Goal: Information Seeking & Learning: Learn about a topic

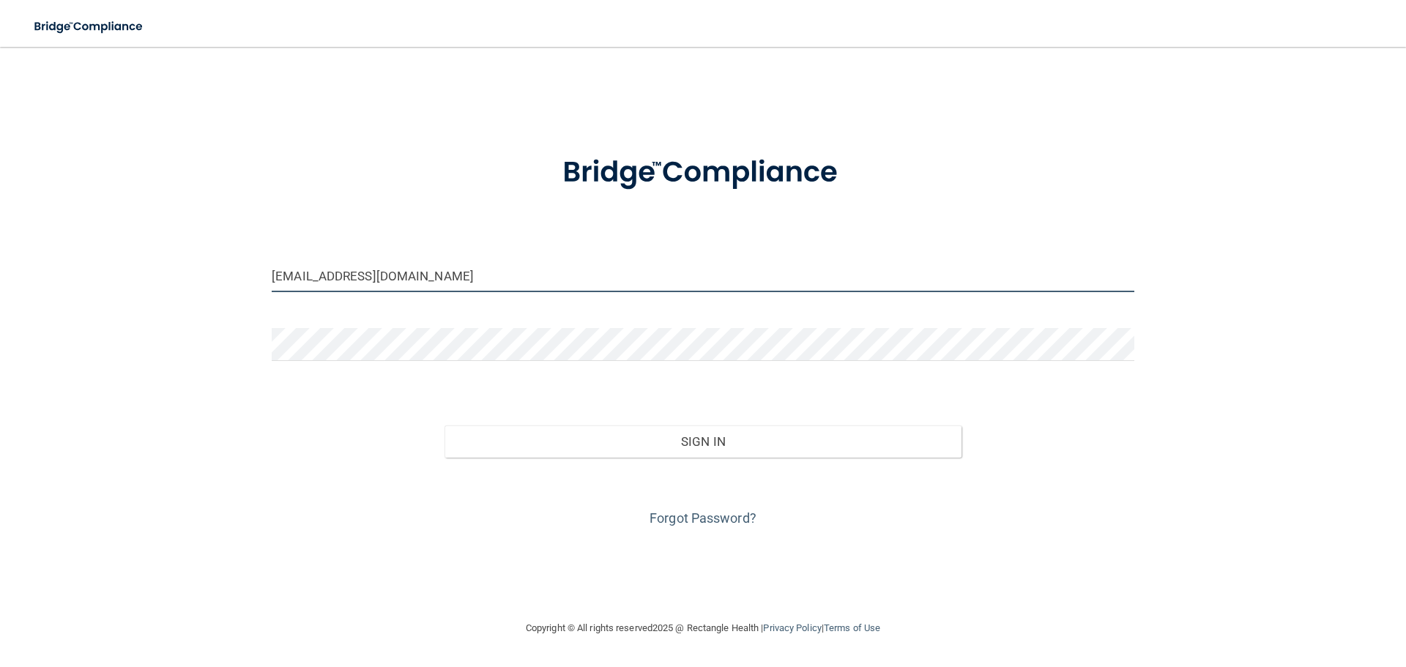
drag, startPoint x: 515, startPoint y: 272, endPoint x: 348, endPoint y: 243, distance: 169.4
click at [348, 243] on form "[EMAIL_ADDRESS][DOMAIN_NAME] Invalid email/password. You don't have permission …" at bounding box center [703, 333] width 863 height 396
type input "[EMAIL_ADDRESS]"
click at [469, 274] on input "[EMAIL_ADDRESS]" at bounding box center [703, 275] width 863 height 33
drag, startPoint x: 469, startPoint y: 274, endPoint x: 275, endPoint y: 245, distance: 195.5
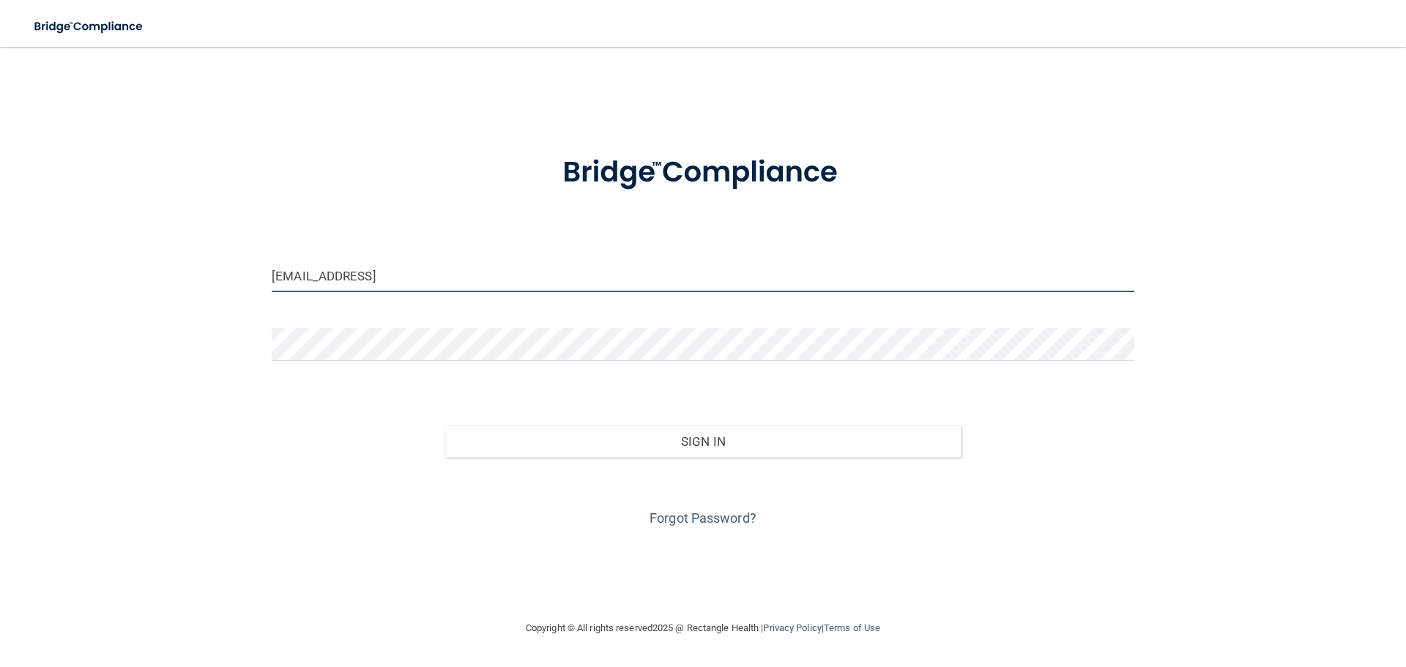
click at [275, 245] on form "[EMAIL_ADDRESS] Invalid email/password. You don't have permission to access tha…" at bounding box center [703, 333] width 863 height 396
type input "[PERSON_NAME][EMAIL_ADDRESS][DOMAIN_NAME]"
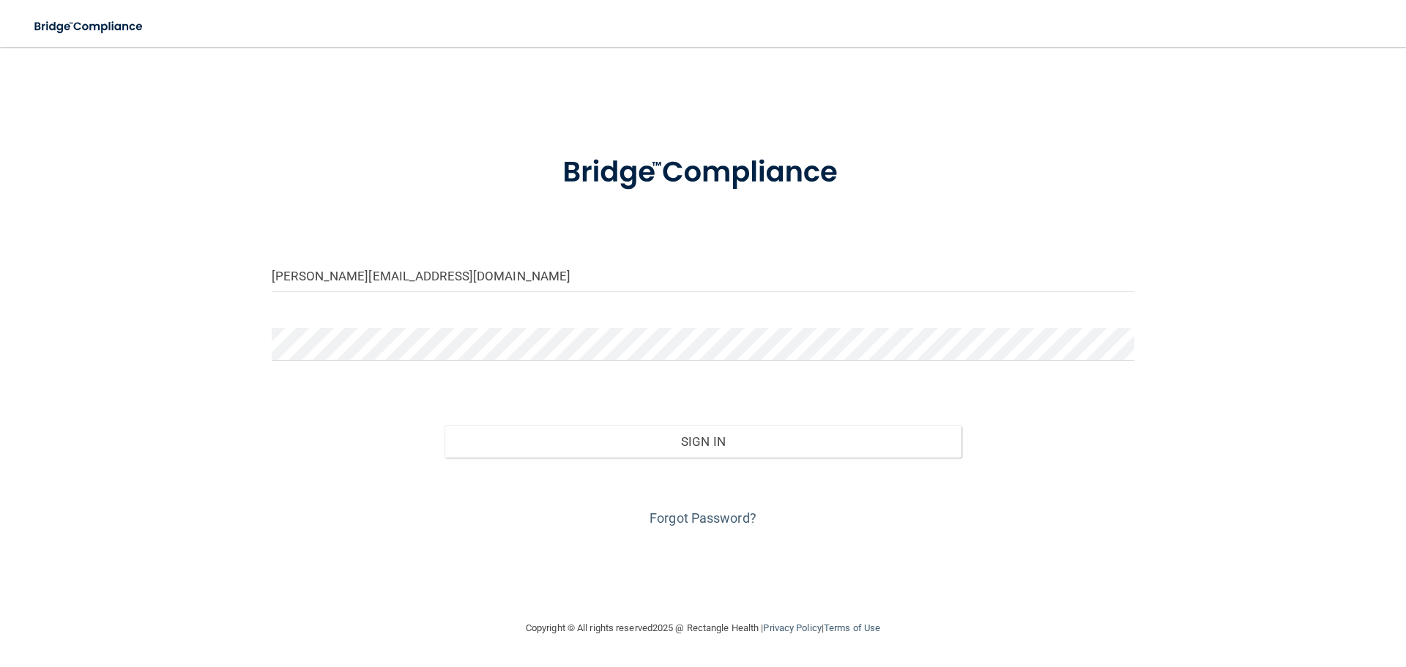
click at [404, 323] on form "[PERSON_NAME][EMAIL_ADDRESS][DOMAIN_NAME] Invalid email/password. You don't hav…" at bounding box center [703, 333] width 863 height 396
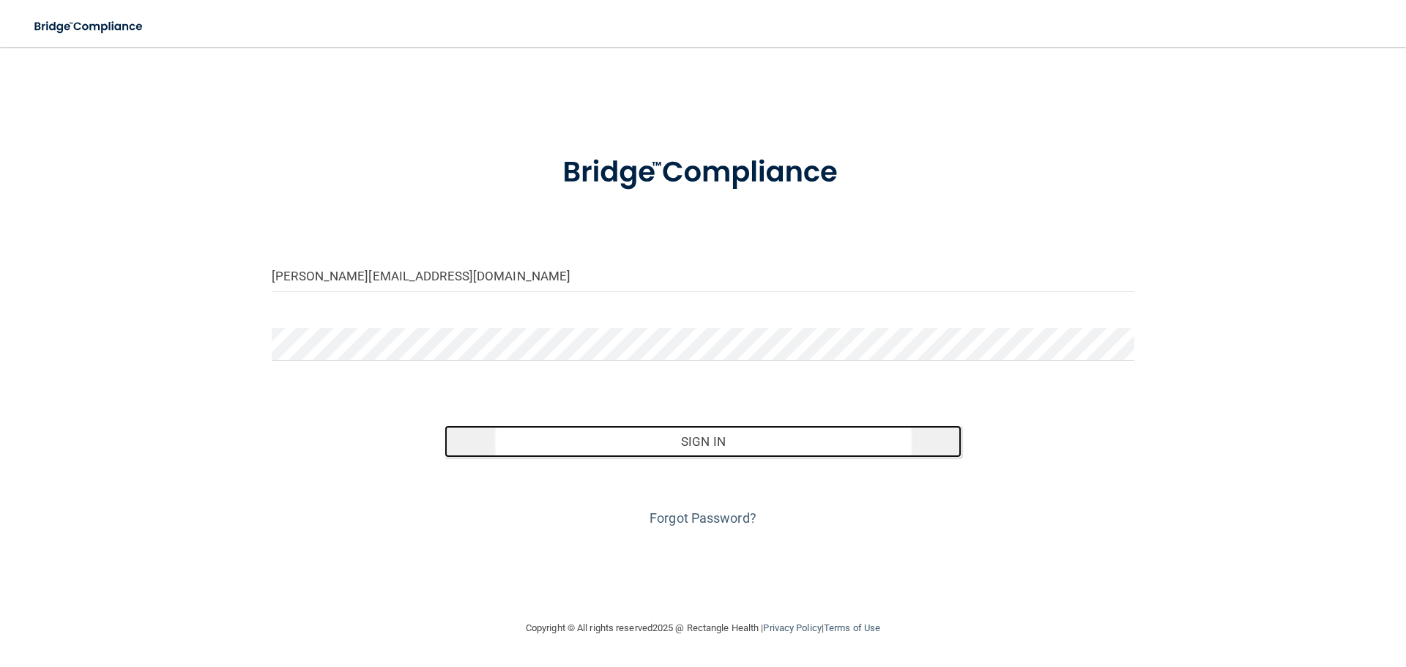
click at [702, 447] on button "Sign In" at bounding box center [704, 442] width 518 height 32
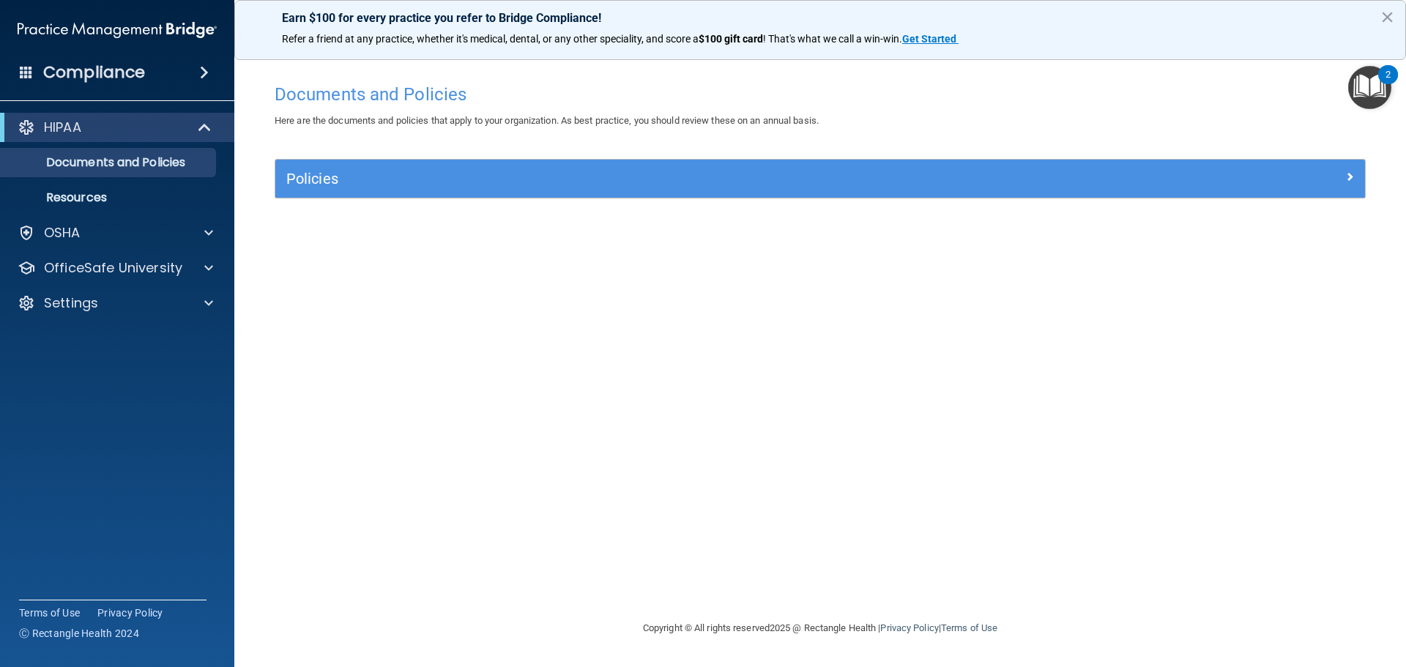
click at [102, 138] on div "HIPAA" at bounding box center [117, 127] width 234 height 29
click at [88, 224] on div "OSHA" at bounding box center [98, 233] width 182 height 18
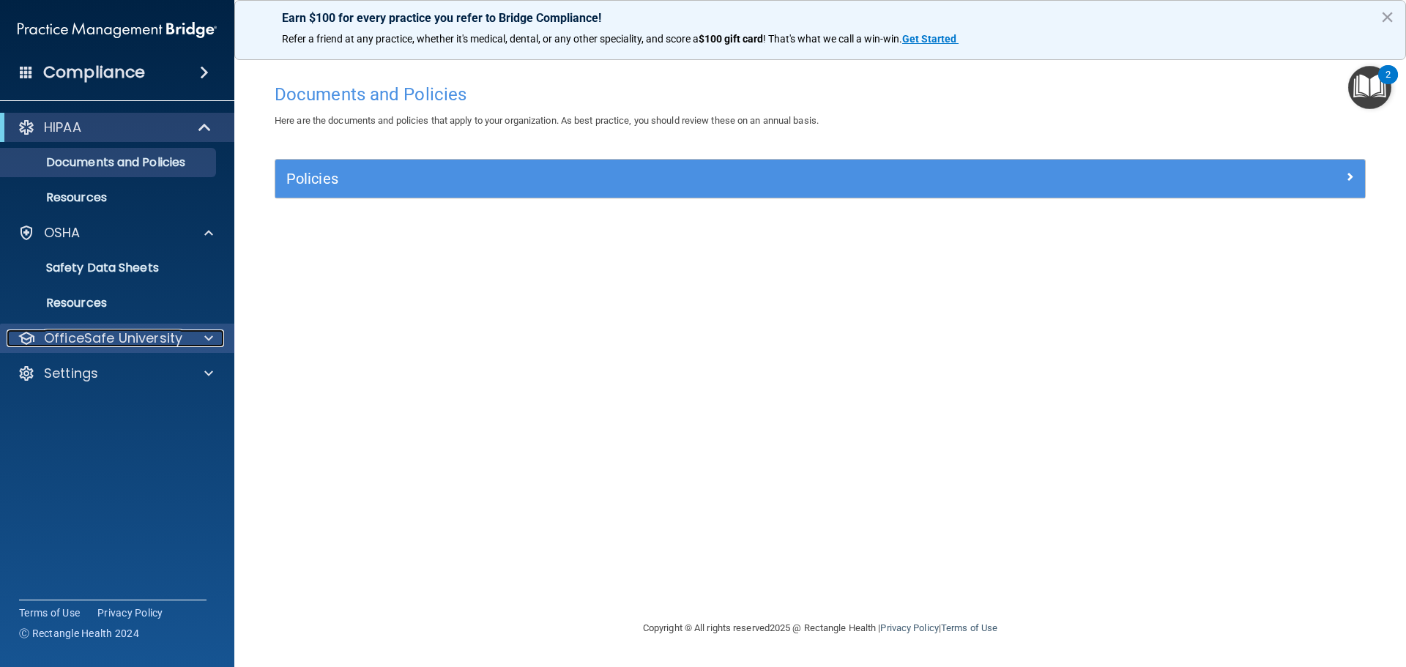
click at [111, 338] on p "OfficeSafe University" at bounding box center [113, 339] width 138 height 18
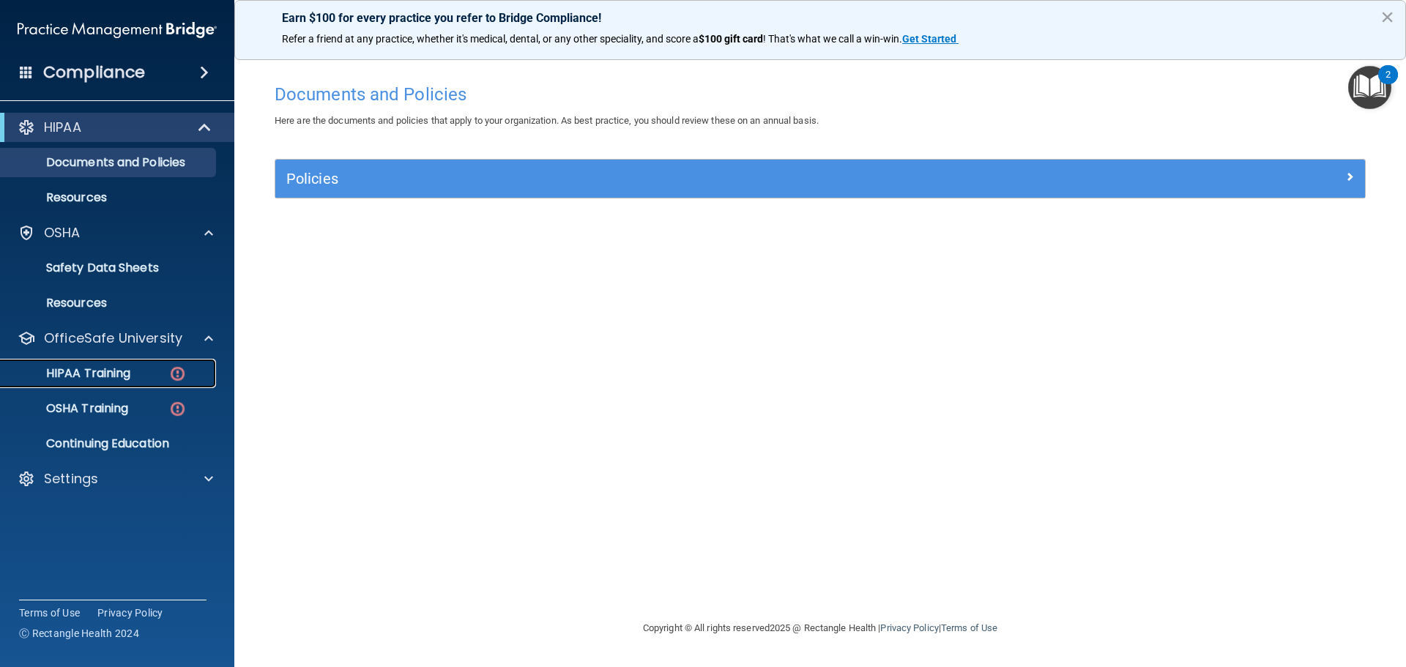
click at [160, 384] on link "HIPAA Training" at bounding box center [100, 373] width 231 height 29
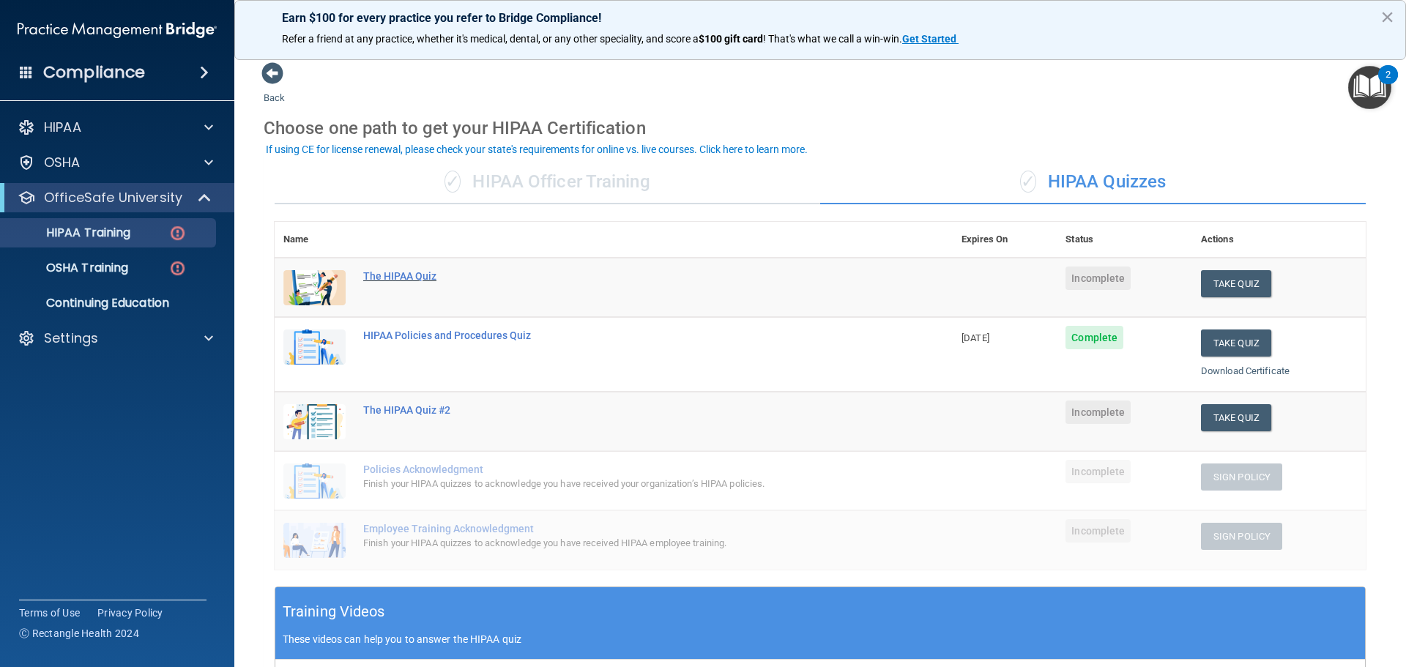
click at [410, 282] on div "The HIPAA Quiz" at bounding box center [621, 276] width 516 height 12
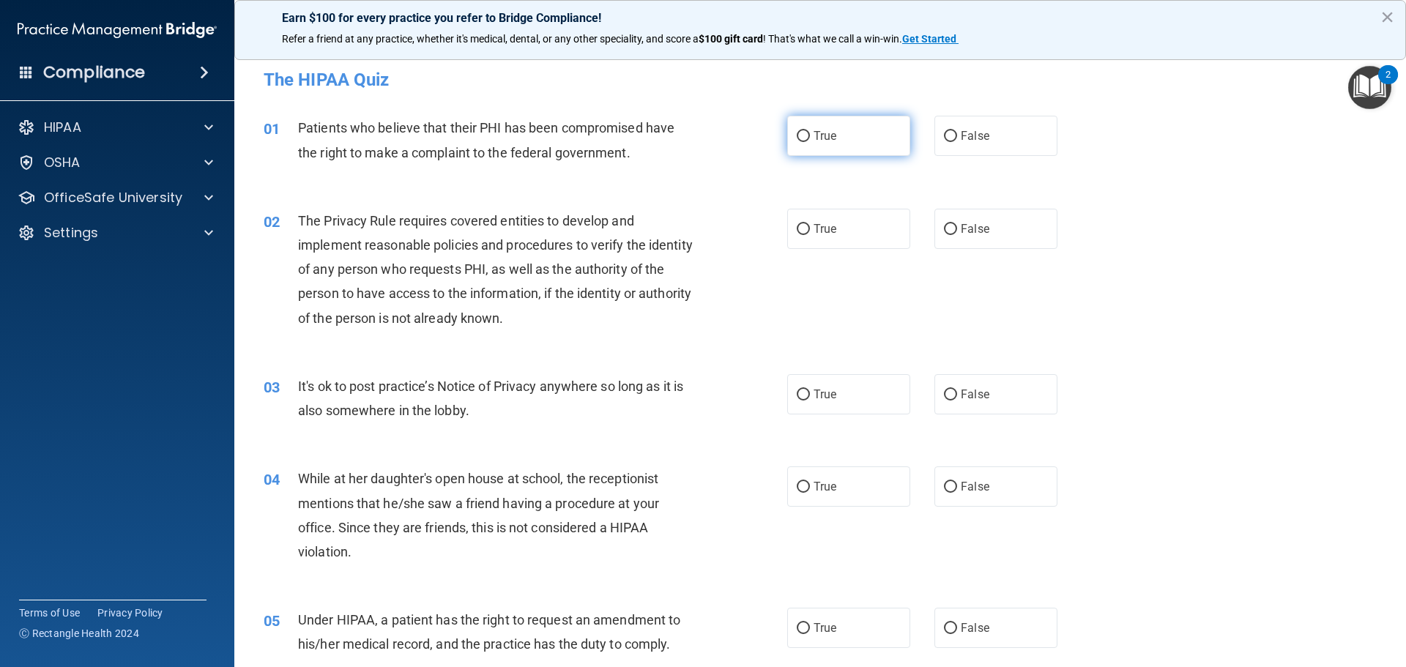
click at [814, 141] on span "True" at bounding box center [825, 136] width 23 height 14
click at [810, 141] on input "True" at bounding box center [803, 136] width 13 height 11
radio input "true"
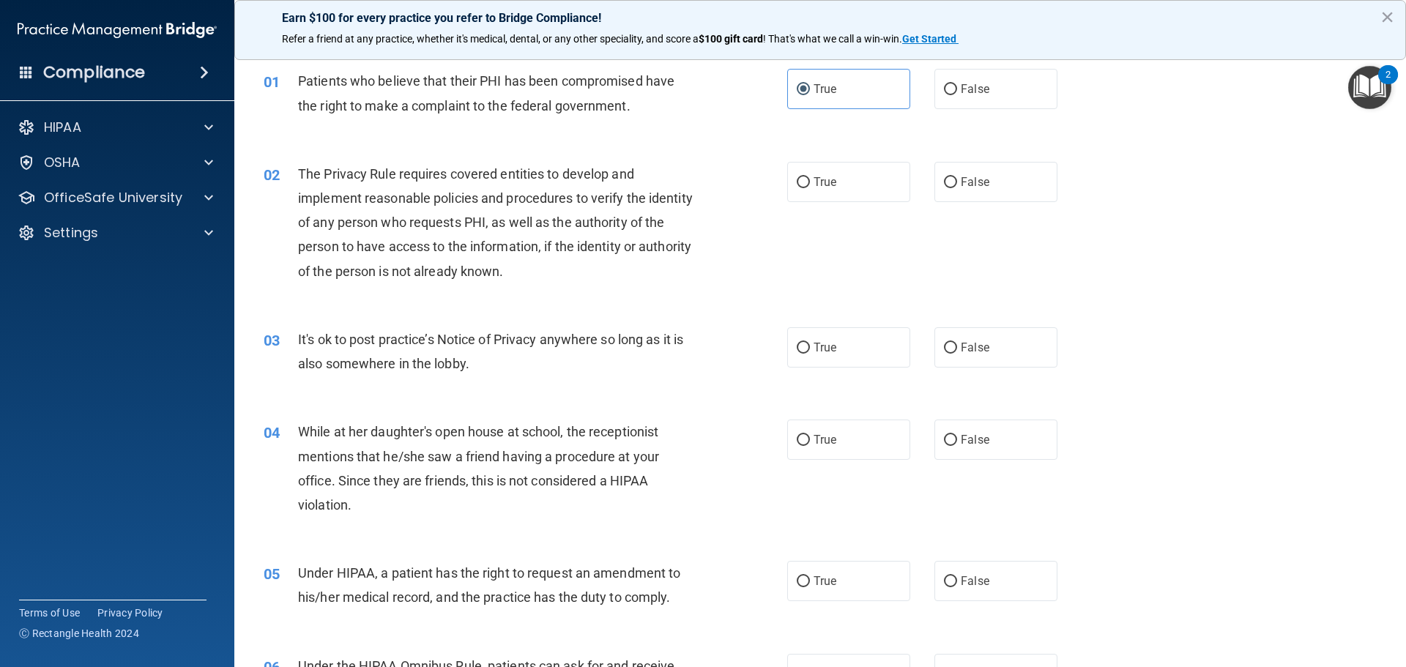
scroll to position [73, 0]
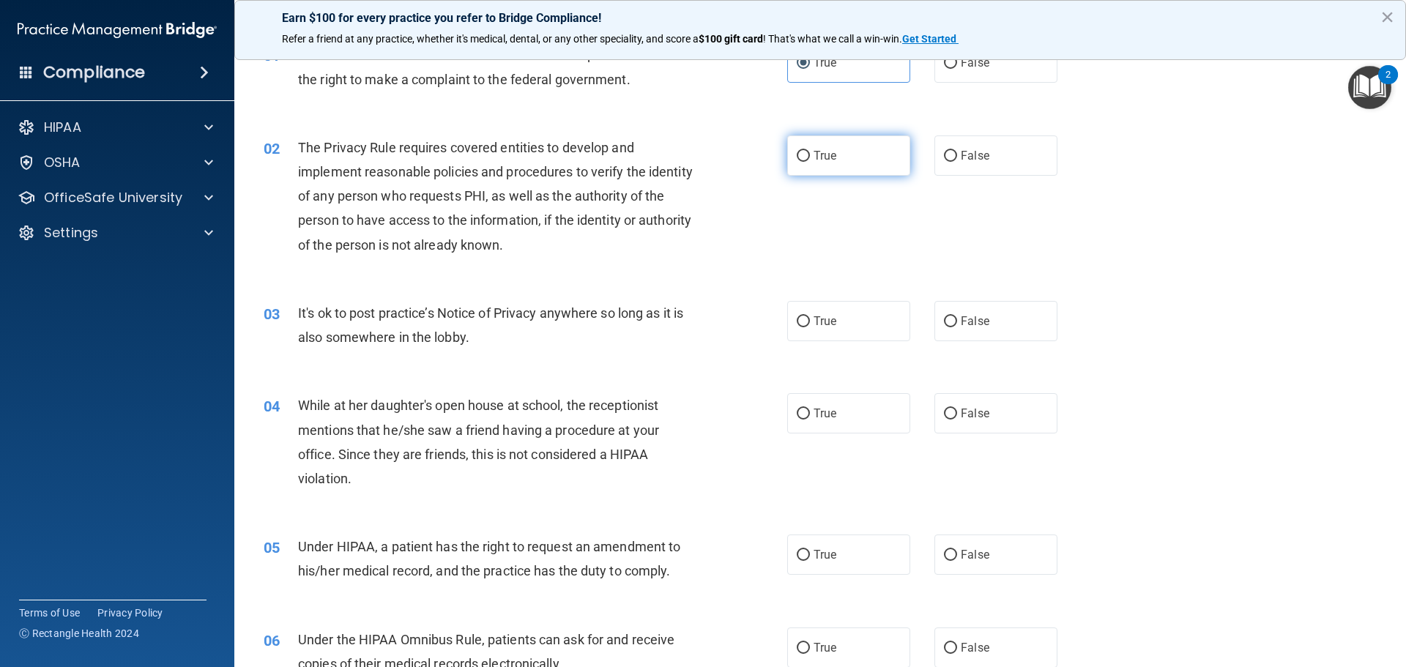
click at [809, 165] on label "True" at bounding box center [848, 156] width 123 height 40
click at [809, 162] on input "True" at bounding box center [803, 156] width 13 height 11
radio input "true"
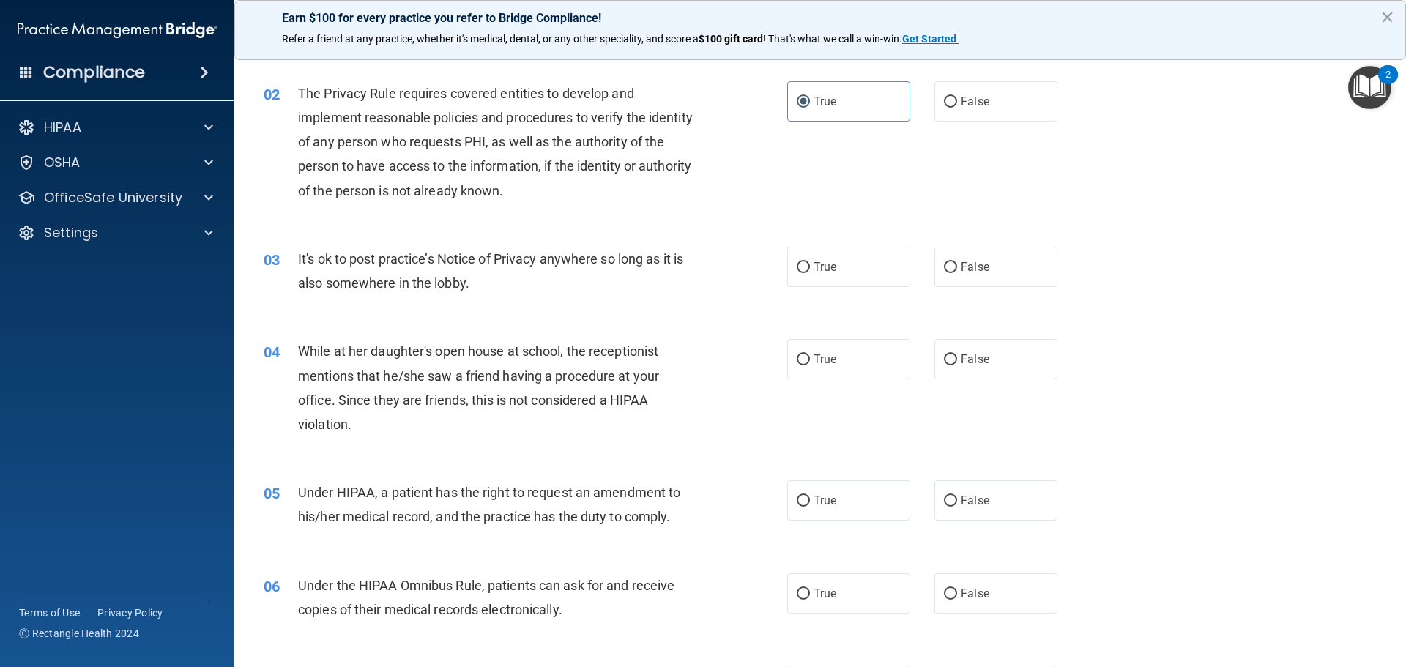
scroll to position [220, 0]
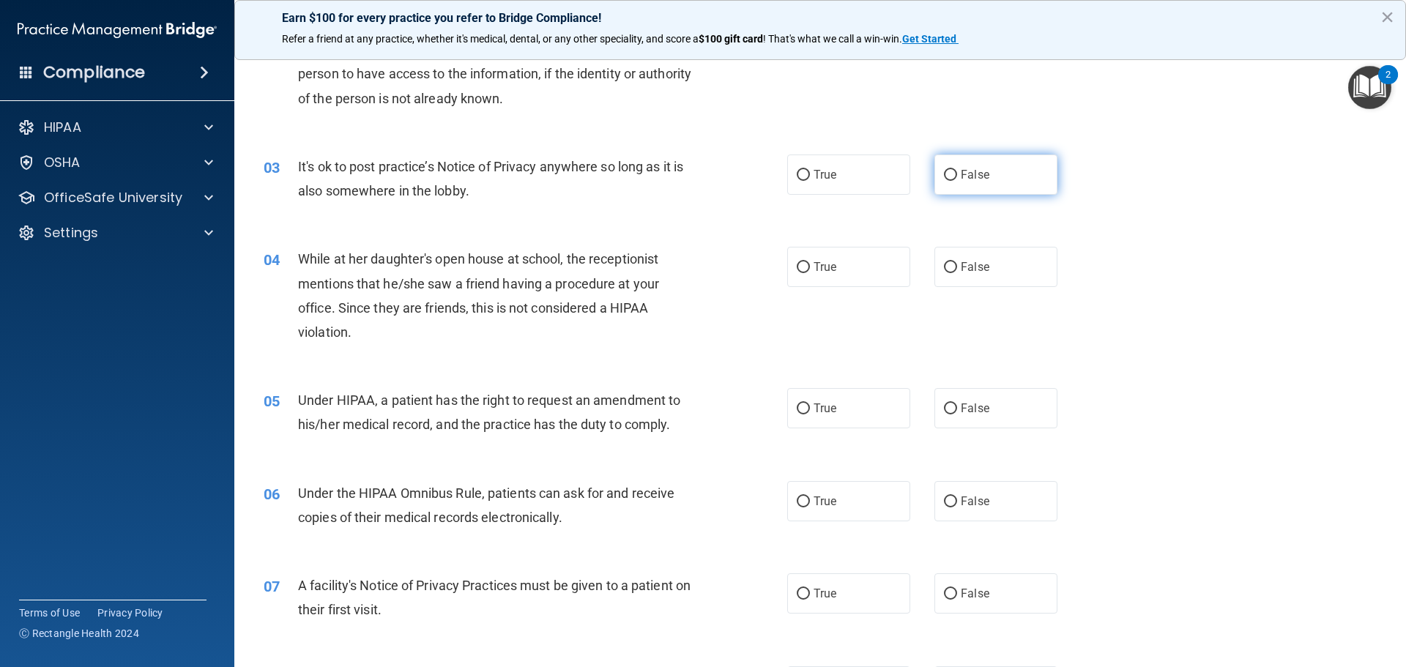
click at [968, 179] on span "False" at bounding box center [975, 175] width 29 height 14
click at [957, 179] on input "False" at bounding box center [950, 175] width 13 height 11
radio input "true"
click at [820, 178] on span "True" at bounding box center [825, 175] width 23 height 14
click at [810, 178] on input "True" at bounding box center [803, 175] width 13 height 11
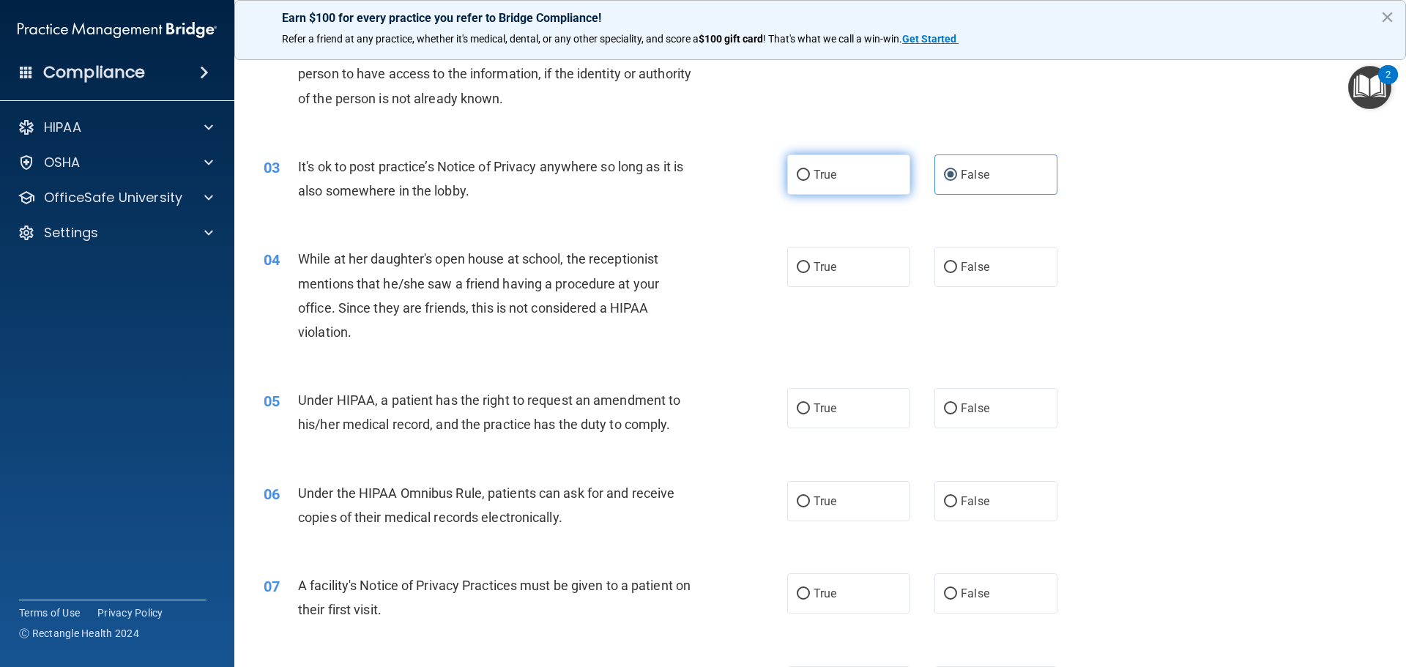
radio input "true"
radio input "false"
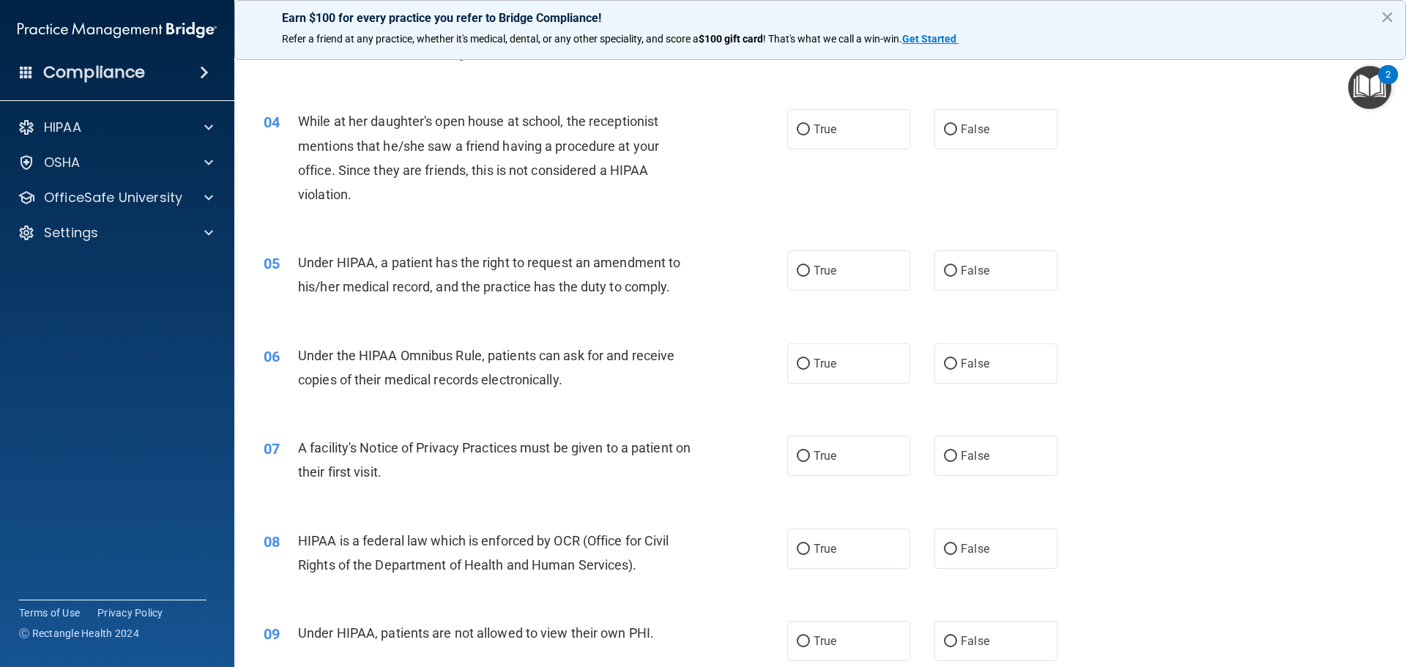
scroll to position [366, 0]
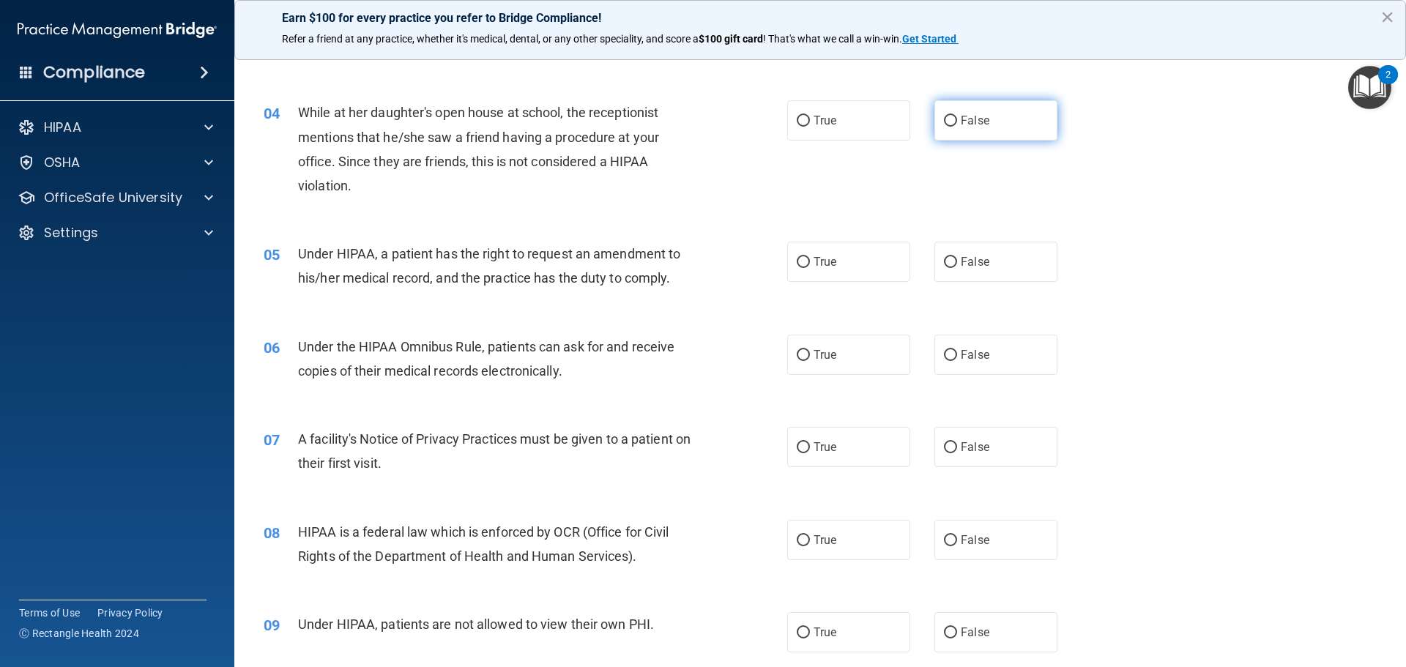
click at [995, 135] on label "False" at bounding box center [996, 120] width 123 height 40
click at [957, 127] on input "False" at bounding box center [950, 121] width 13 height 11
radio input "true"
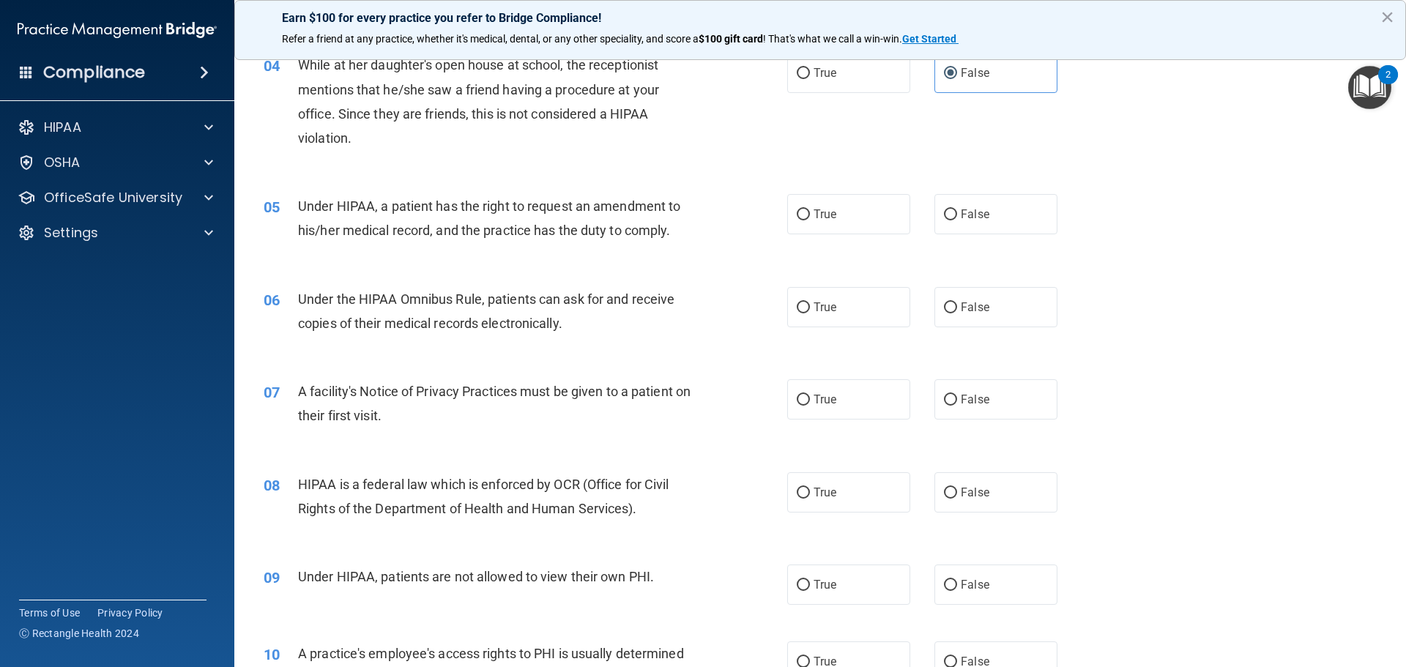
scroll to position [440, 0]
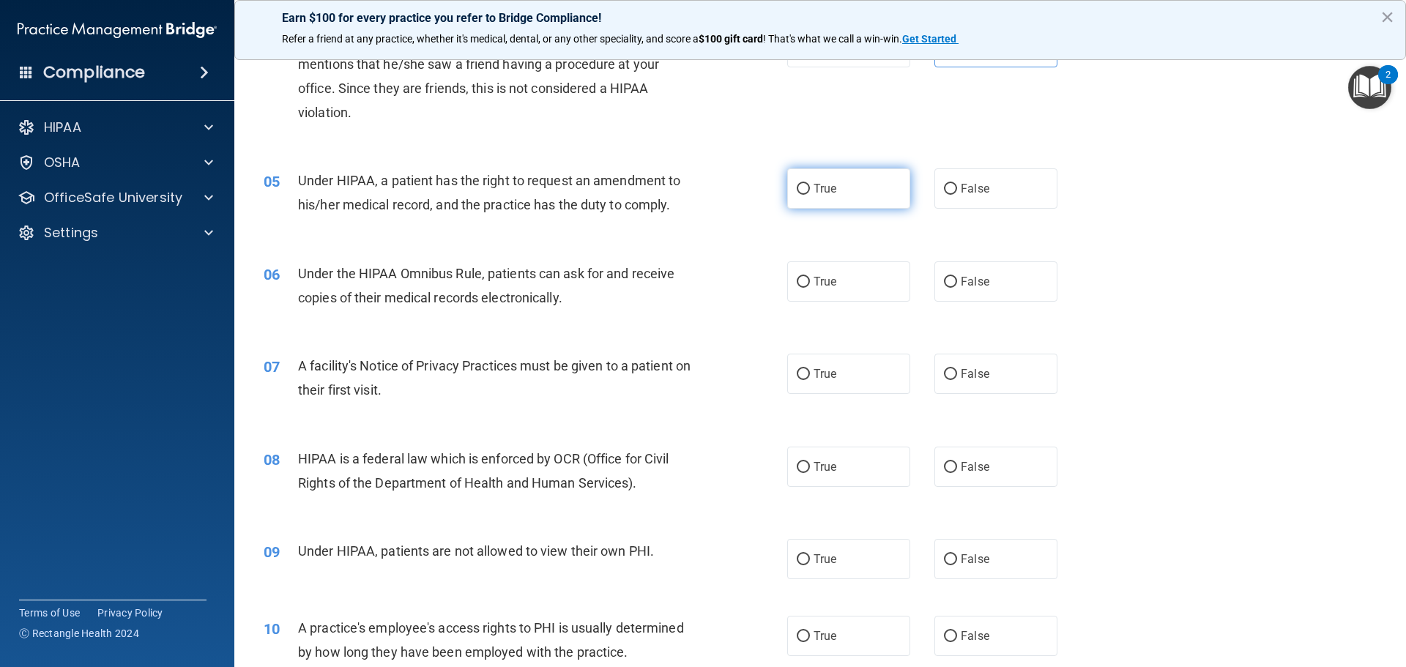
click at [815, 199] on label "True" at bounding box center [848, 188] width 123 height 40
click at [810, 195] on input "True" at bounding box center [803, 189] width 13 height 11
radio input "true"
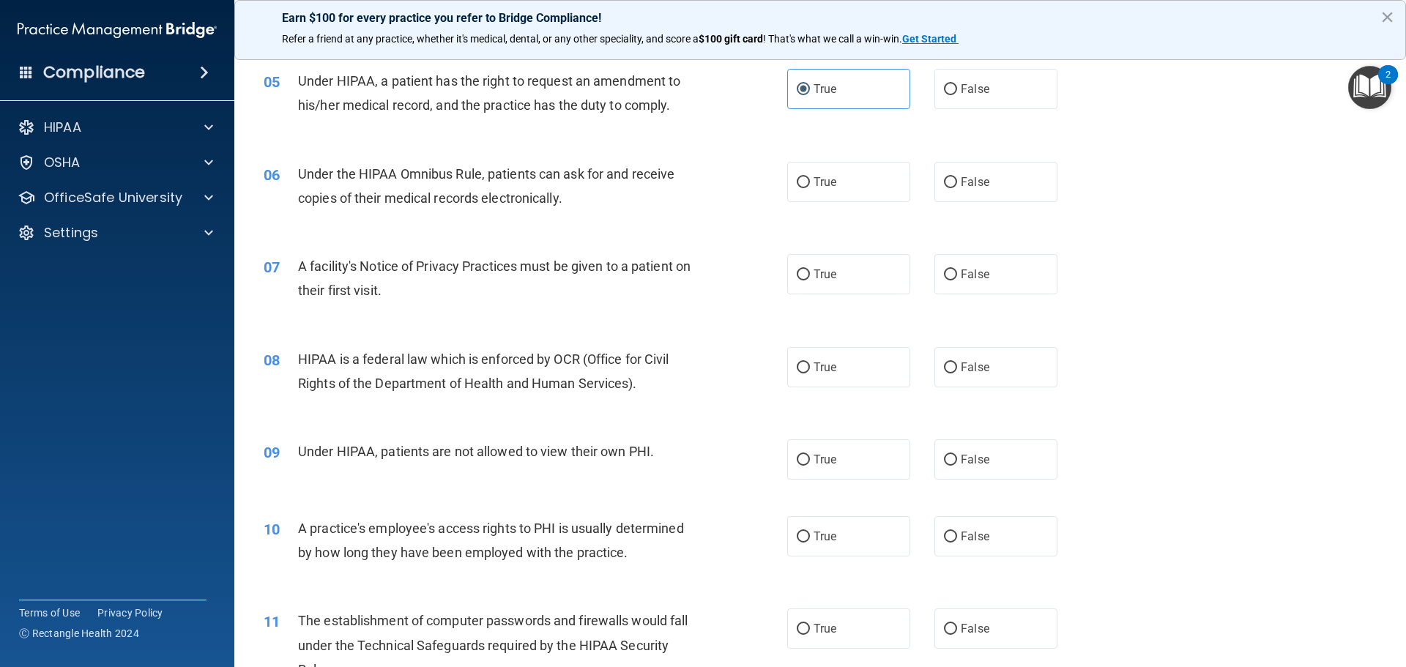
scroll to position [513, 0]
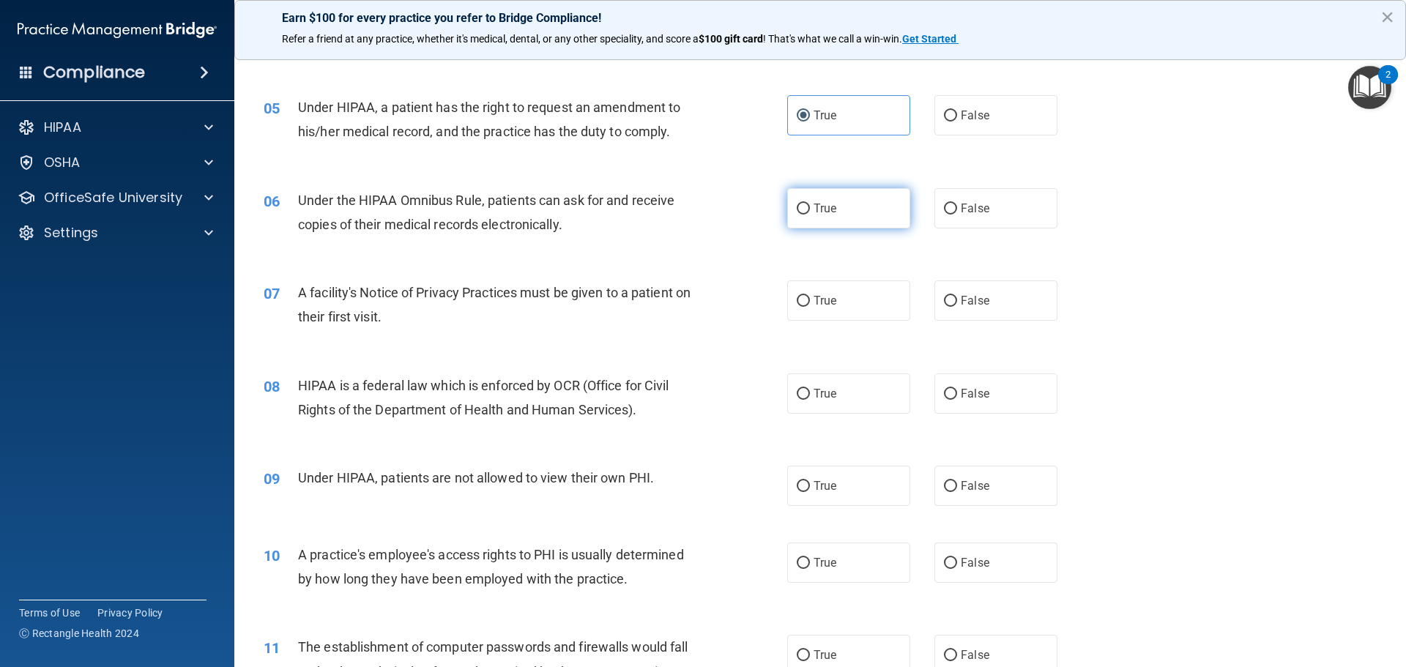
click at [826, 220] on label "True" at bounding box center [848, 208] width 123 height 40
click at [810, 215] on input "True" at bounding box center [803, 209] width 13 height 11
radio input "true"
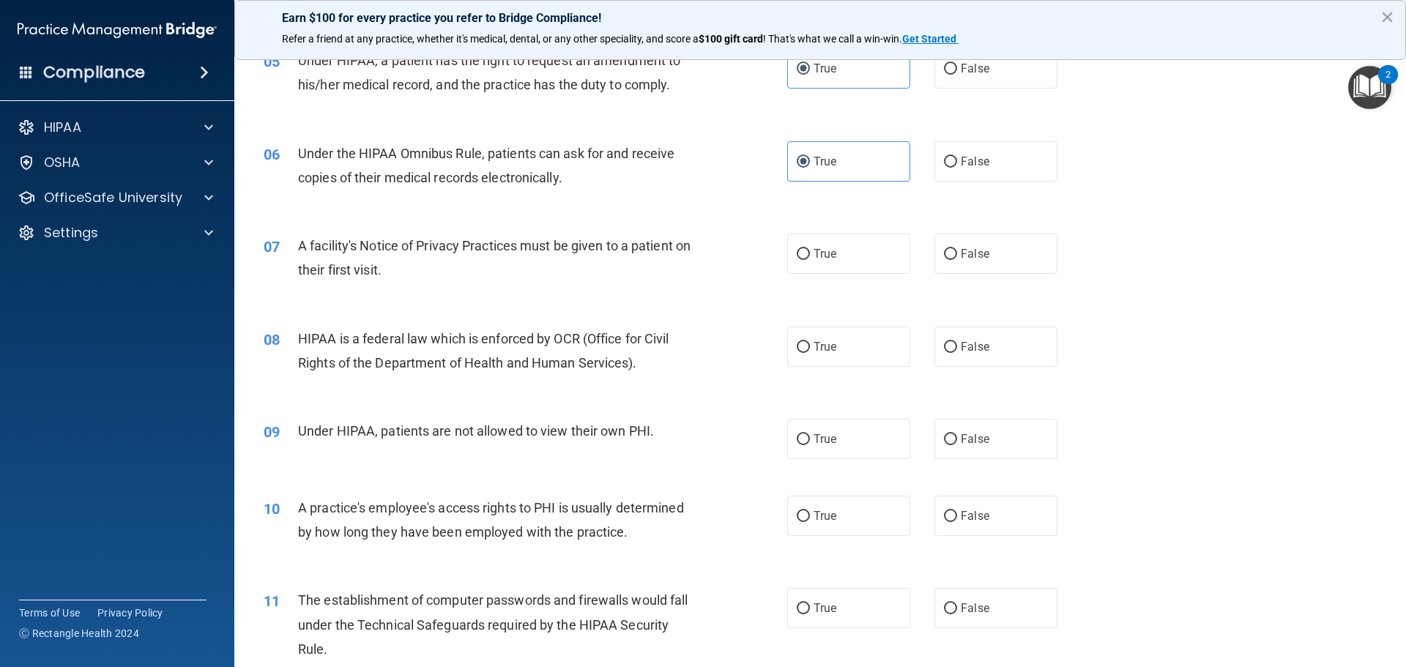
scroll to position [586, 0]
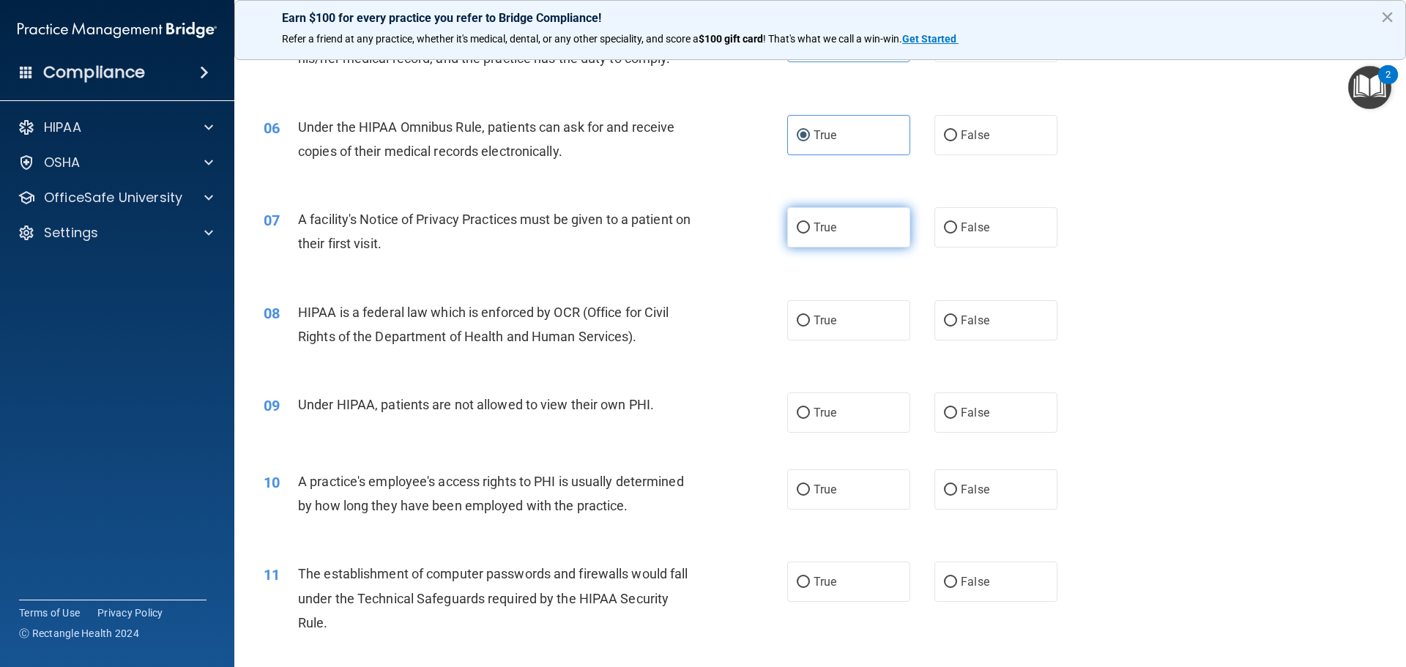
click at [853, 236] on label "True" at bounding box center [848, 227] width 123 height 40
click at [810, 234] on input "True" at bounding box center [803, 228] width 13 height 11
radio input "true"
click at [803, 337] on label "True" at bounding box center [848, 320] width 123 height 40
click at [803, 327] on input "True" at bounding box center [803, 321] width 13 height 11
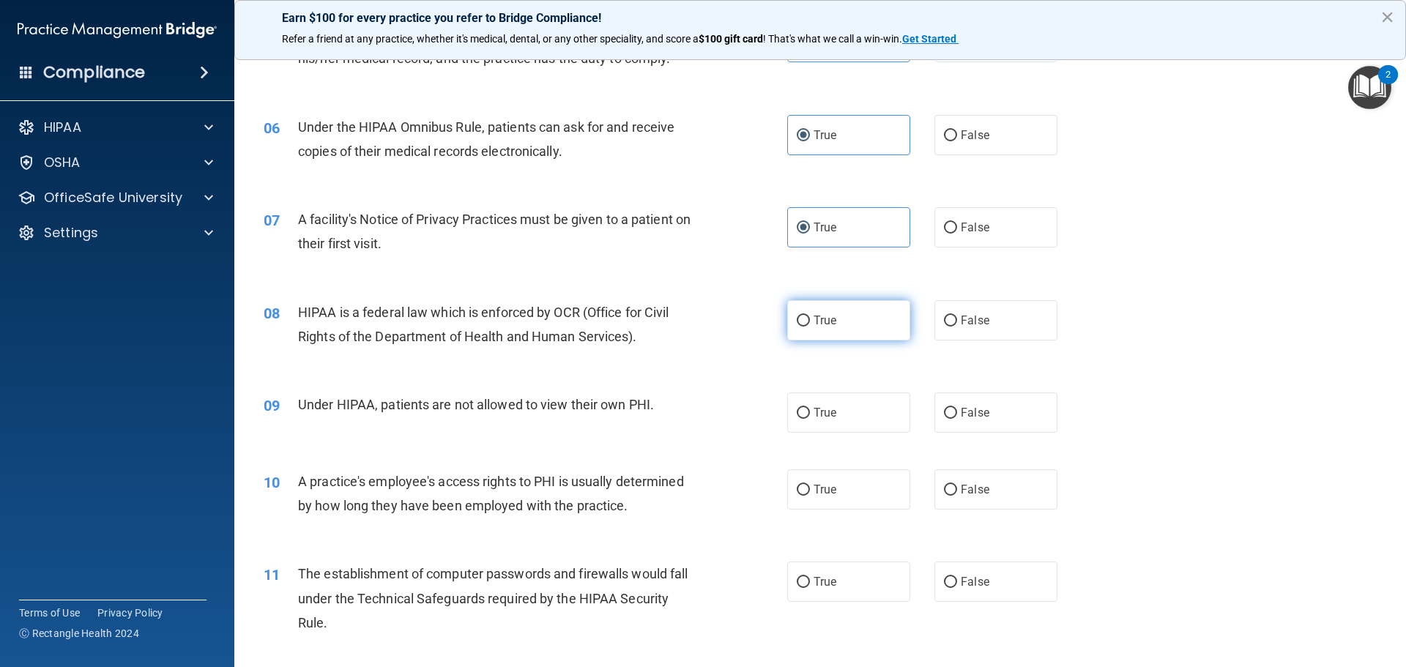
radio input "true"
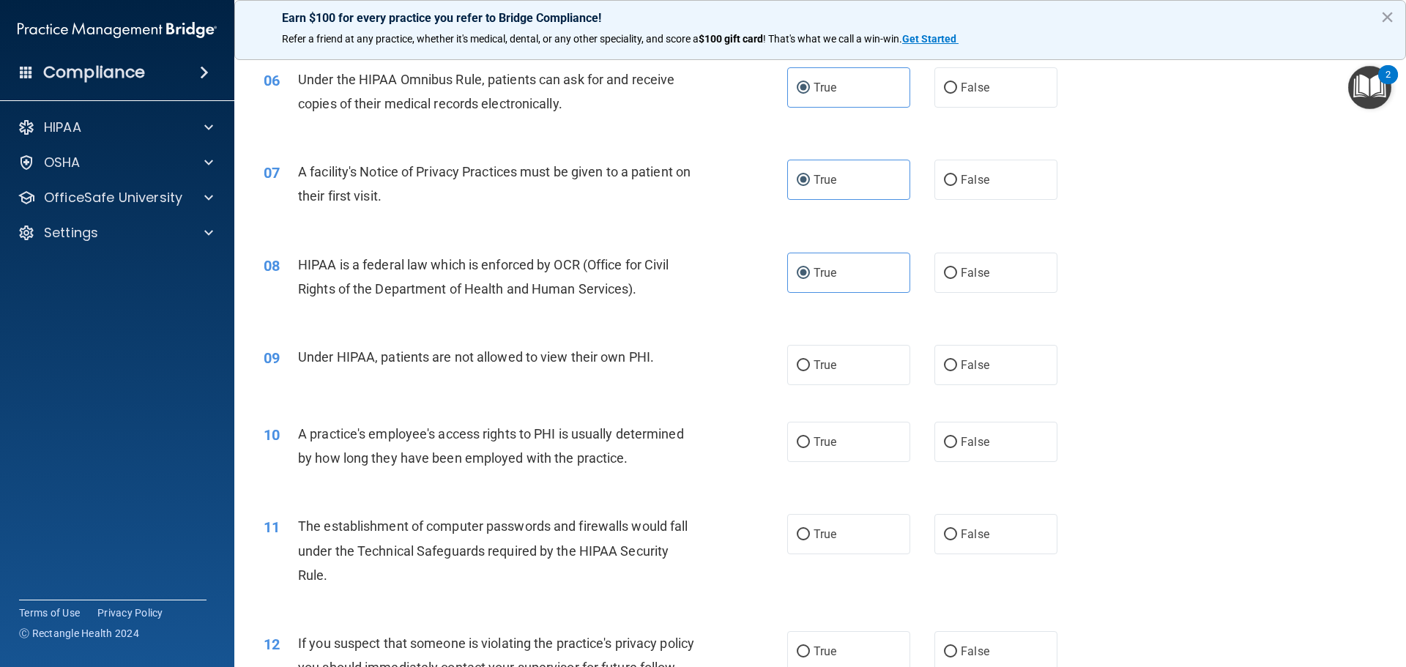
scroll to position [659, 0]
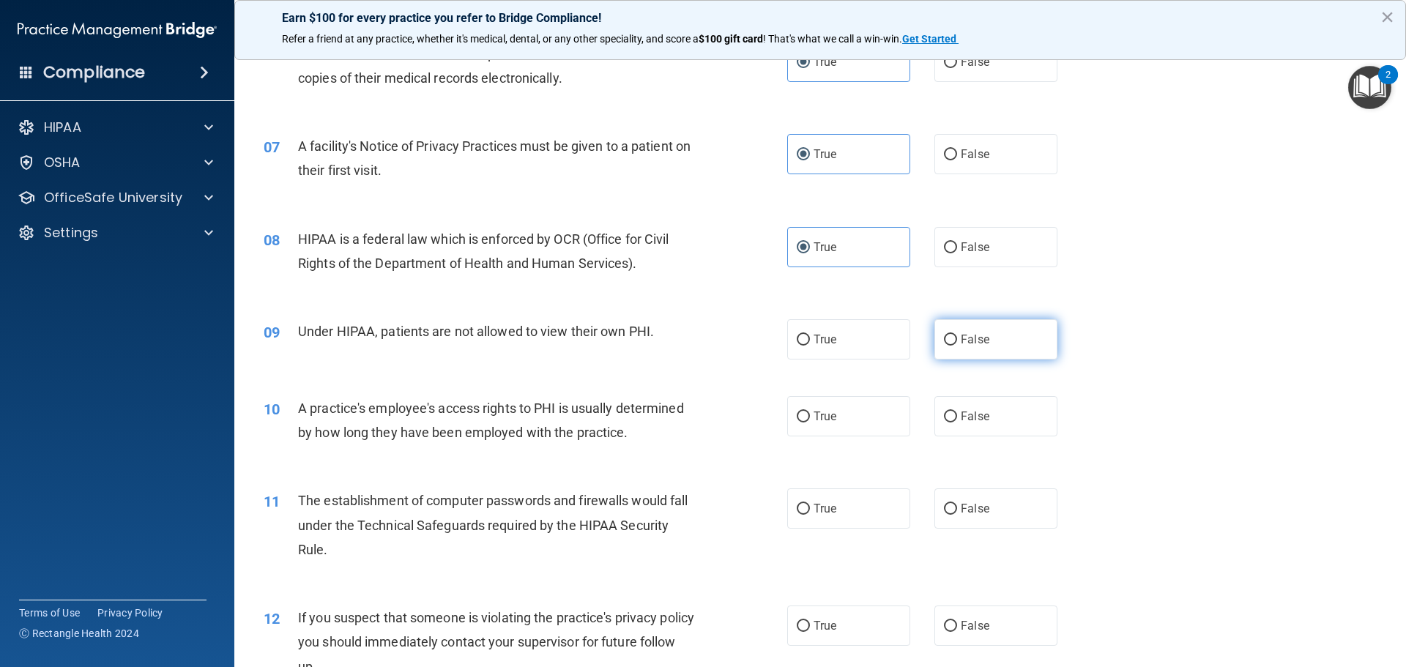
click at [976, 348] on label "False" at bounding box center [996, 339] width 123 height 40
click at [957, 346] on input "False" at bounding box center [950, 340] width 13 height 11
radio input "true"
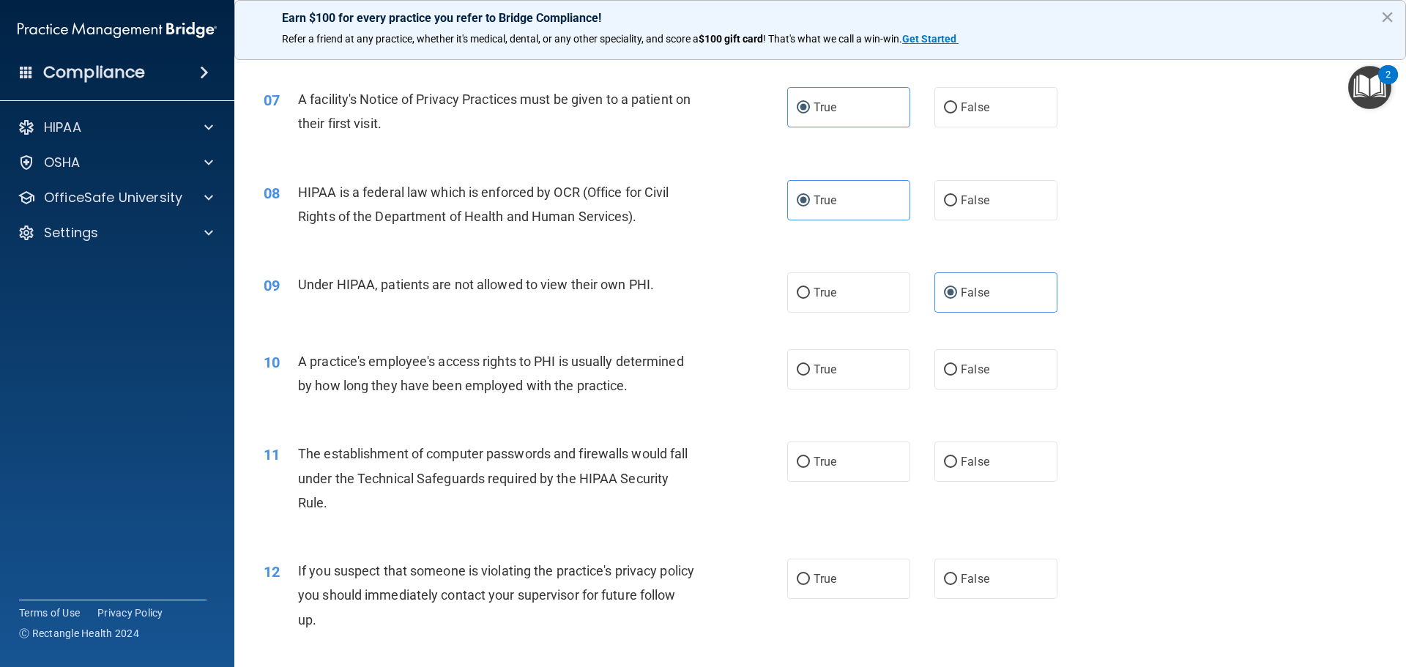
scroll to position [733, 0]
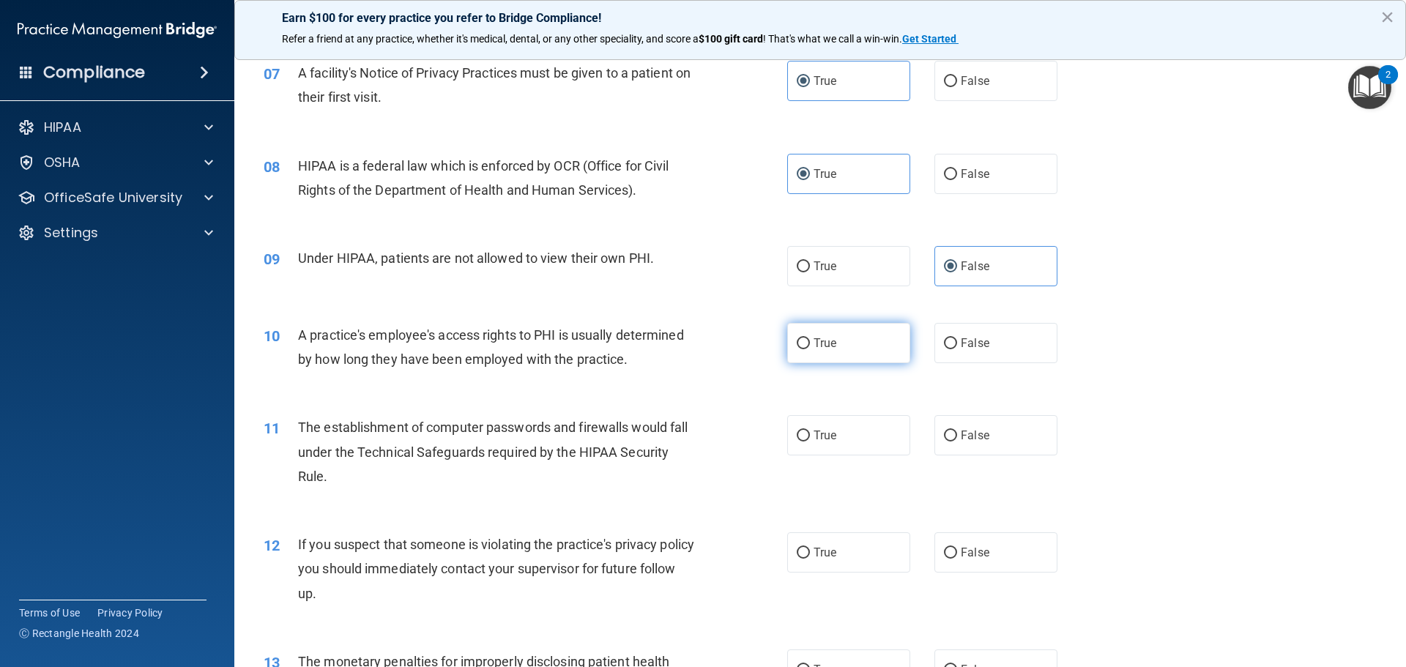
click at [823, 353] on label "True" at bounding box center [848, 343] width 123 height 40
click at [810, 349] on input "True" at bounding box center [803, 343] width 13 height 11
radio input "true"
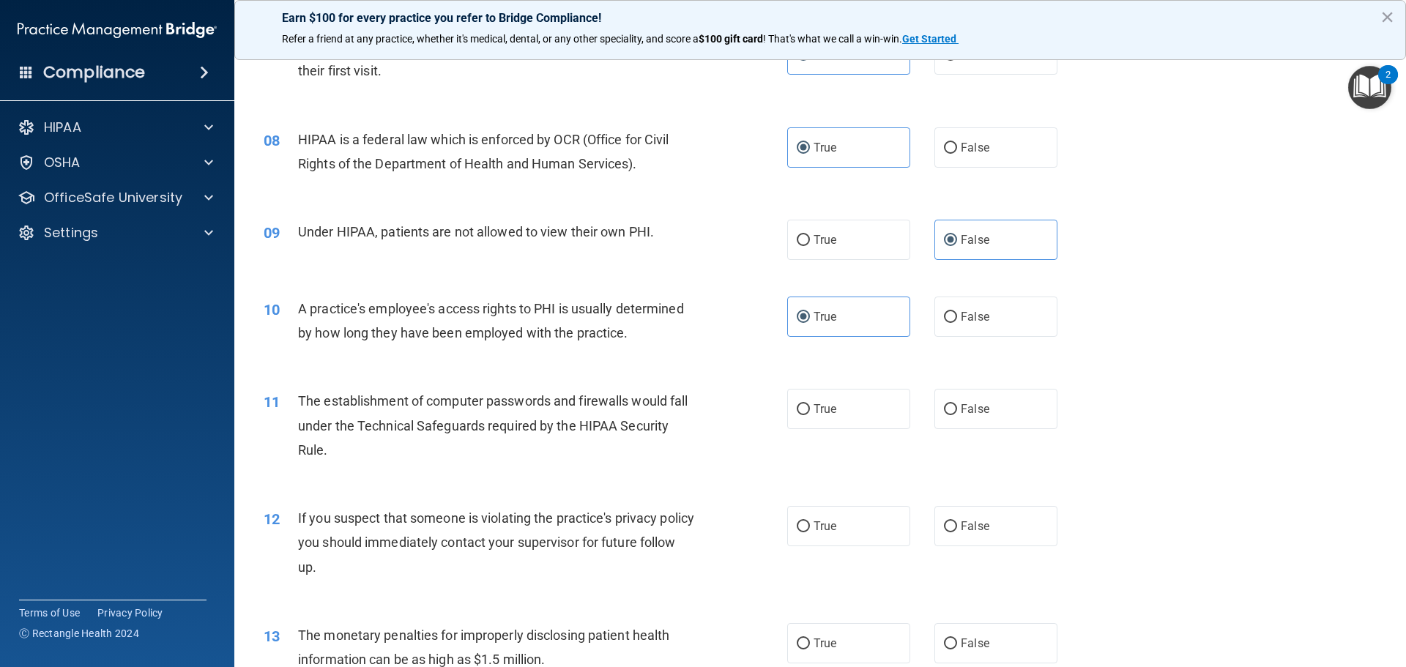
scroll to position [806, 0]
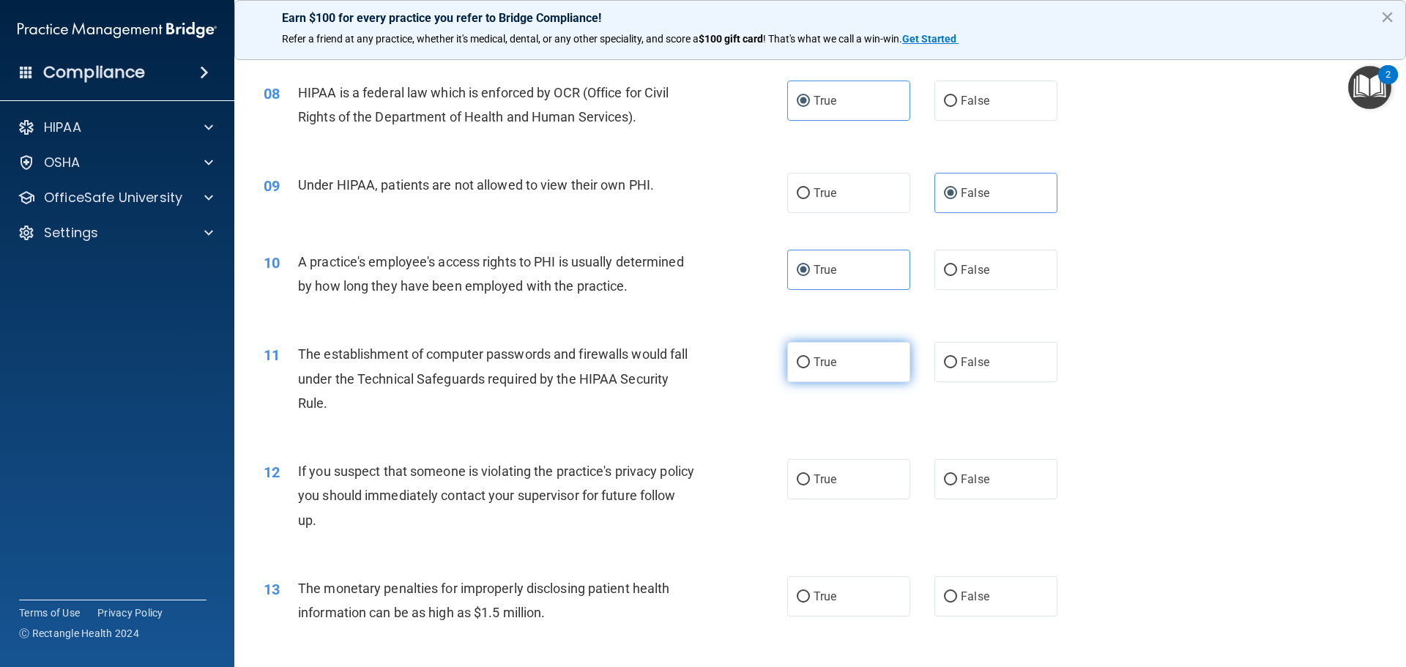
click at [839, 379] on label "True" at bounding box center [848, 362] width 123 height 40
click at [810, 368] on input "True" at bounding box center [803, 362] width 13 height 11
radio input "true"
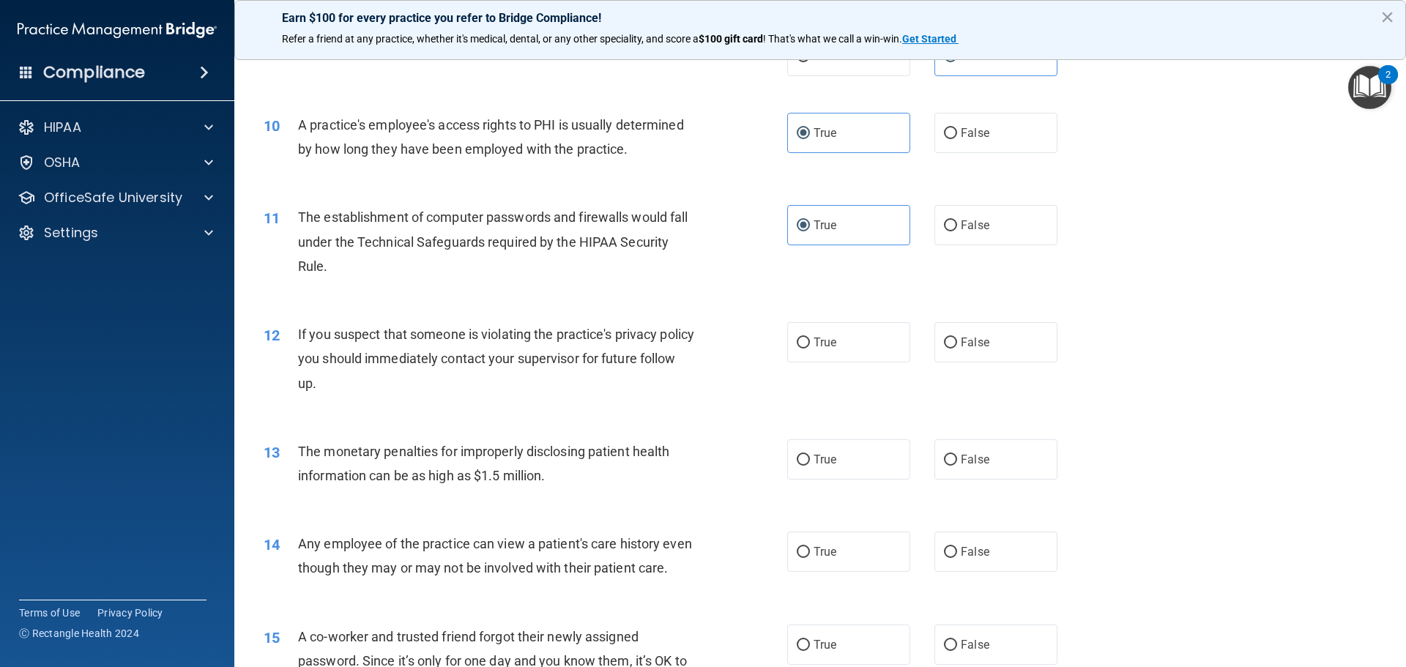
scroll to position [952, 0]
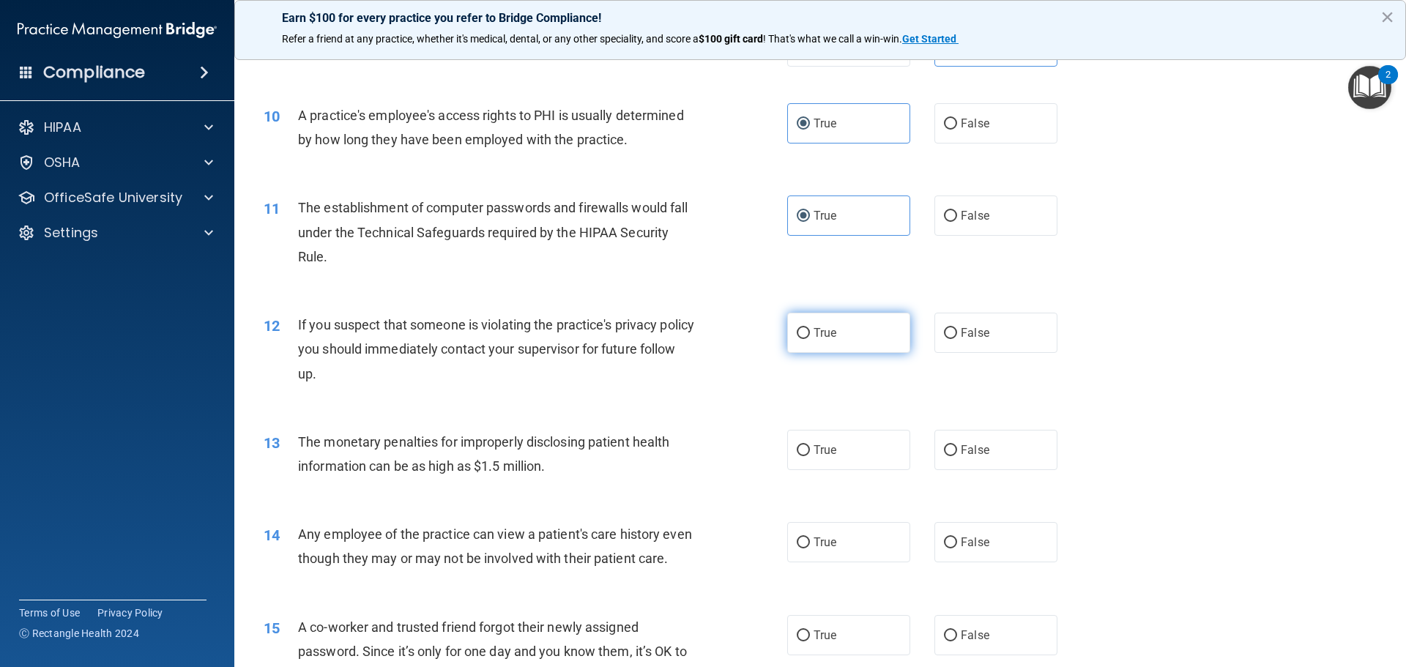
click at [814, 333] on span "True" at bounding box center [825, 333] width 23 height 14
click at [810, 333] on input "True" at bounding box center [803, 333] width 13 height 11
radio input "true"
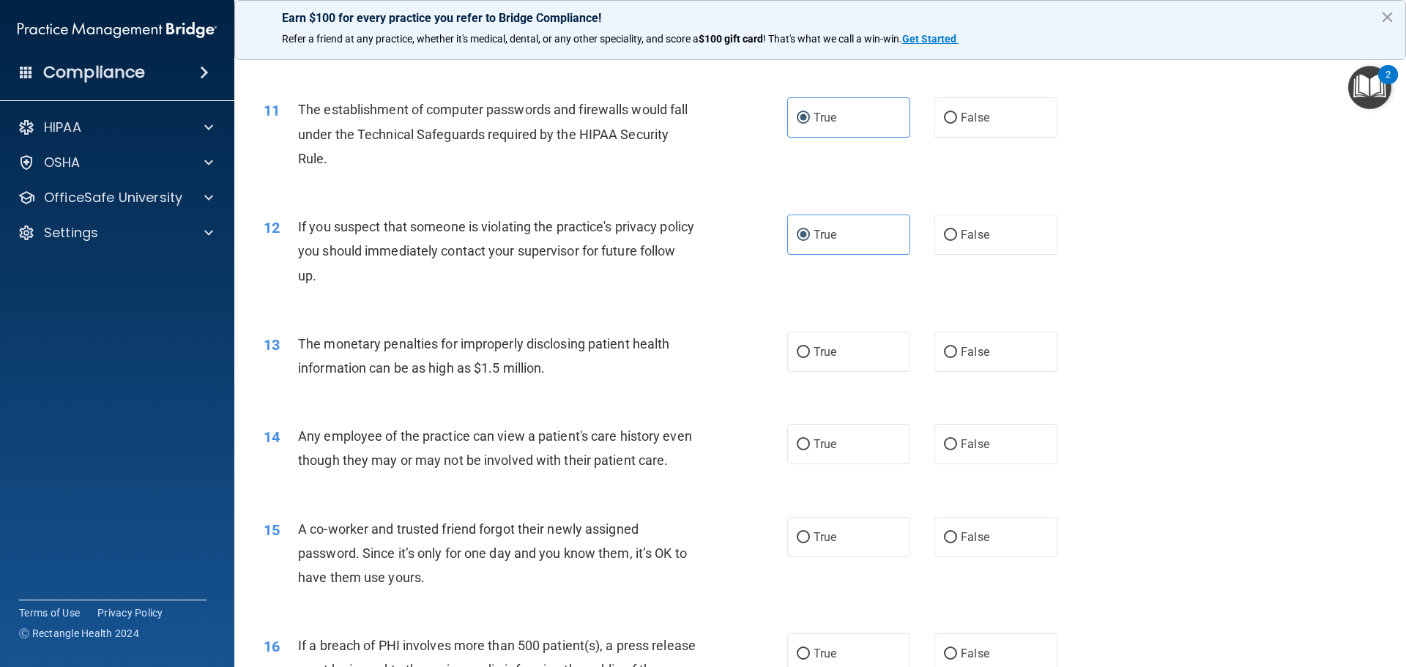
scroll to position [1099, 0]
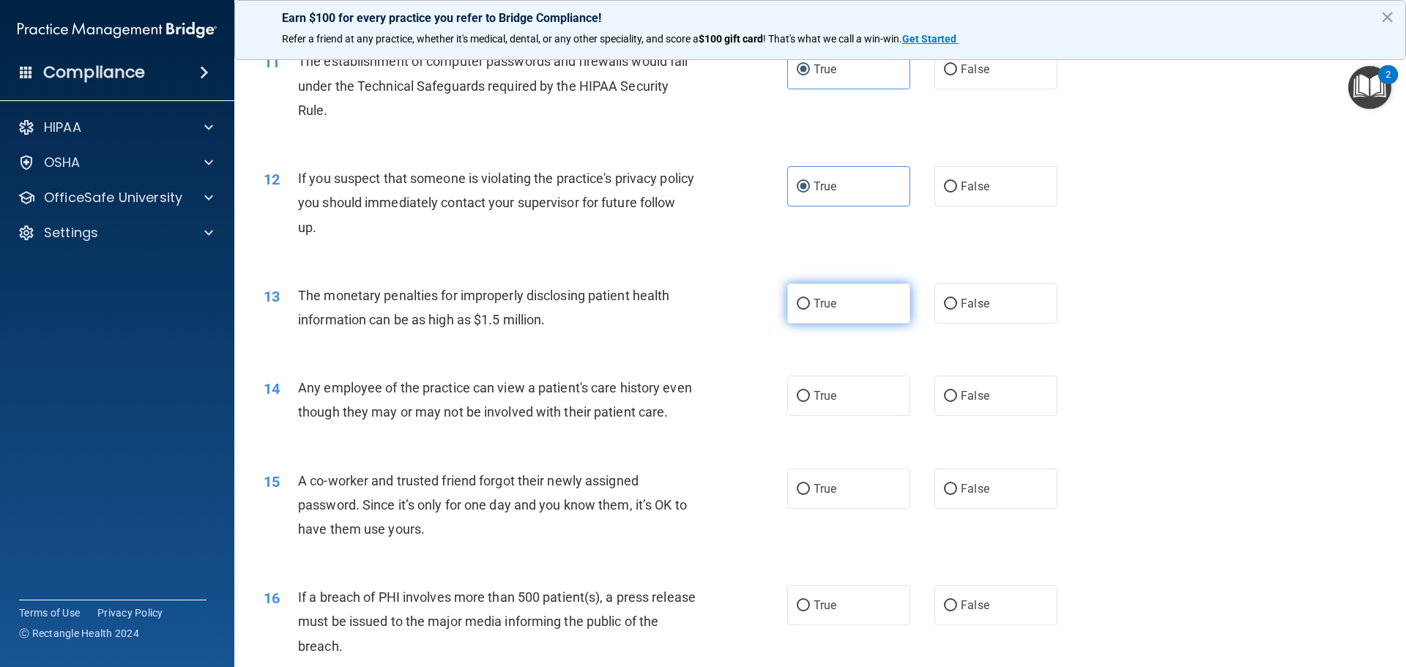
click at [805, 310] on label "True" at bounding box center [848, 303] width 123 height 40
click at [805, 310] on input "True" at bounding box center [803, 304] width 13 height 11
radio input "true"
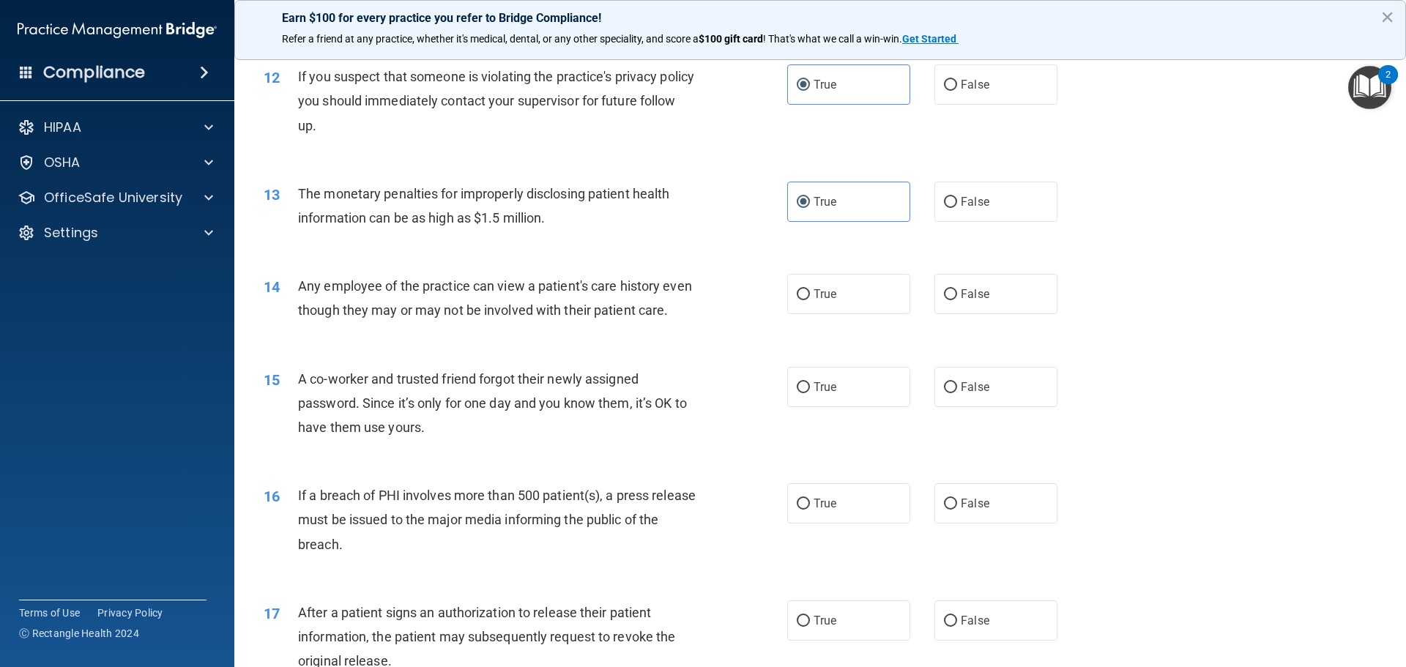
scroll to position [1245, 0]
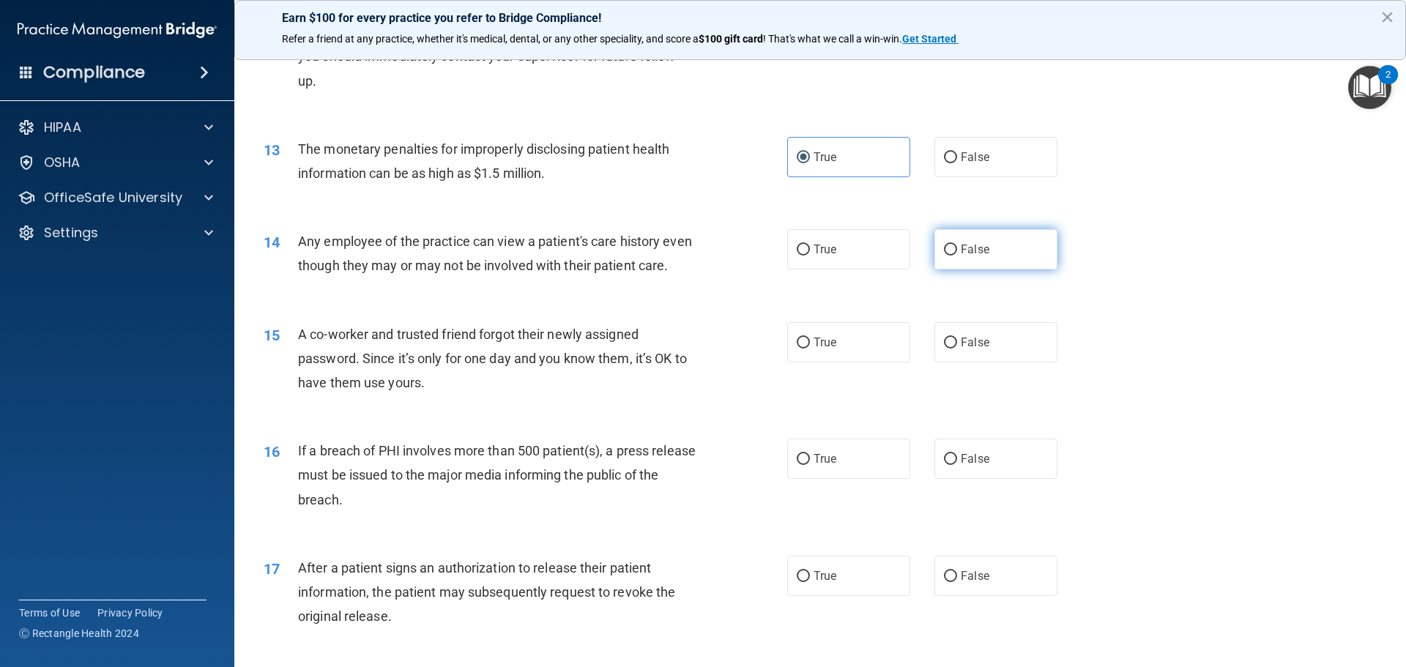
click at [965, 257] on label "False" at bounding box center [996, 249] width 123 height 40
click at [957, 256] on input "False" at bounding box center [950, 250] width 13 height 11
radio input "true"
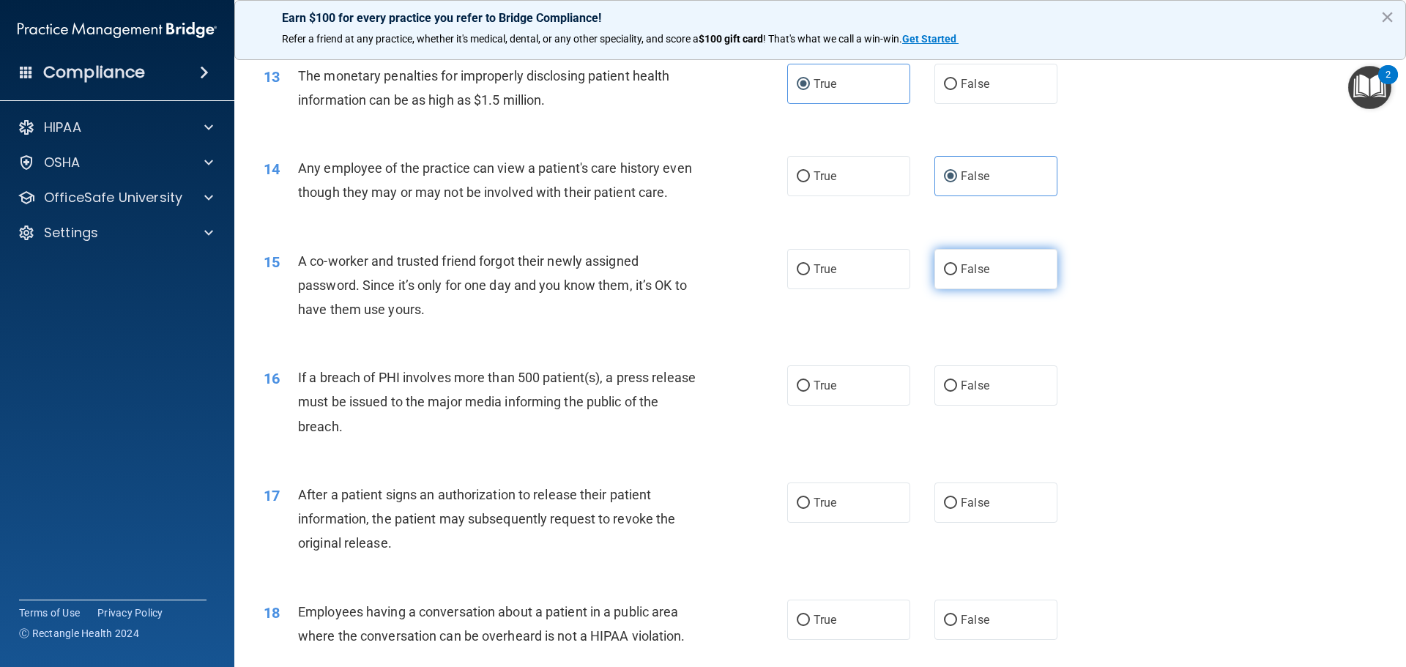
click at [957, 289] on label "False" at bounding box center [996, 269] width 123 height 40
click at [957, 275] on input "False" at bounding box center [950, 269] width 13 height 11
radio input "true"
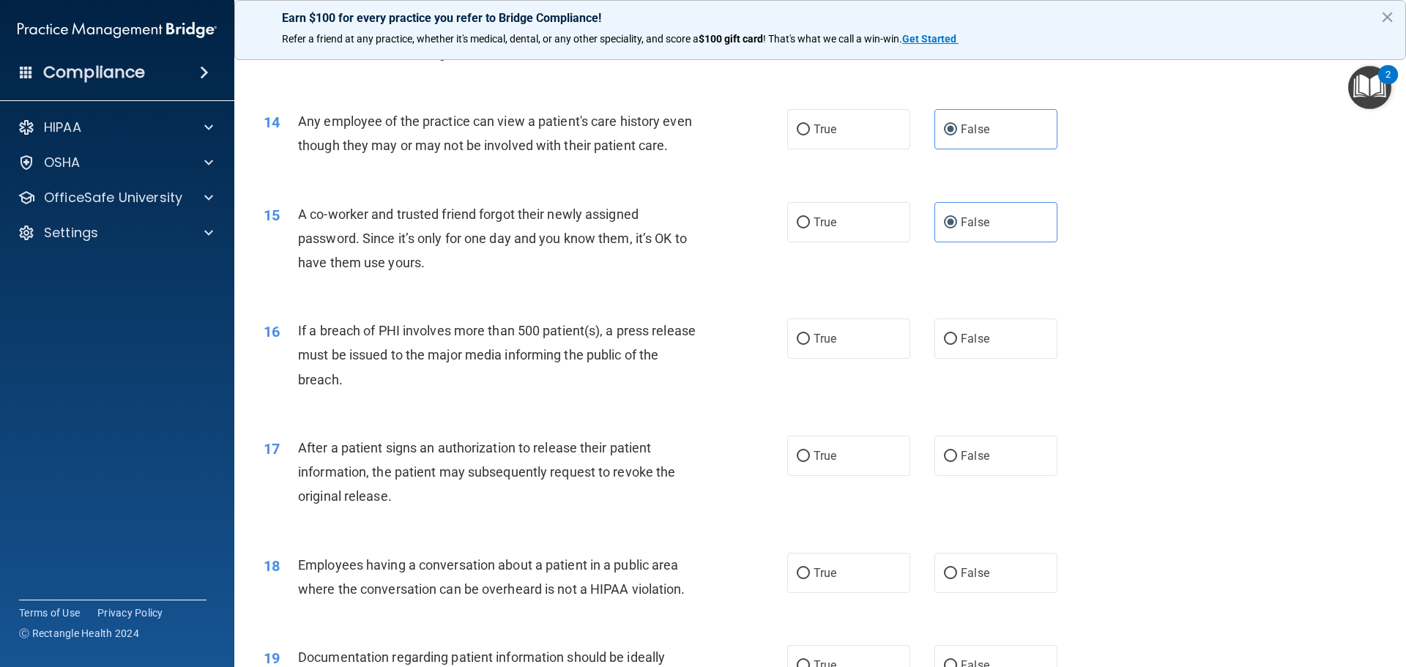
scroll to position [1392, 0]
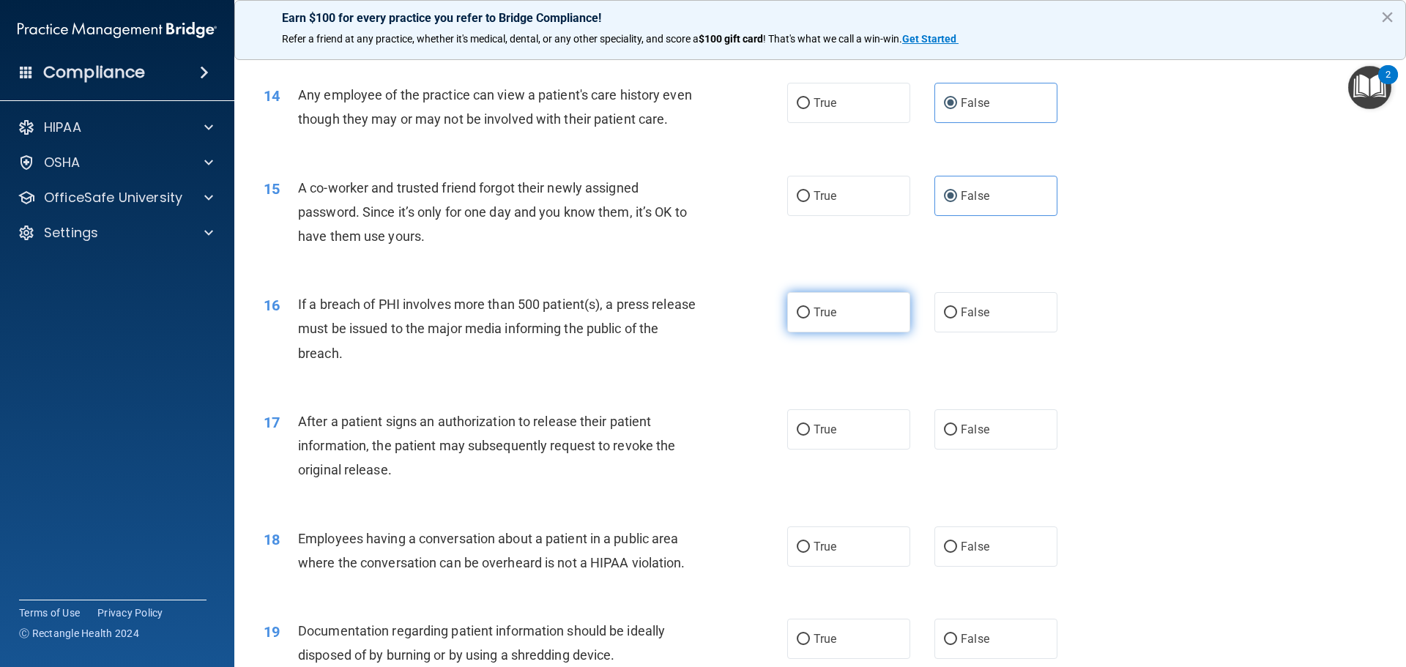
click at [832, 333] on label "True" at bounding box center [848, 312] width 123 height 40
click at [810, 319] on input "True" at bounding box center [803, 313] width 13 height 11
radio input "true"
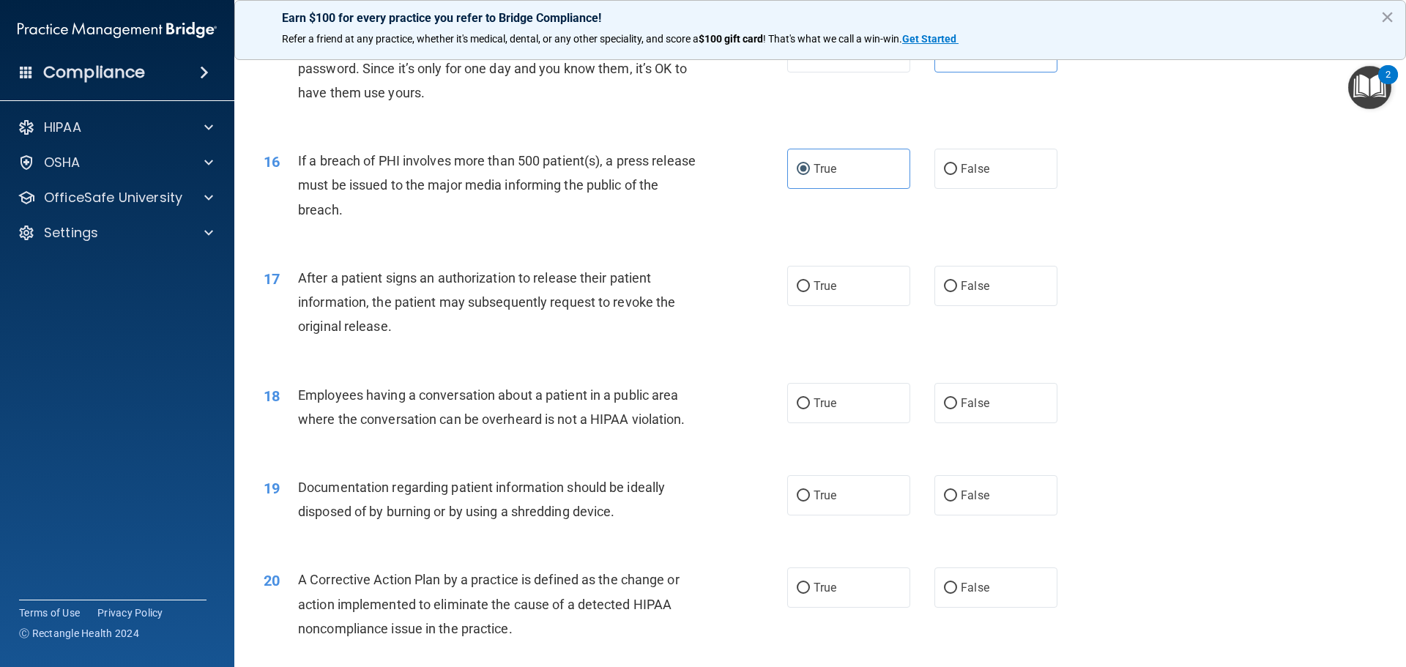
scroll to position [1538, 0]
click at [836, 303] on label "True" at bounding box center [848, 283] width 123 height 40
click at [810, 289] on input "True" at bounding box center [803, 283] width 13 height 11
radio input "true"
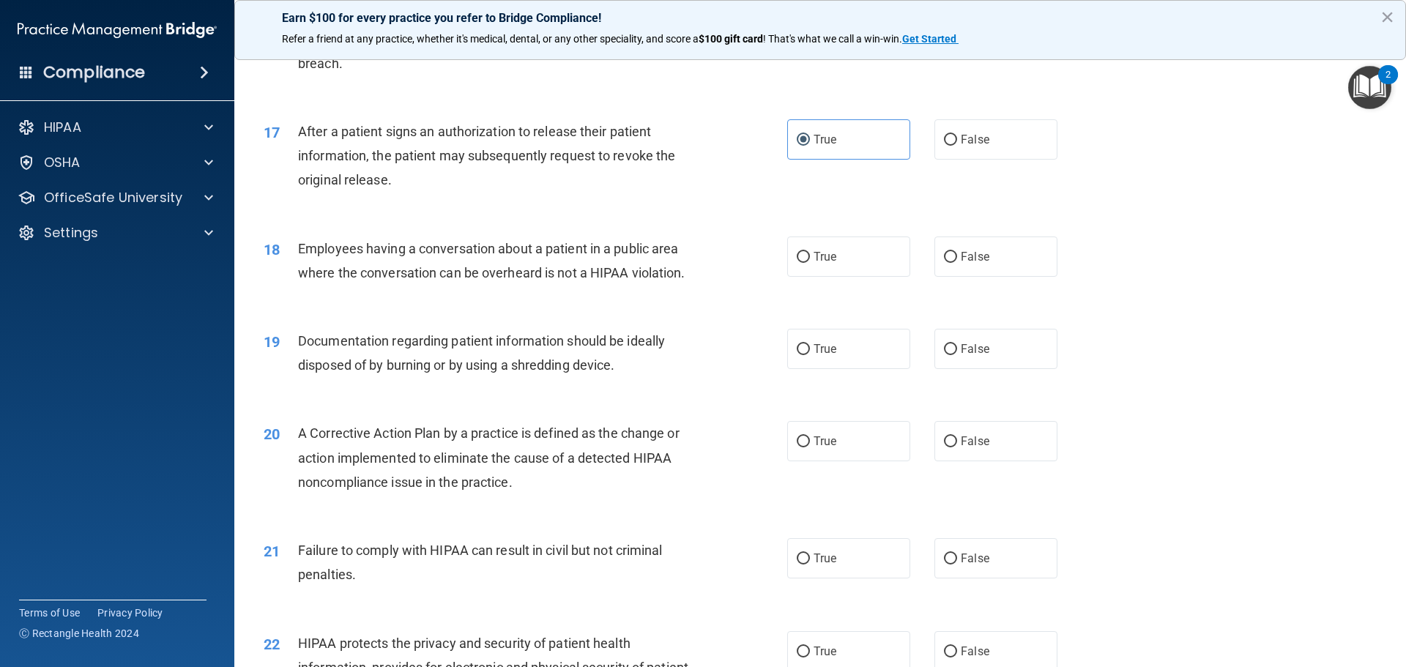
scroll to position [1685, 0]
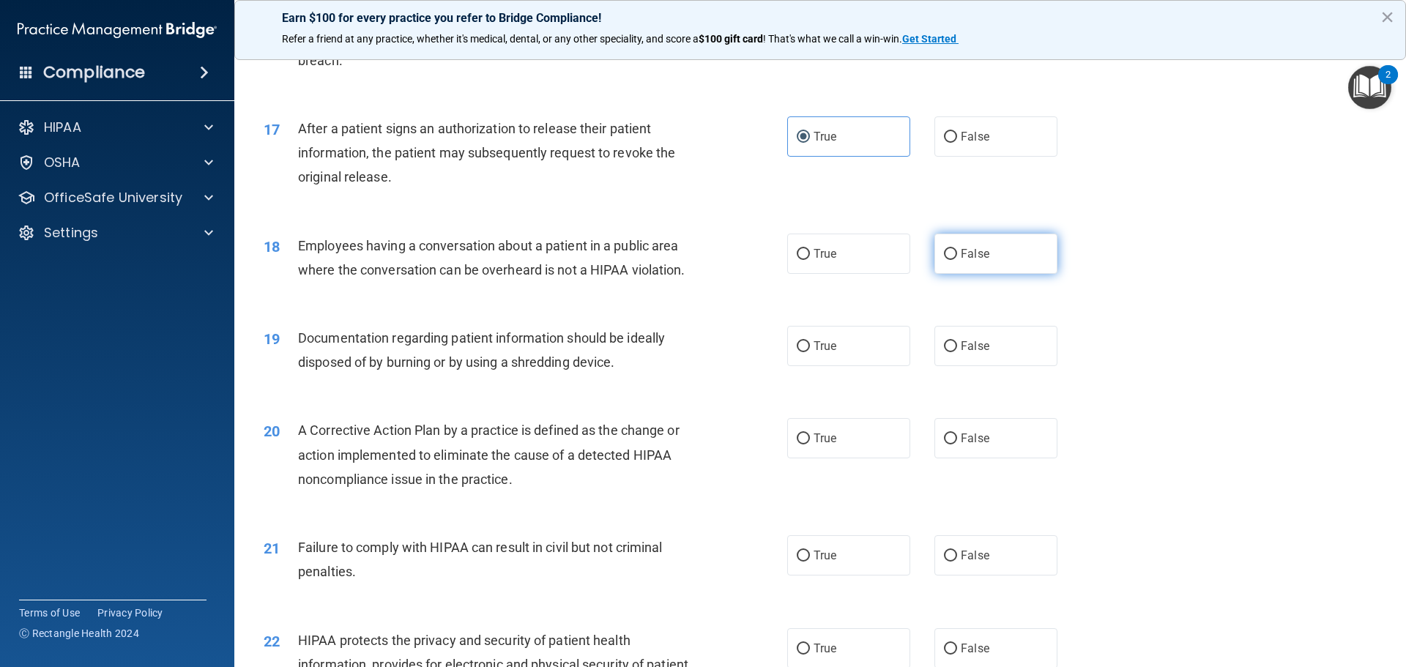
click at [974, 274] on label "False" at bounding box center [996, 254] width 123 height 40
click at [957, 260] on input "False" at bounding box center [950, 254] width 13 height 11
radio input "true"
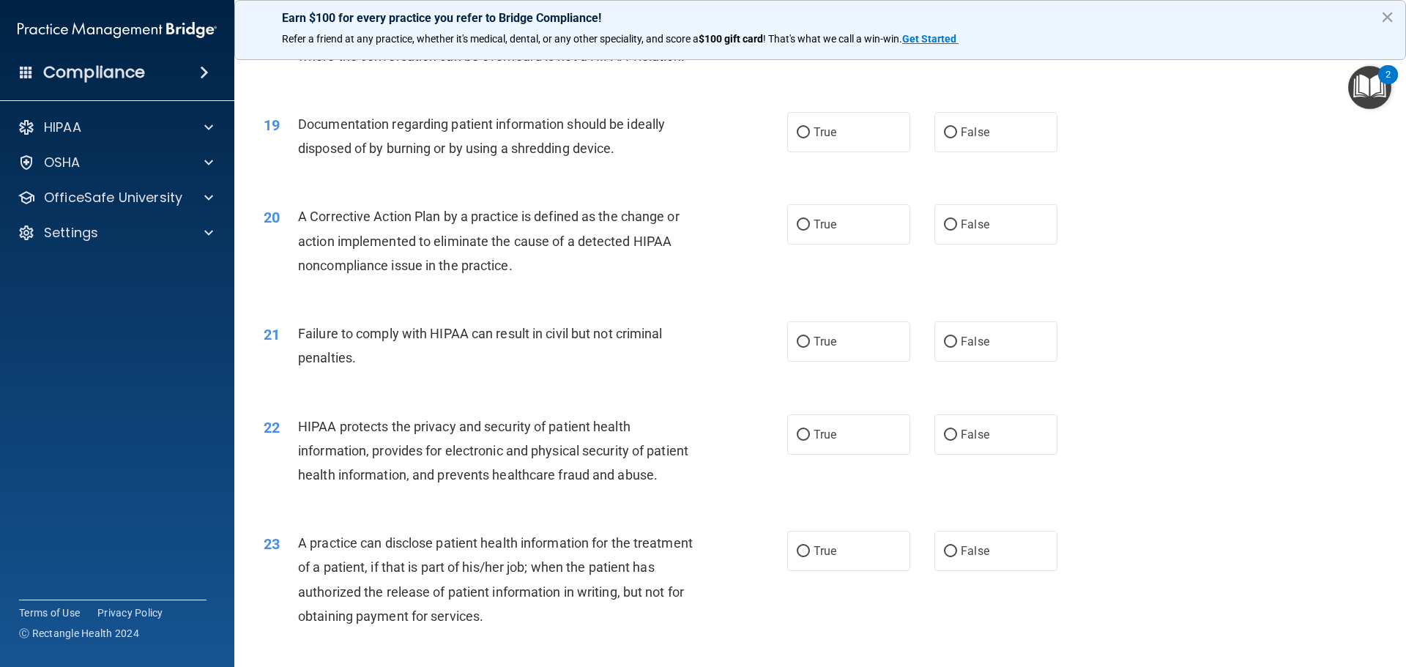
scroll to position [1905, 0]
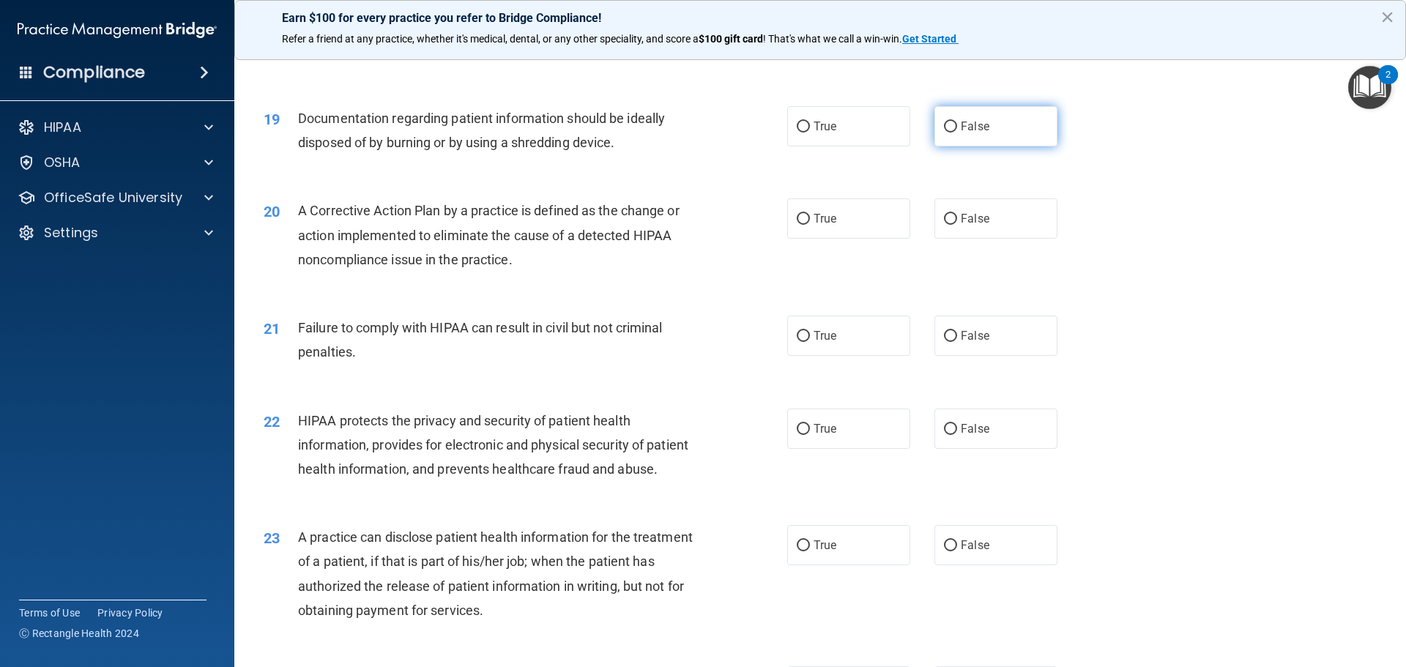
click at [985, 147] on label "False" at bounding box center [996, 126] width 123 height 40
click at [957, 133] on input "False" at bounding box center [950, 127] width 13 height 11
radio input "true"
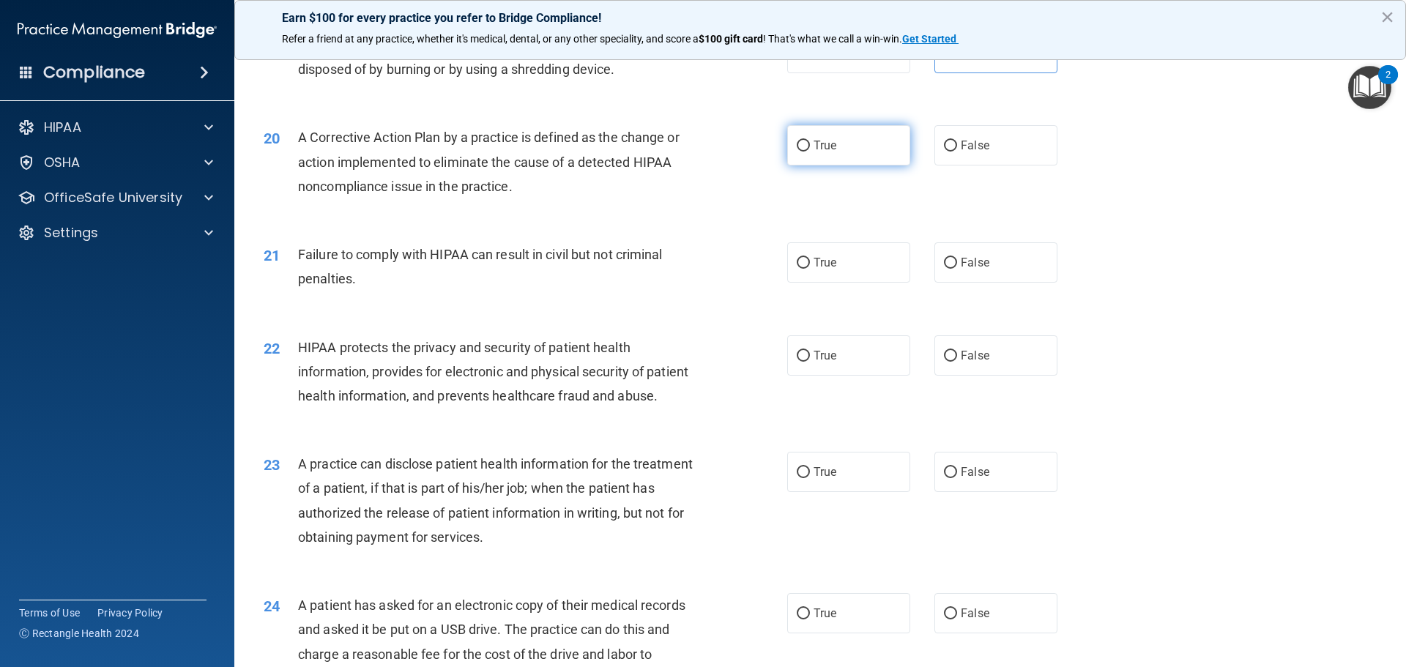
click at [804, 152] on input "True" at bounding box center [803, 146] width 13 height 11
radio input "true"
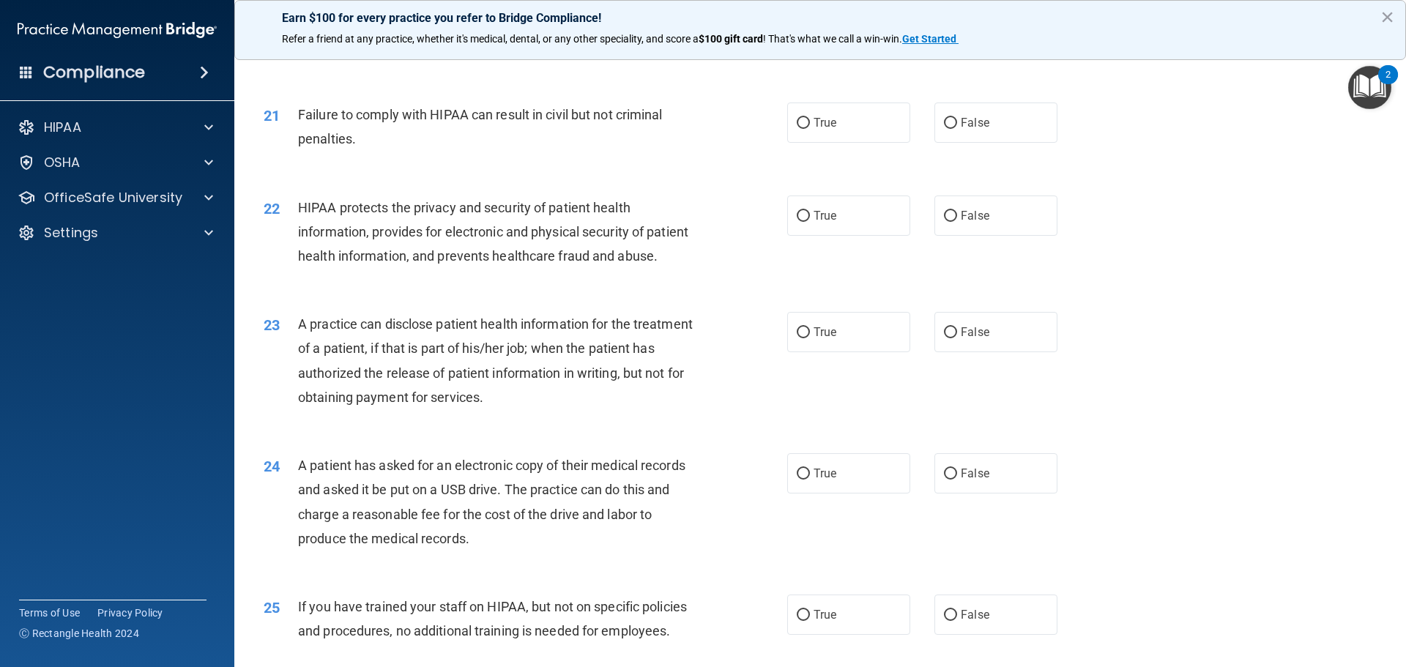
scroll to position [2124, 0]
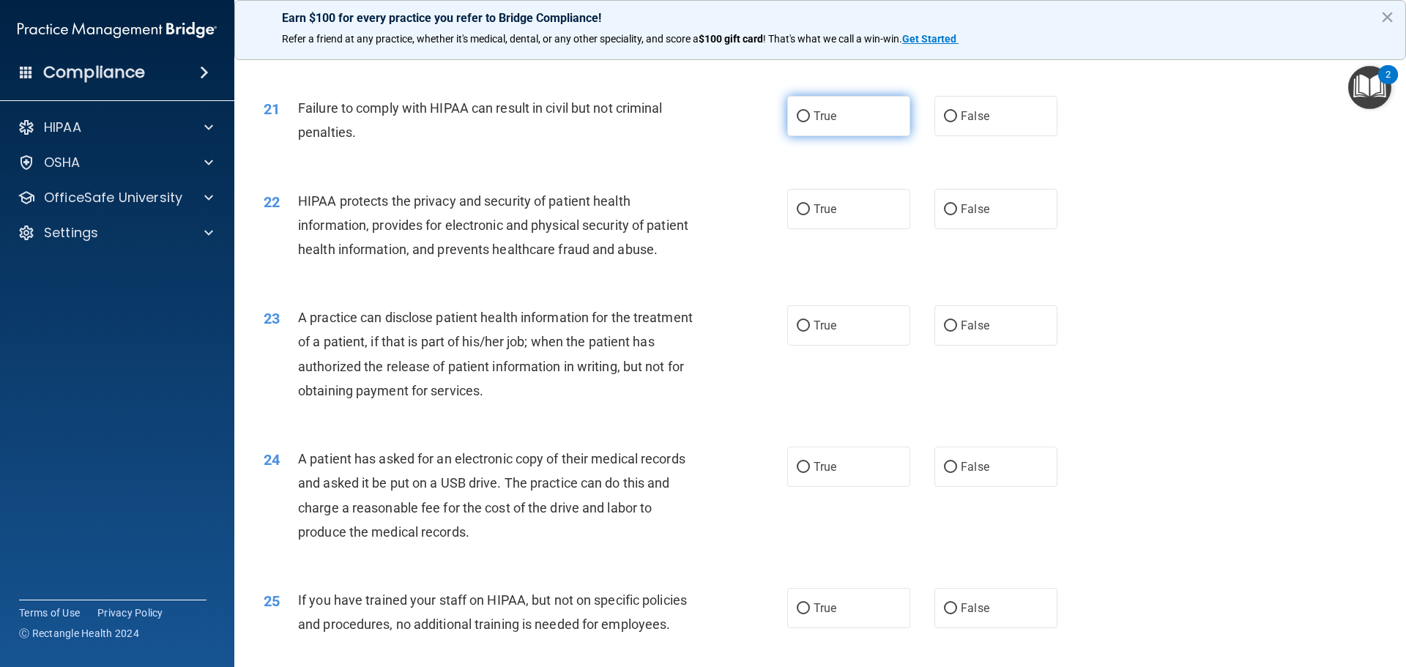
click at [815, 123] on span "True" at bounding box center [825, 116] width 23 height 14
click at [810, 122] on input "True" at bounding box center [803, 116] width 13 height 11
radio input "true"
click at [812, 229] on label "True" at bounding box center [848, 209] width 123 height 40
click at [810, 215] on input "True" at bounding box center [803, 209] width 13 height 11
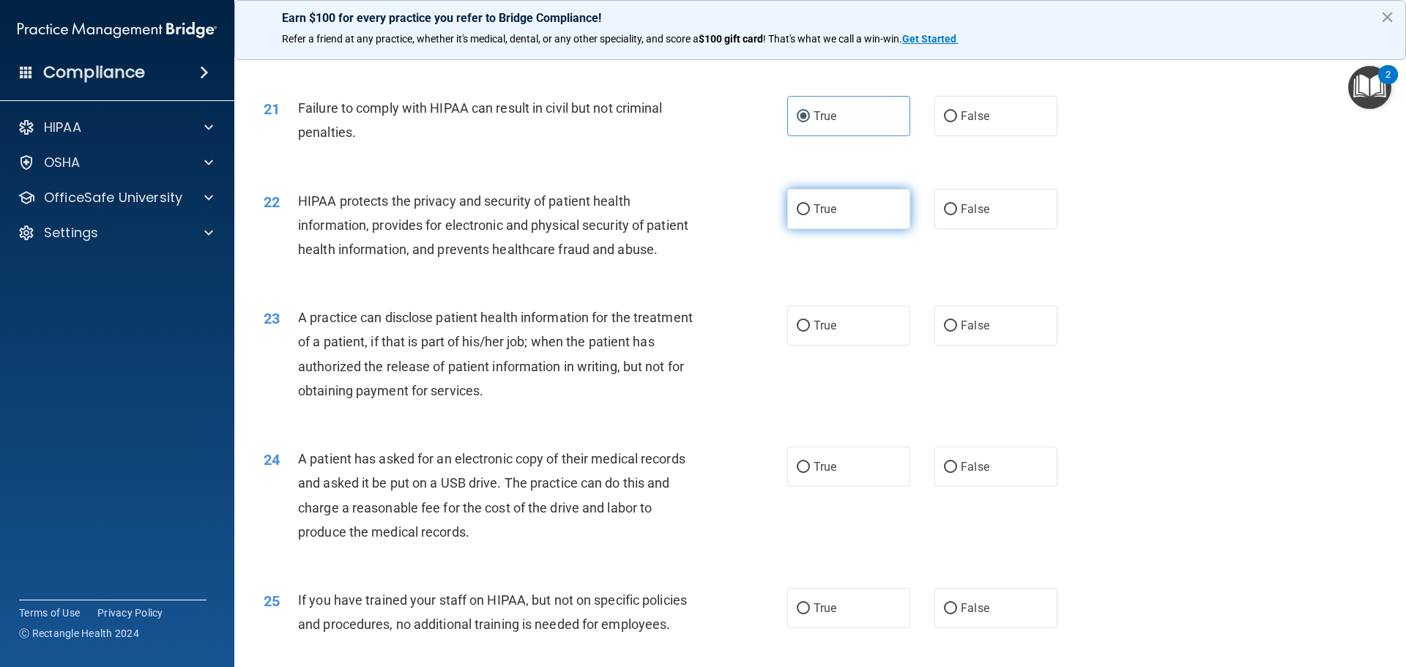
radio input "true"
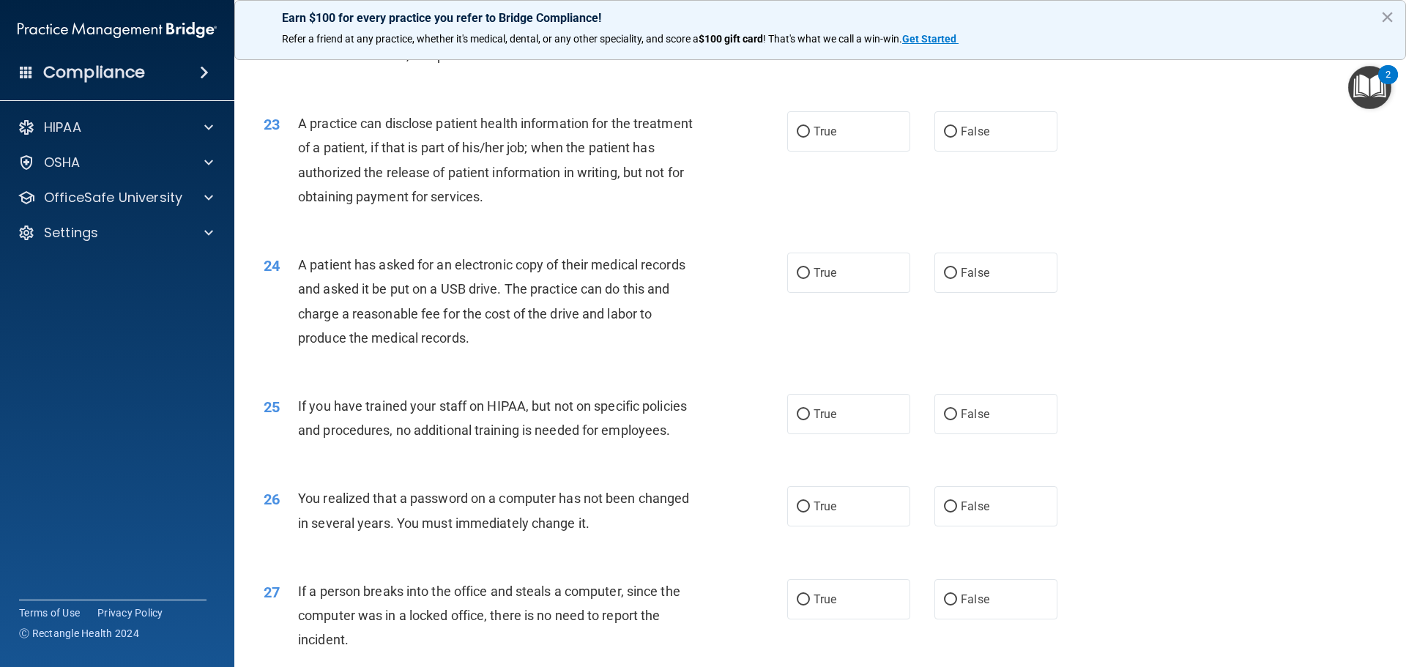
scroll to position [2271, 0]
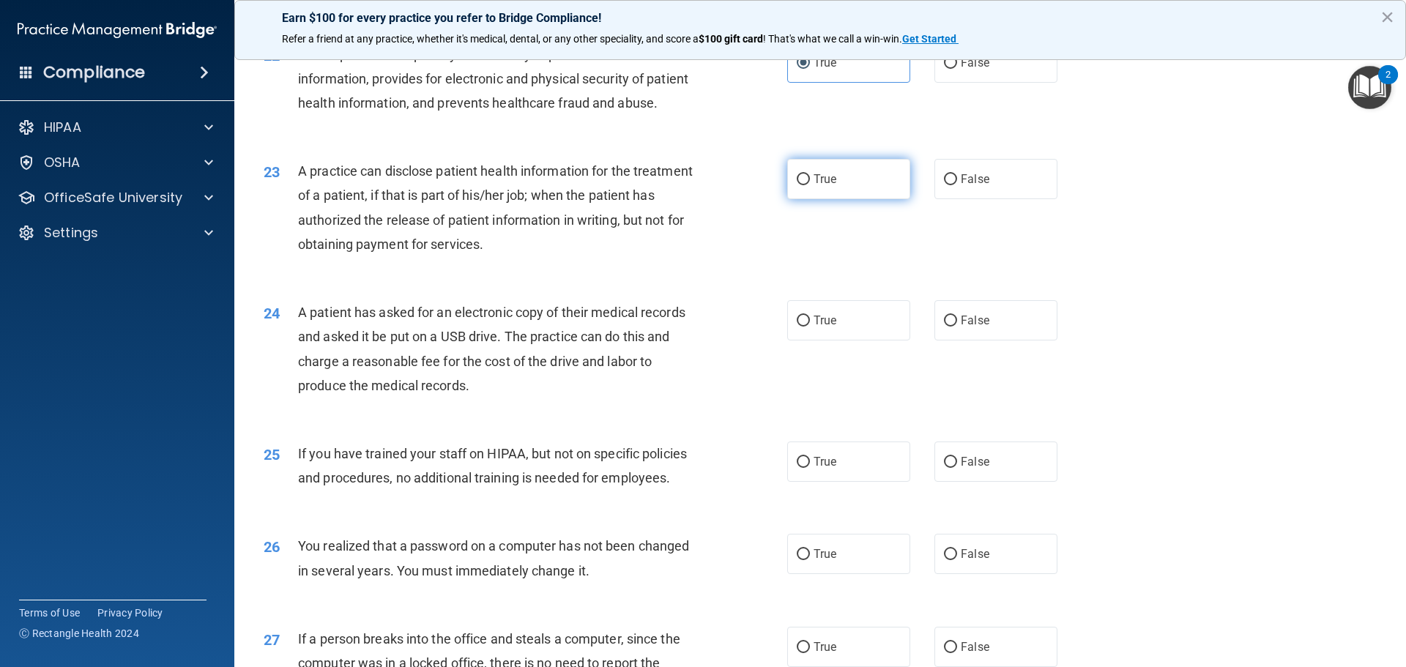
click at [803, 185] on input "True" at bounding box center [803, 179] width 13 height 11
radio input "true"
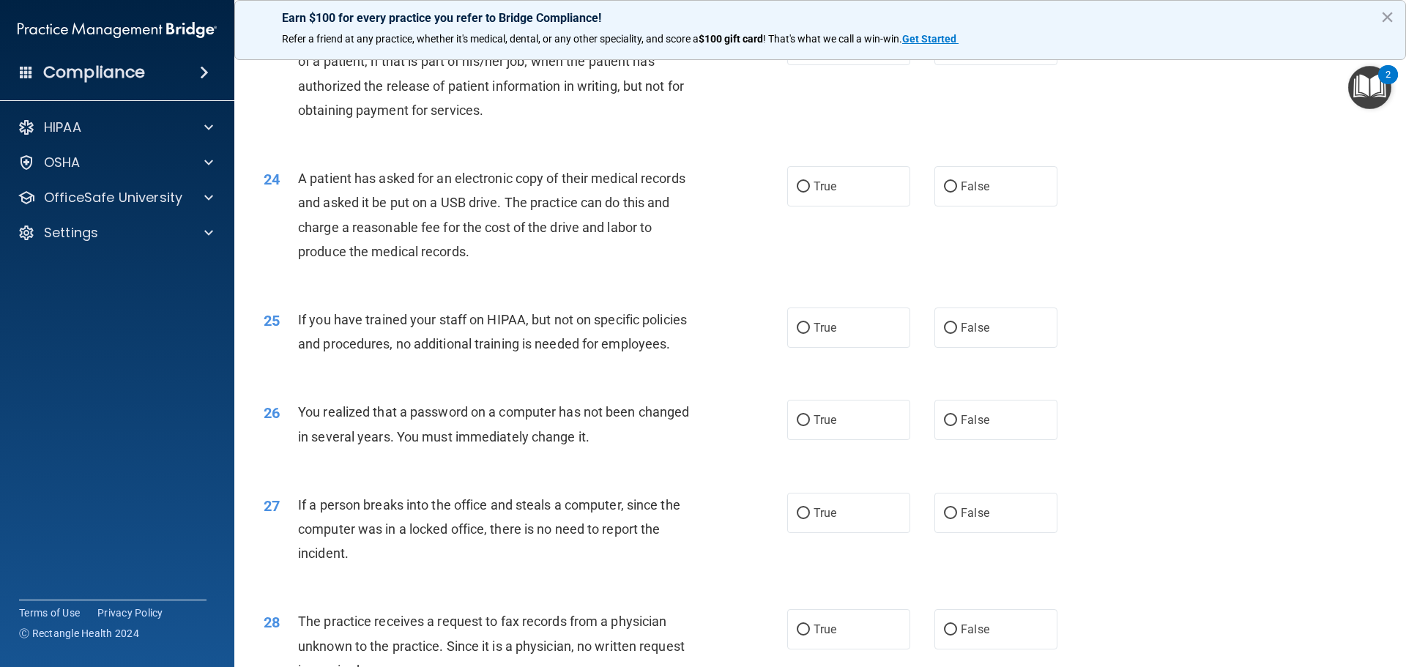
scroll to position [2417, 0]
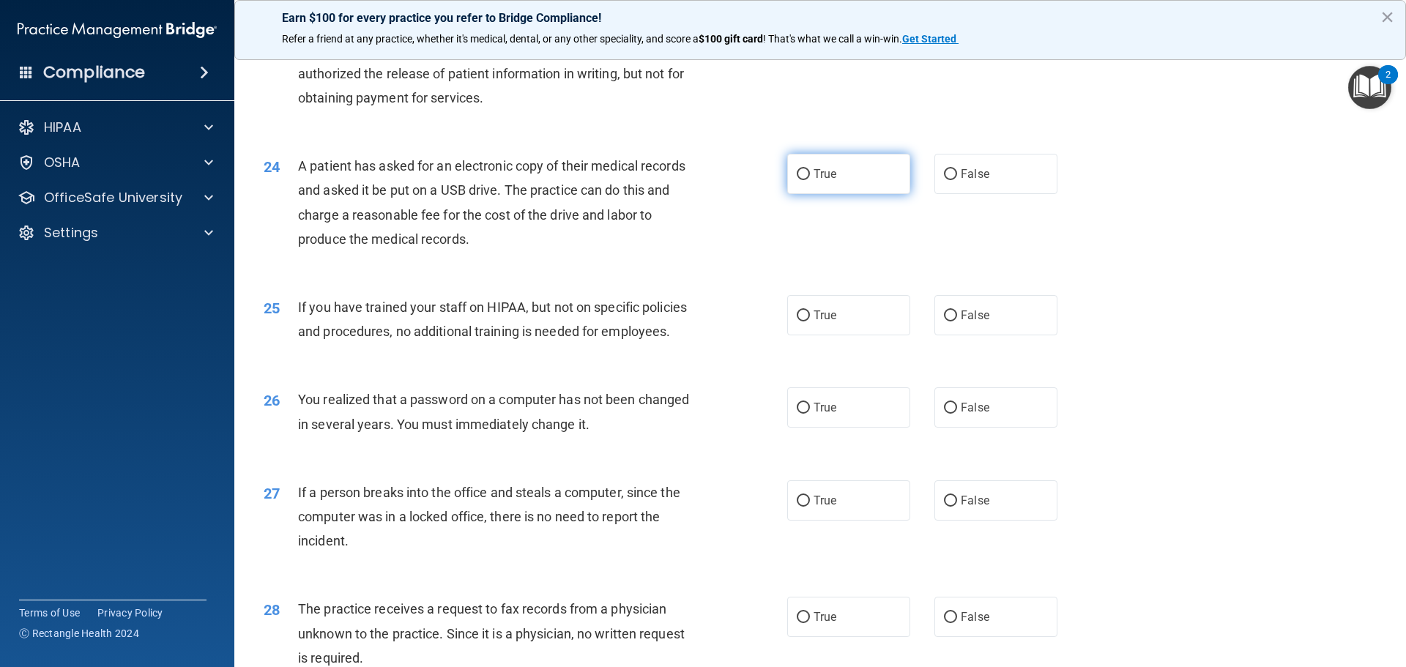
click at [805, 194] on label "True" at bounding box center [848, 174] width 123 height 40
click at [805, 180] on input "True" at bounding box center [803, 174] width 13 height 11
radio input "true"
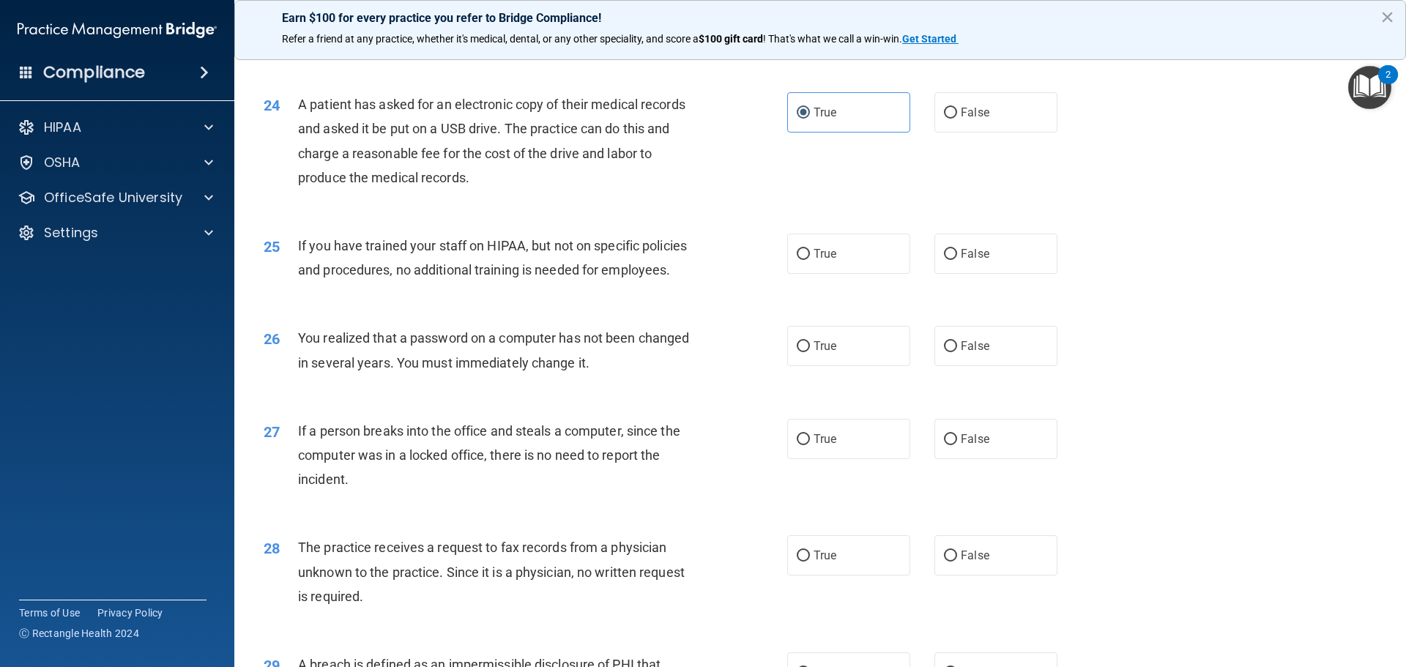
scroll to position [2564, 0]
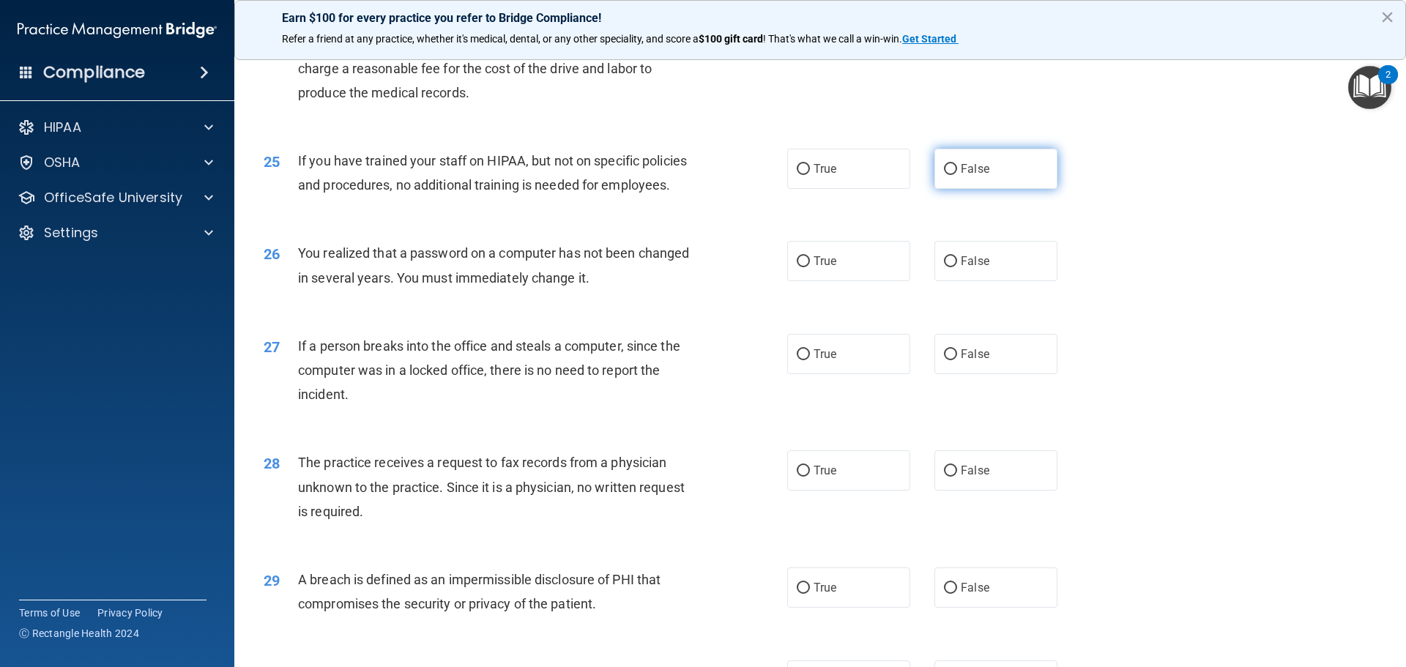
click at [949, 175] on input "False" at bounding box center [950, 169] width 13 height 11
radio input "true"
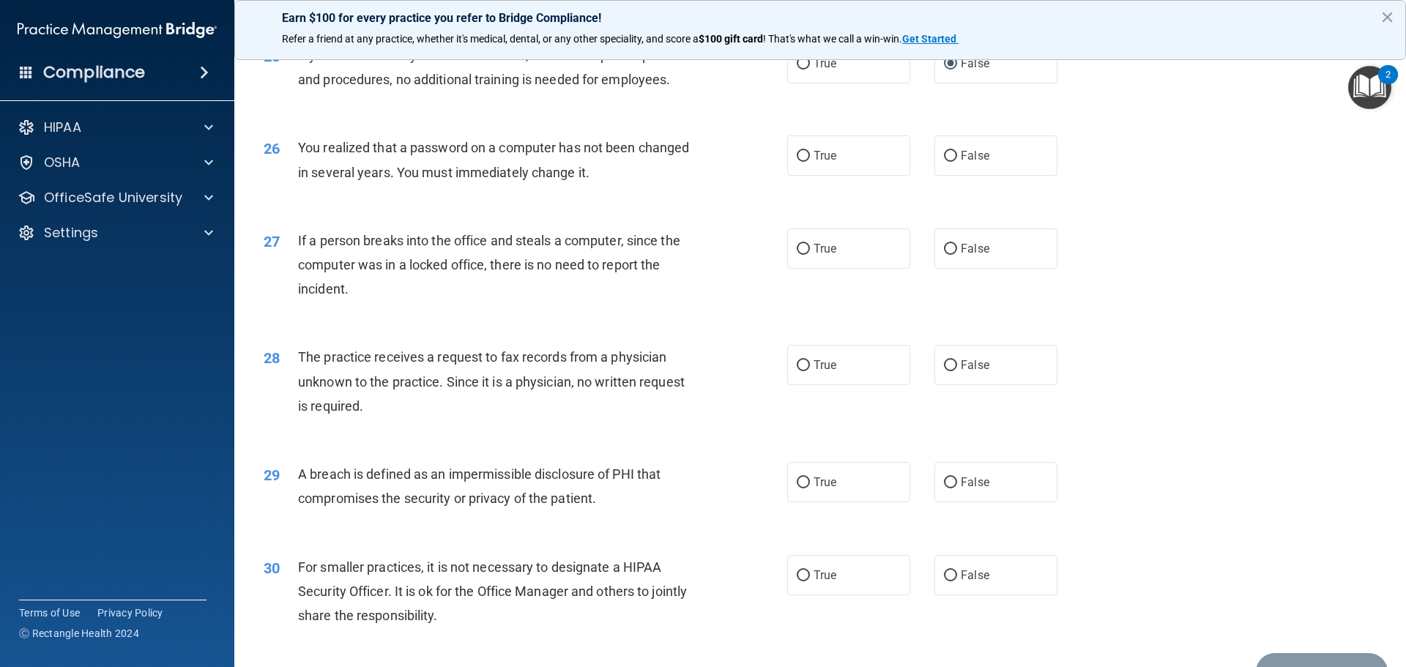
scroll to position [2710, 0]
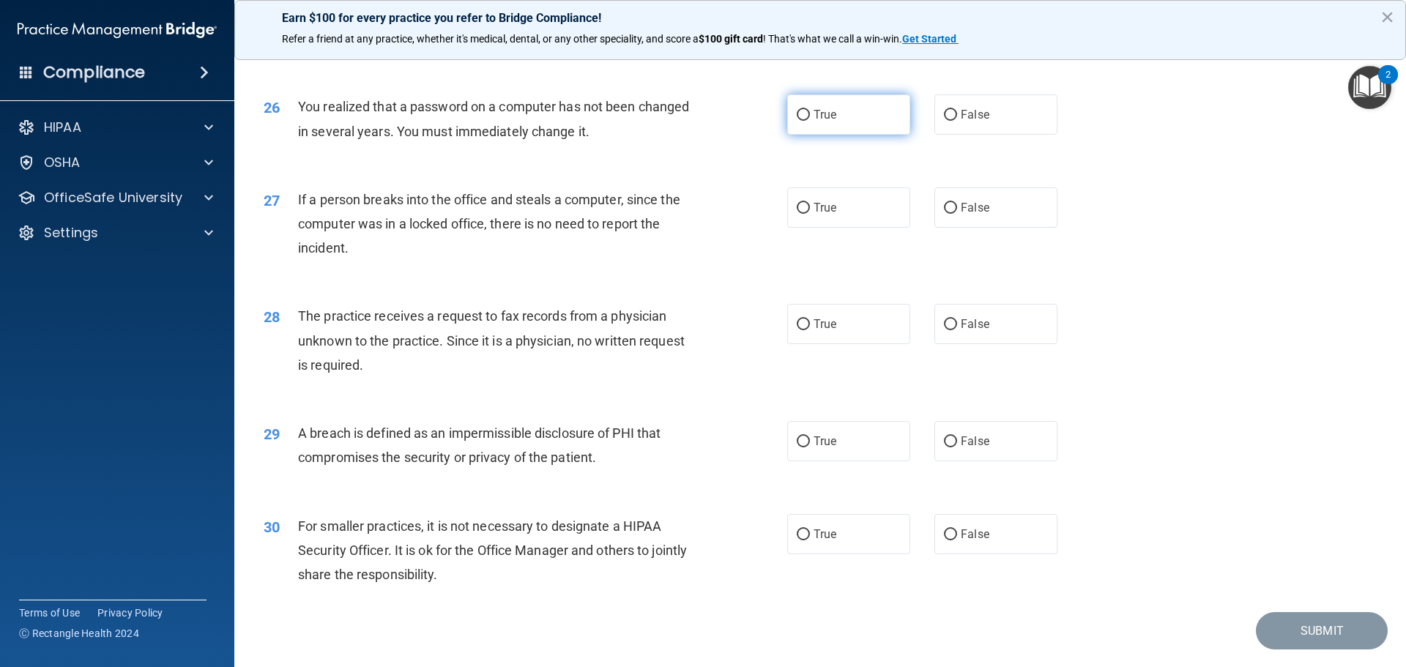
click at [797, 121] on input "True" at bounding box center [803, 115] width 13 height 11
radio input "true"
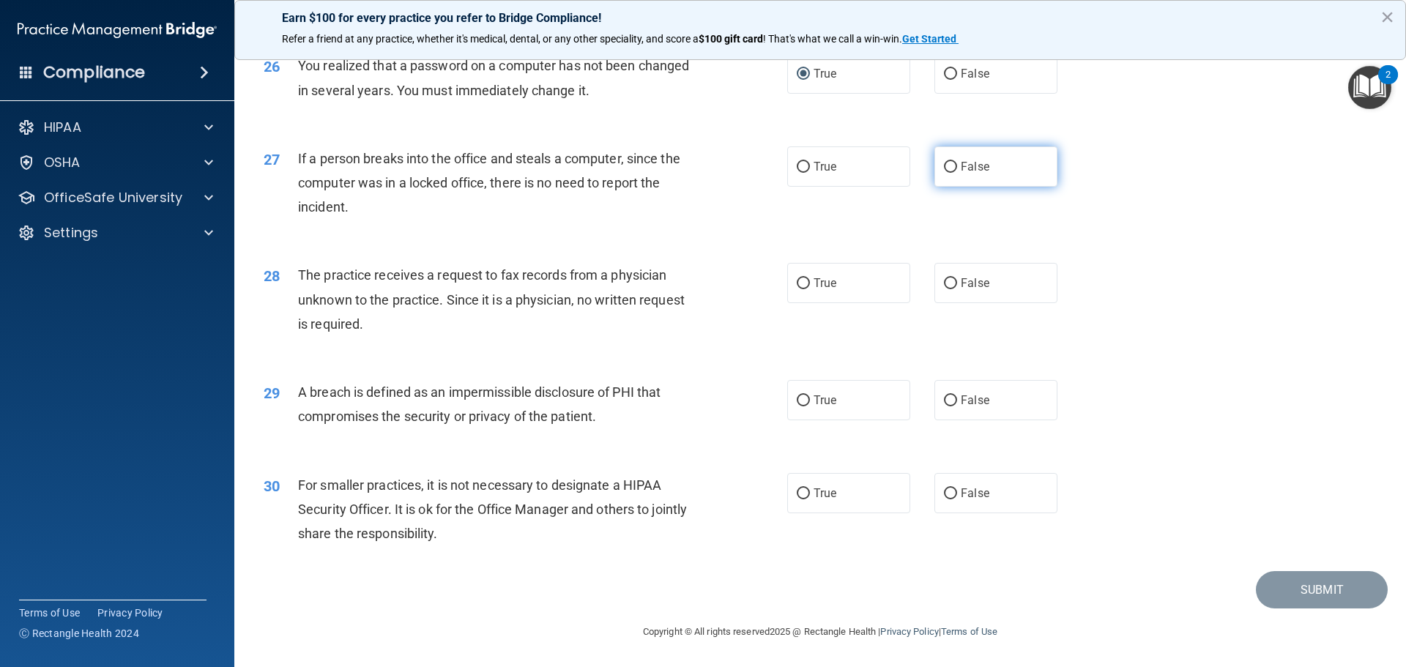
click at [976, 174] on span "False" at bounding box center [975, 167] width 29 height 14
click at [957, 173] on input "False" at bounding box center [950, 167] width 13 height 11
radio input "true"
click at [953, 290] on label "False" at bounding box center [996, 283] width 123 height 40
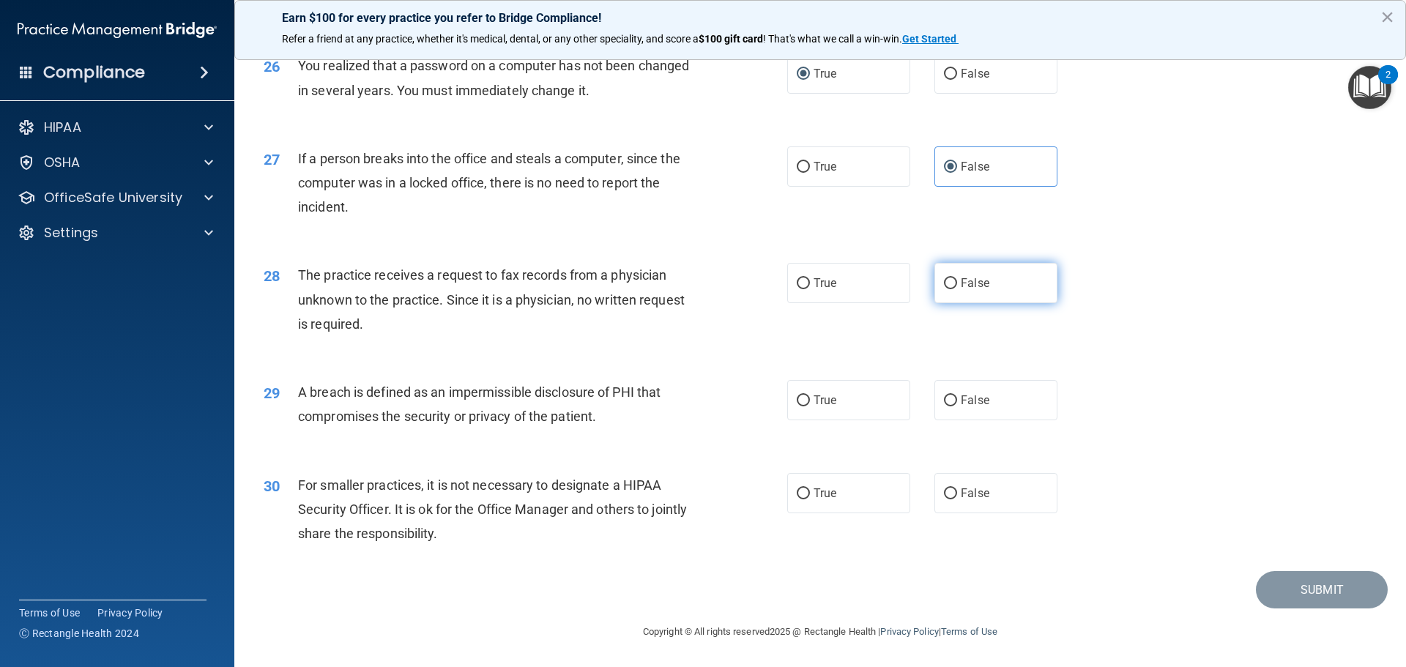
click at [953, 289] on input "False" at bounding box center [950, 283] width 13 height 11
radio input "true"
click at [820, 402] on span "True" at bounding box center [825, 400] width 23 height 14
click at [810, 402] on input "True" at bounding box center [803, 401] width 13 height 11
radio input "true"
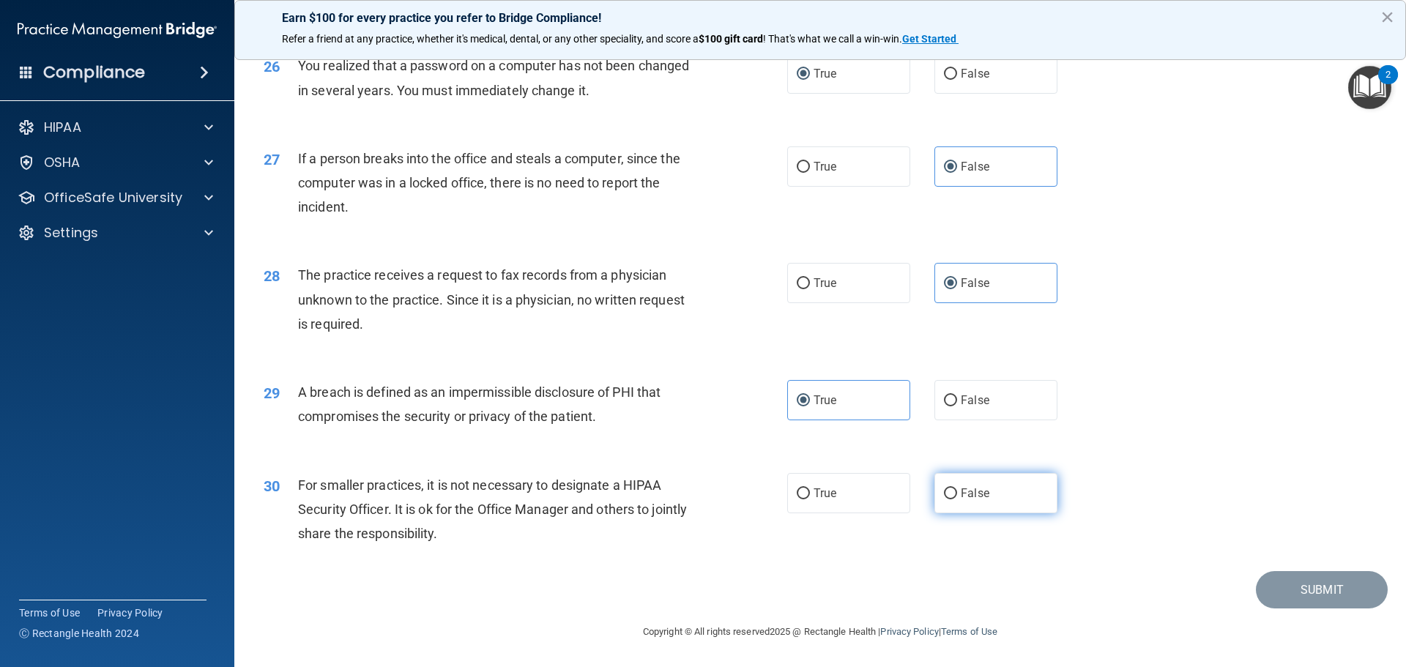
click at [963, 493] on span "False" at bounding box center [975, 493] width 29 height 14
click at [957, 493] on input "False" at bounding box center [950, 494] width 13 height 11
radio input "true"
click at [1306, 595] on button "Submit" at bounding box center [1322, 589] width 132 height 37
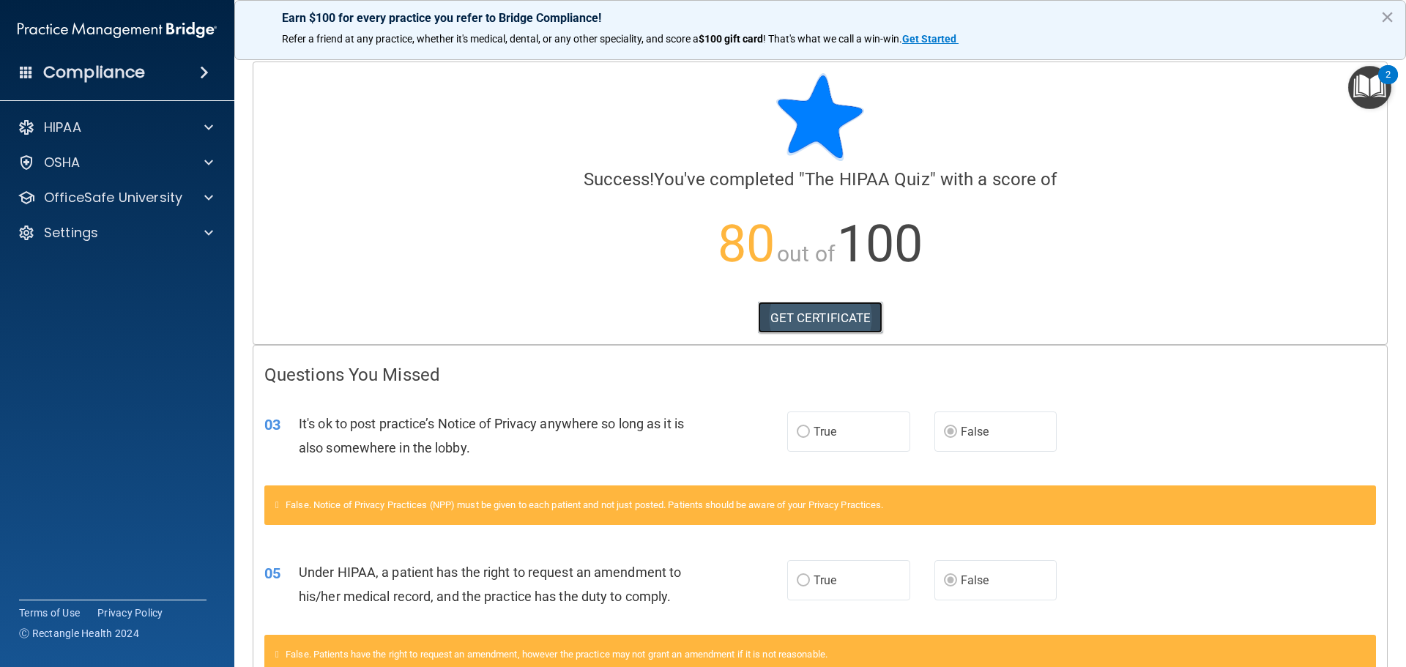
click at [816, 323] on link "GET CERTIFICATE" at bounding box center [820, 318] width 125 height 32
click at [150, 202] on p "OfficeSafe University" at bounding box center [113, 198] width 138 height 18
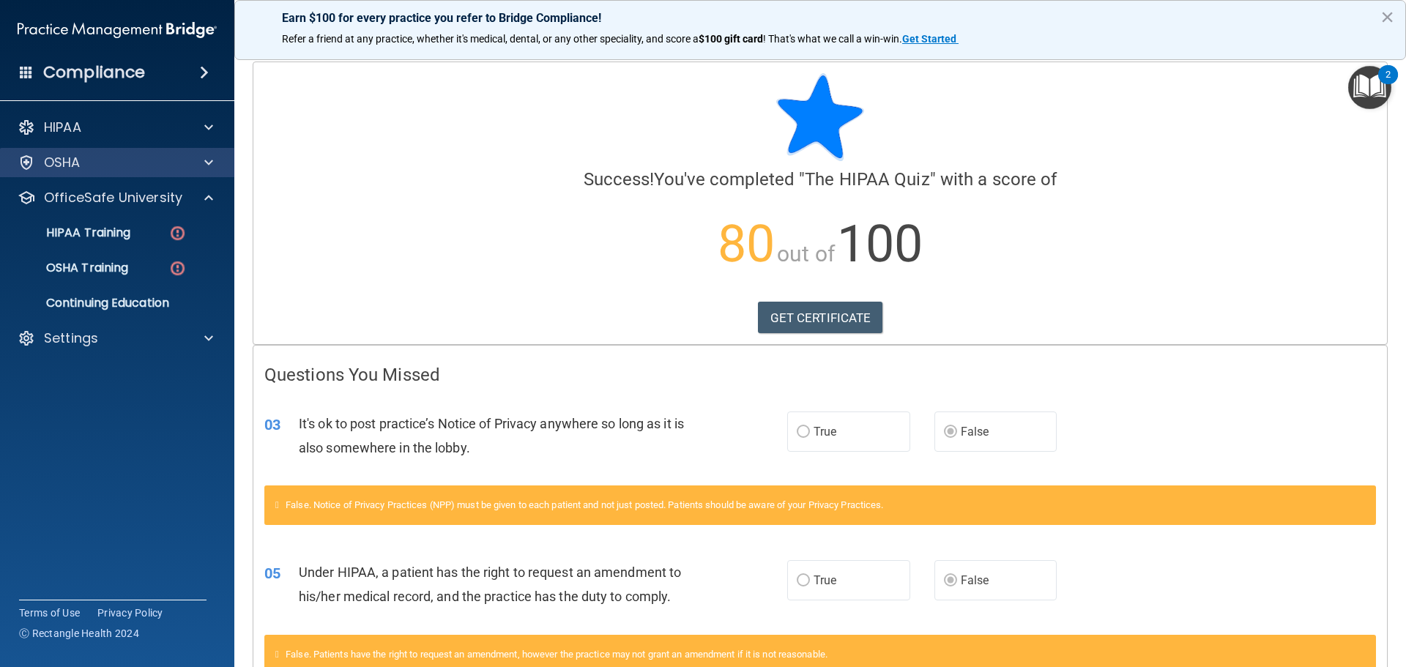
click at [165, 174] on div "OSHA" at bounding box center [117, 162] width 235 height 29
click at [190, 232] on div "HIPAA Training" at bounding box center [110, 233] width 200 height 15
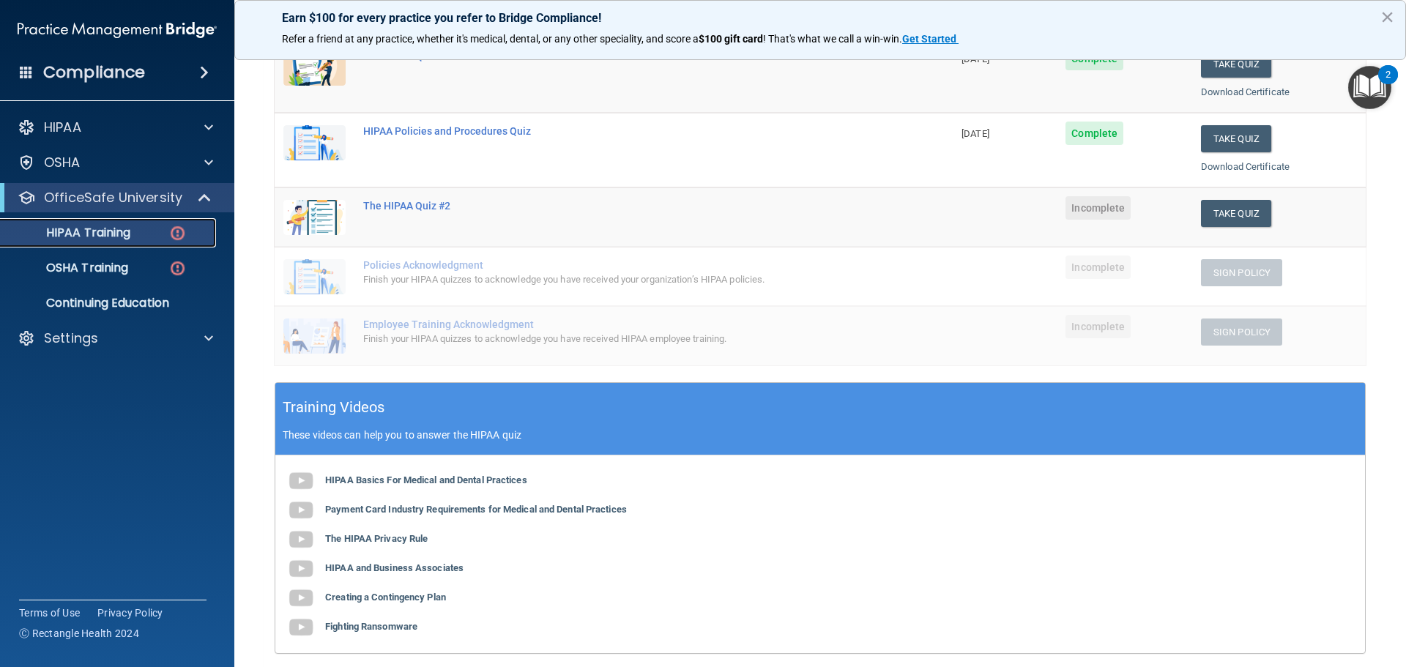
scroll to position [147, 0]
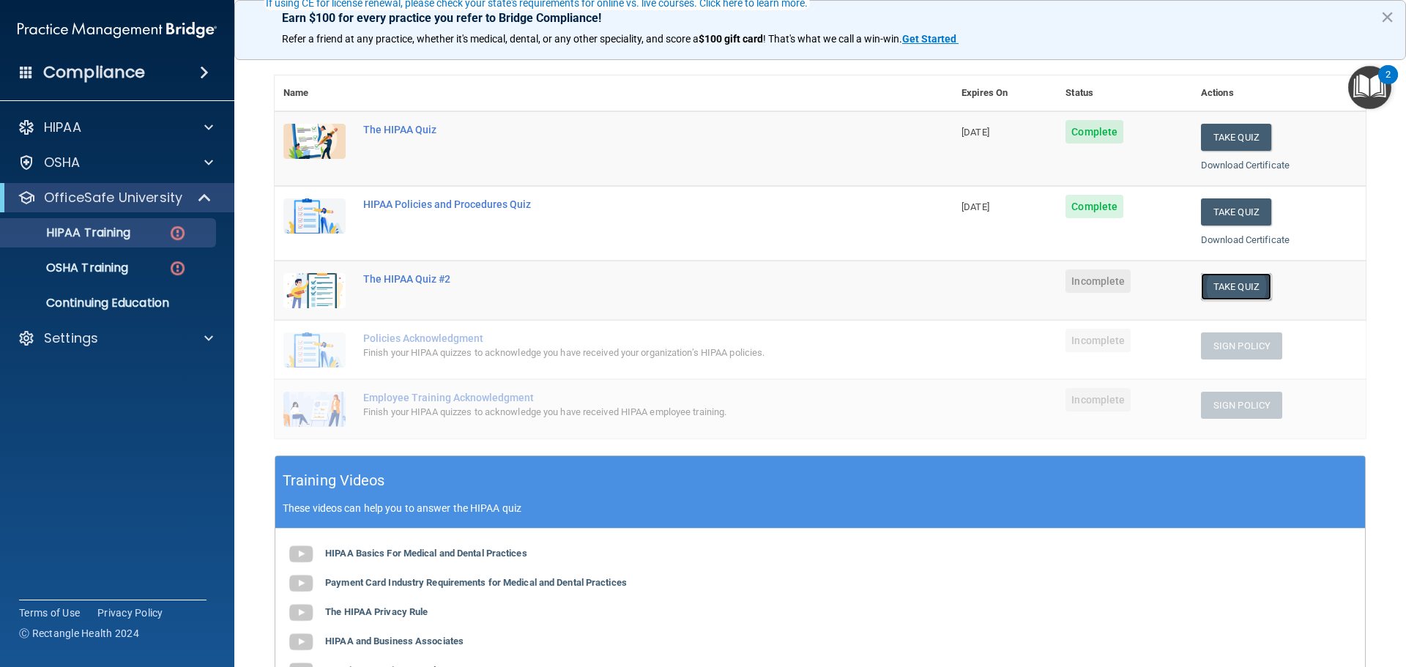
click at [1231, 290] on button "Take Quiz" at bounding box center [1236, 286] width 70 height 27
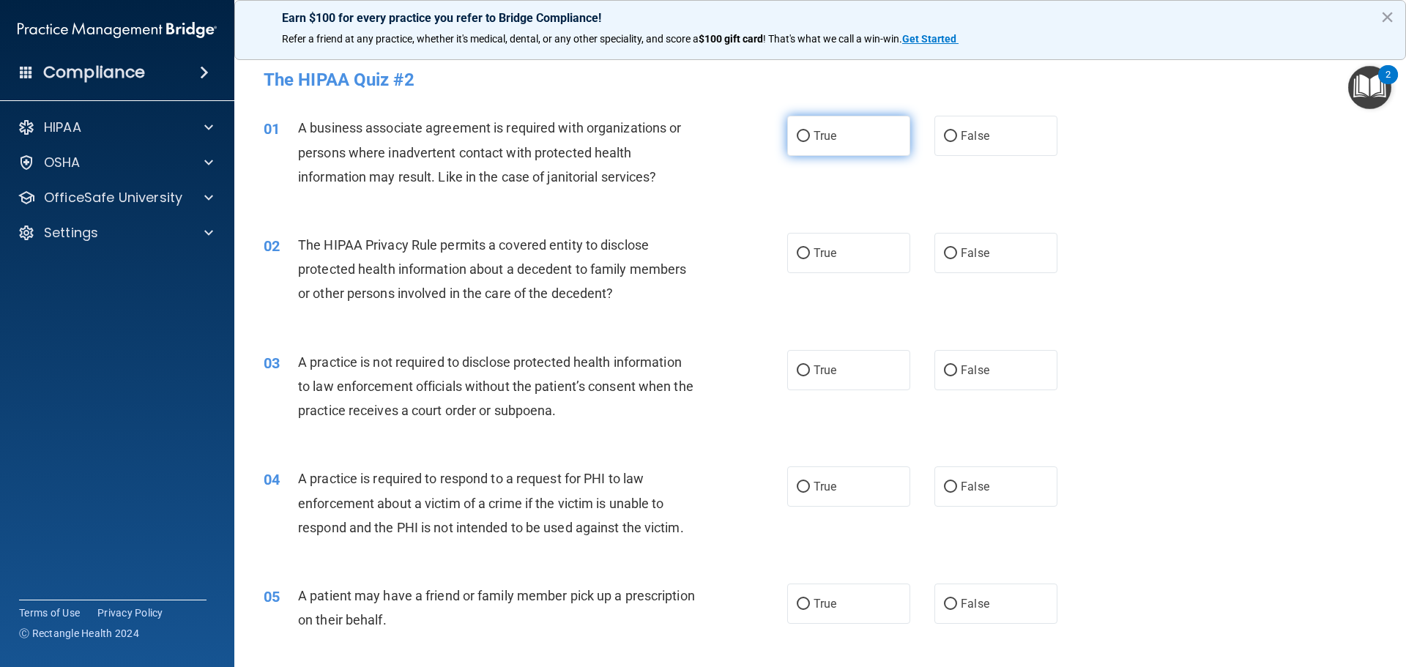
click at [807, 133] on label "True" at bounding box center [848, 136] width 123 height 40
click at [807, 133] on input "True" at bounding box center [803, 136] width 13 height 11
radio input "true"
click at [856, 255] on label "True" at bounding box center [848, 253] width 123 height 40
click at [810, 255] on input "True" at bounding box center [803, 253] width 13 height 11
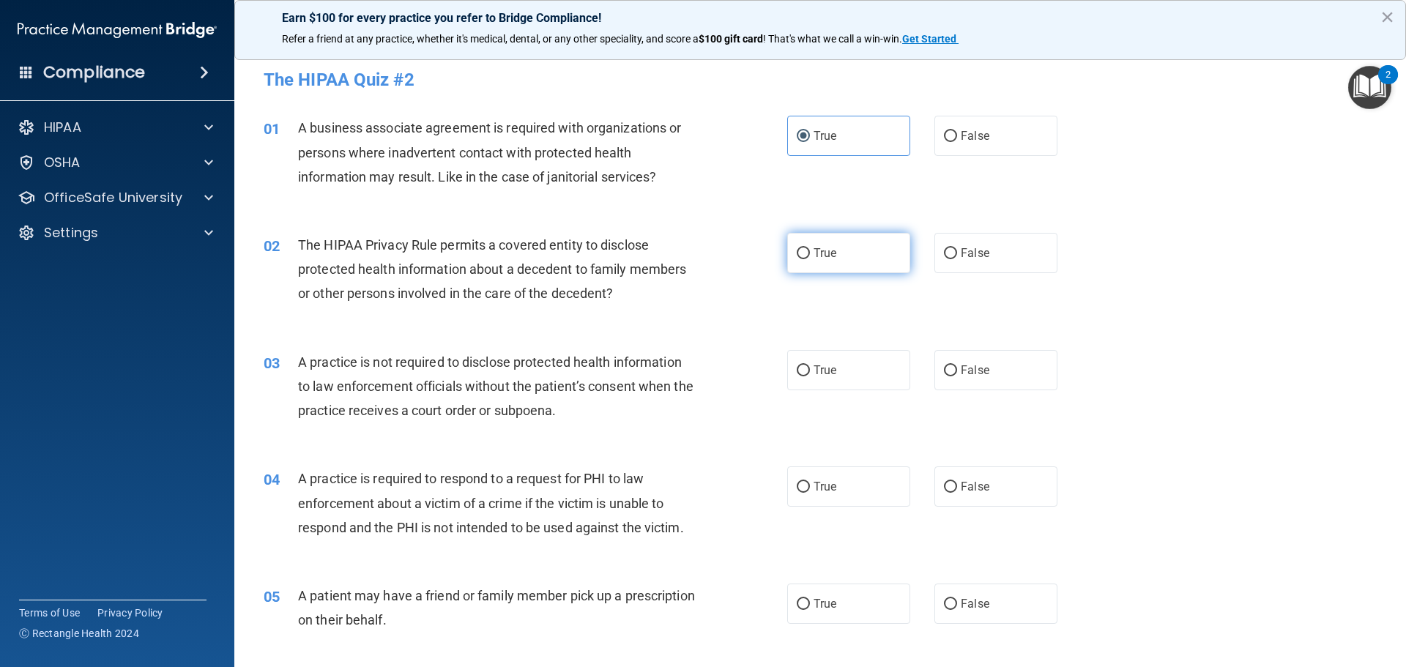
radio input "true"
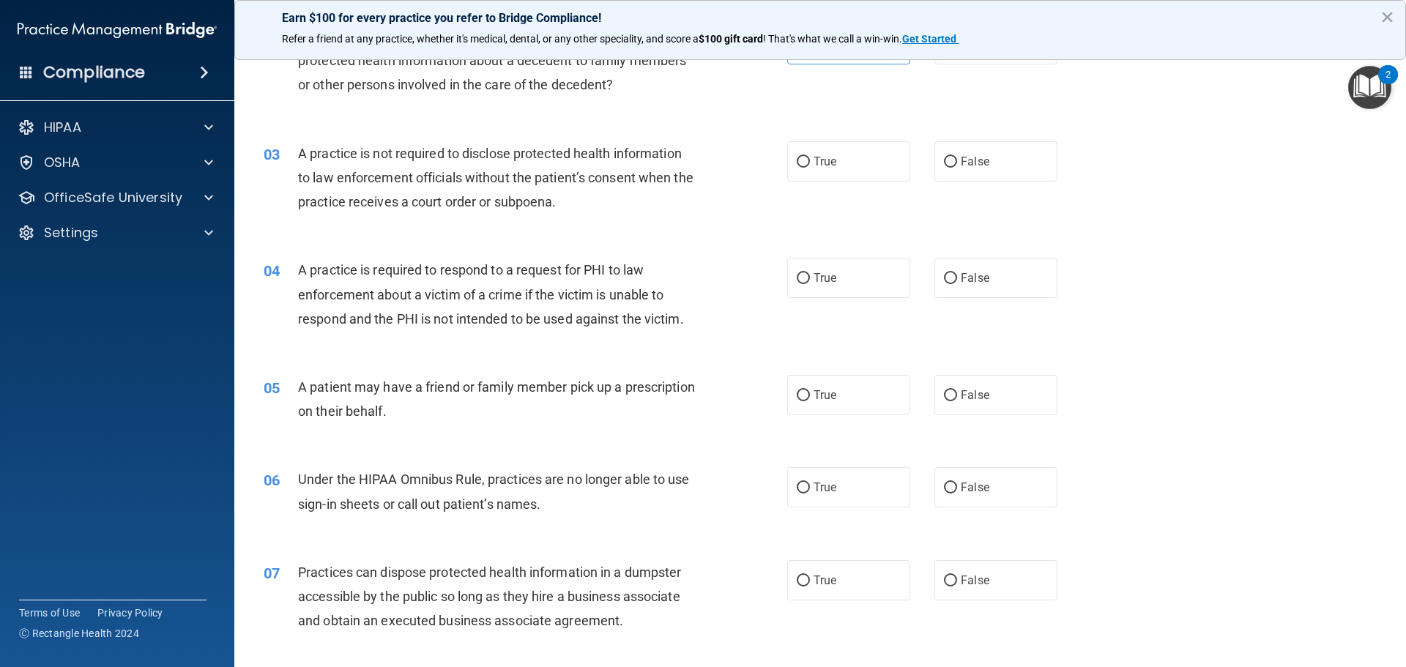
scroll to position [220, 0]
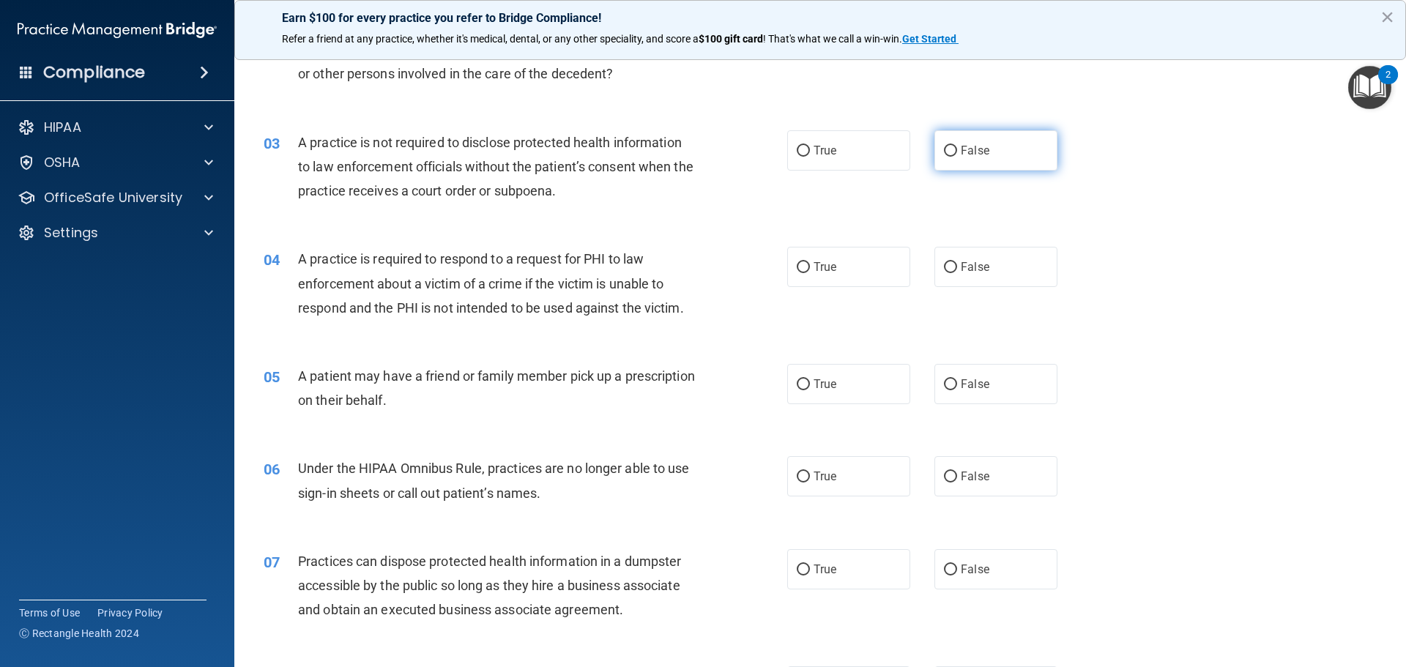
click at [953, 147] on label "False" at bounding box center [996, 150] width 123 height 40
click at [953, 147] on input "False" at bounding box center [950, 151] width 13 height 11
radio input "true"
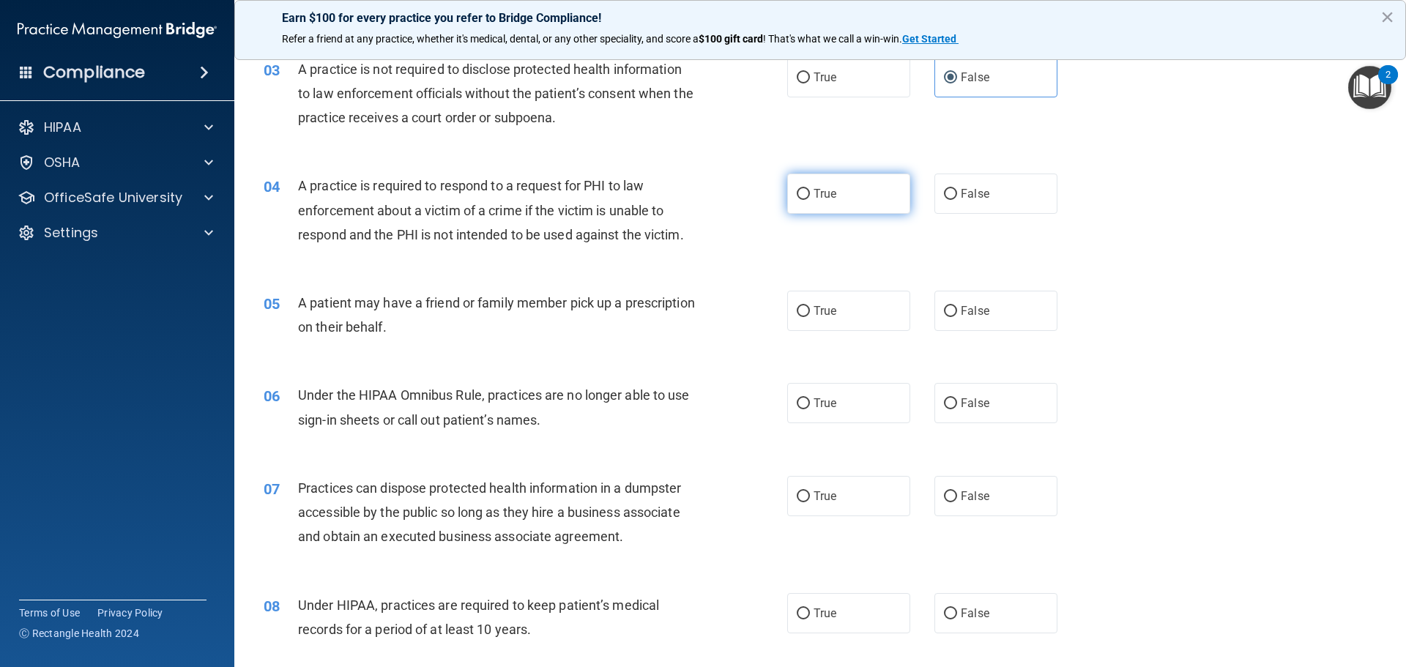
click at [818, 195] on span "True" at bounding box center [825, 194] width 23 height 14
click at [810, 195] on input "True" at bounding box center [803, 194] width 13 height 11
radio input "true"
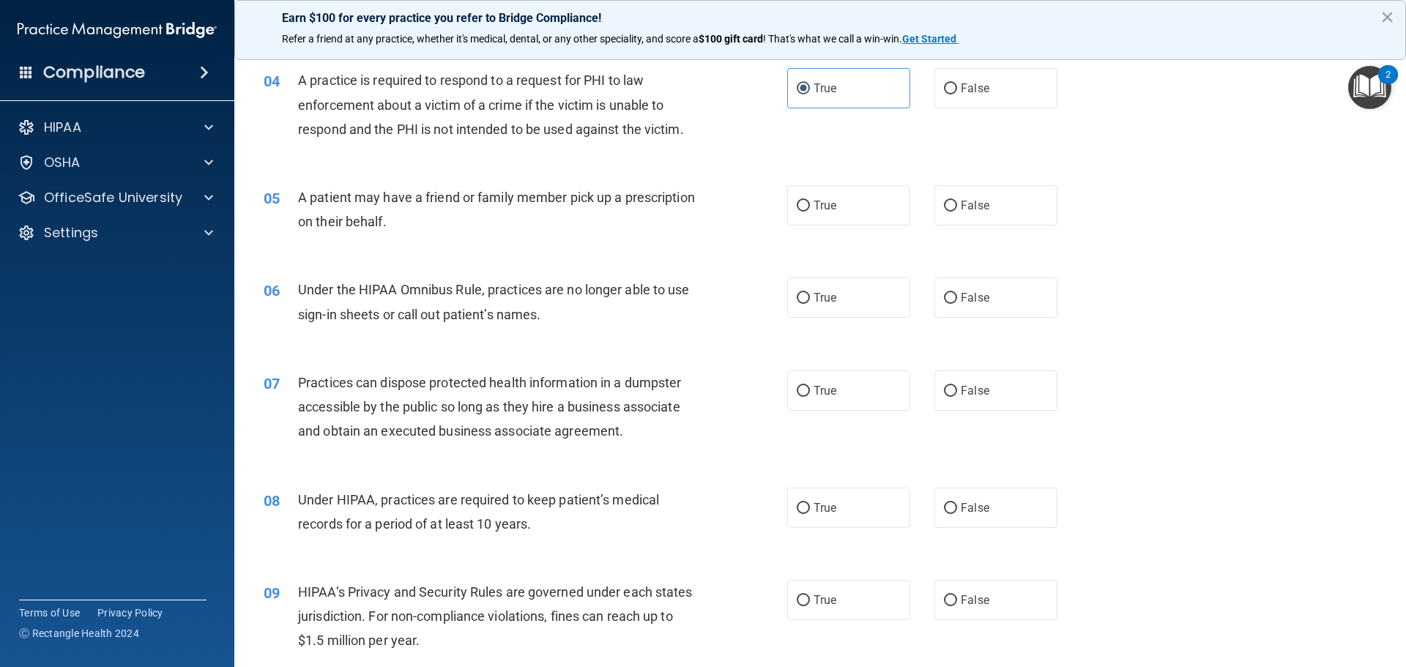
scroll to position [440, 0]
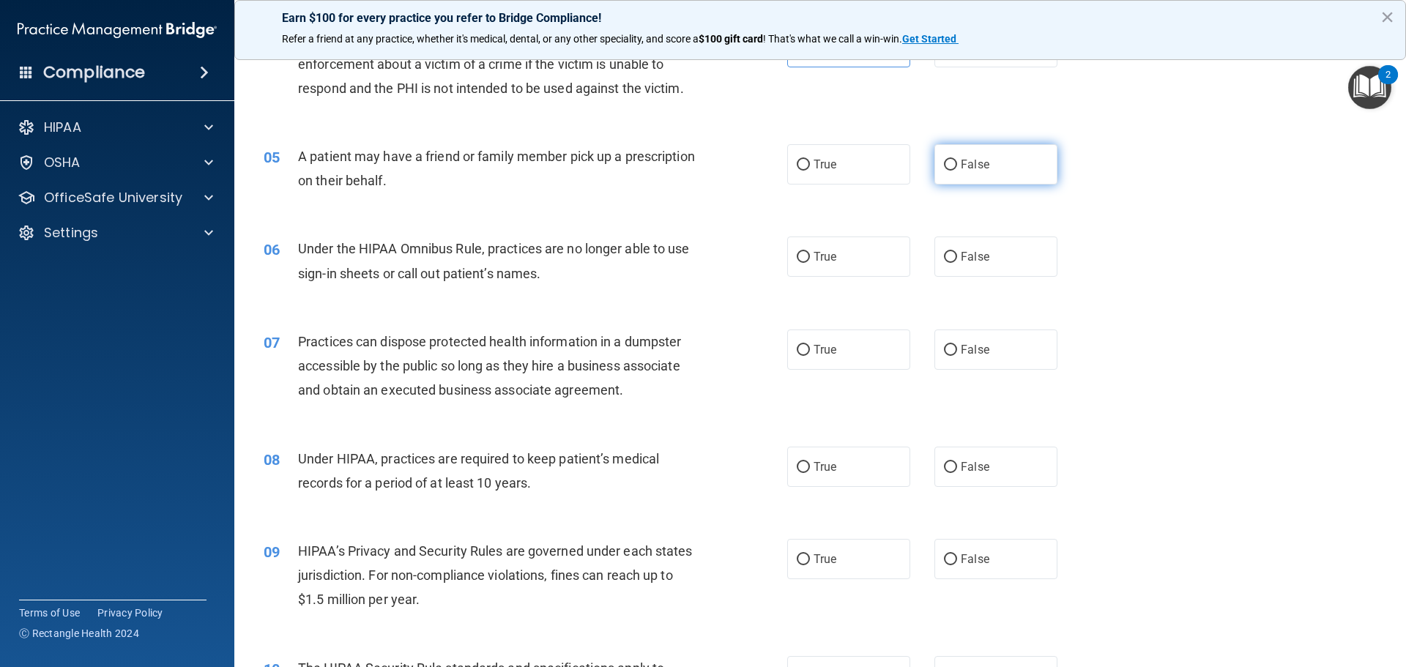
click at [961, 168] on span "False" at bounding box center [975, 164] width 29 height 14
click at [957, 168] on input "False" at bounding box center [950, 165] width 13 height 11
radio input "true"
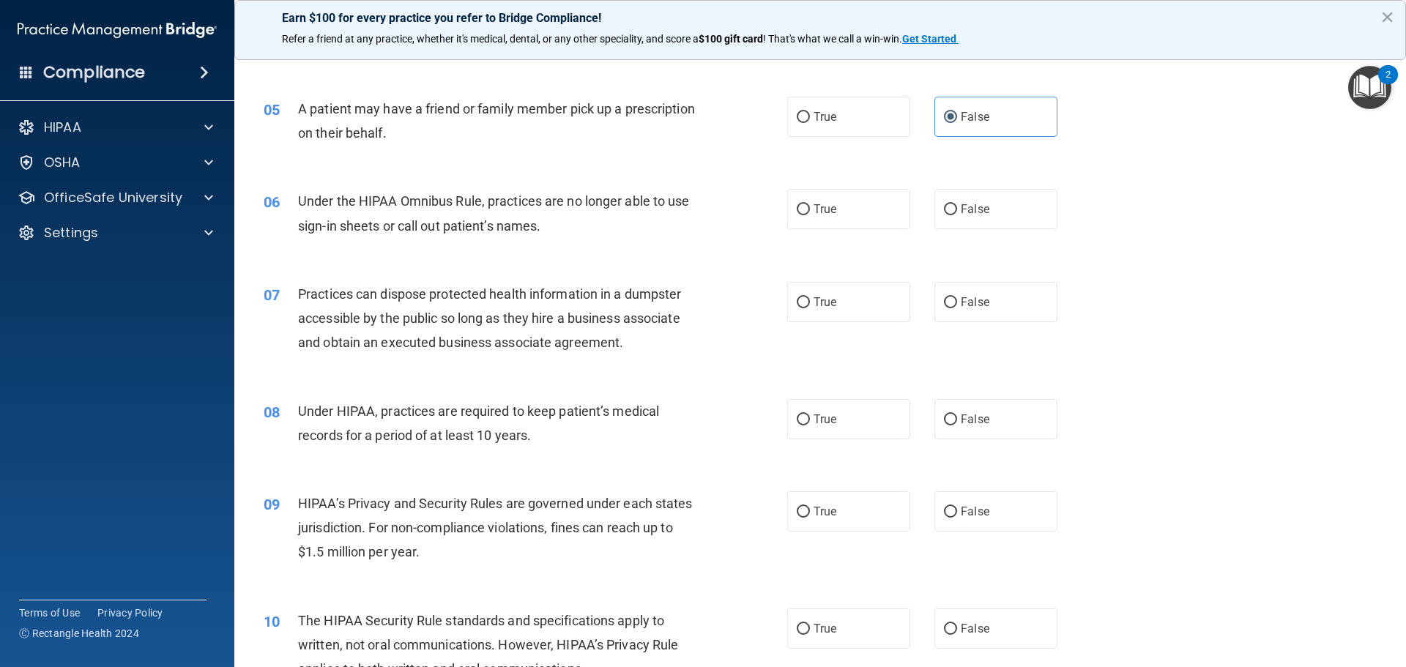
scroll to position [513, 0]
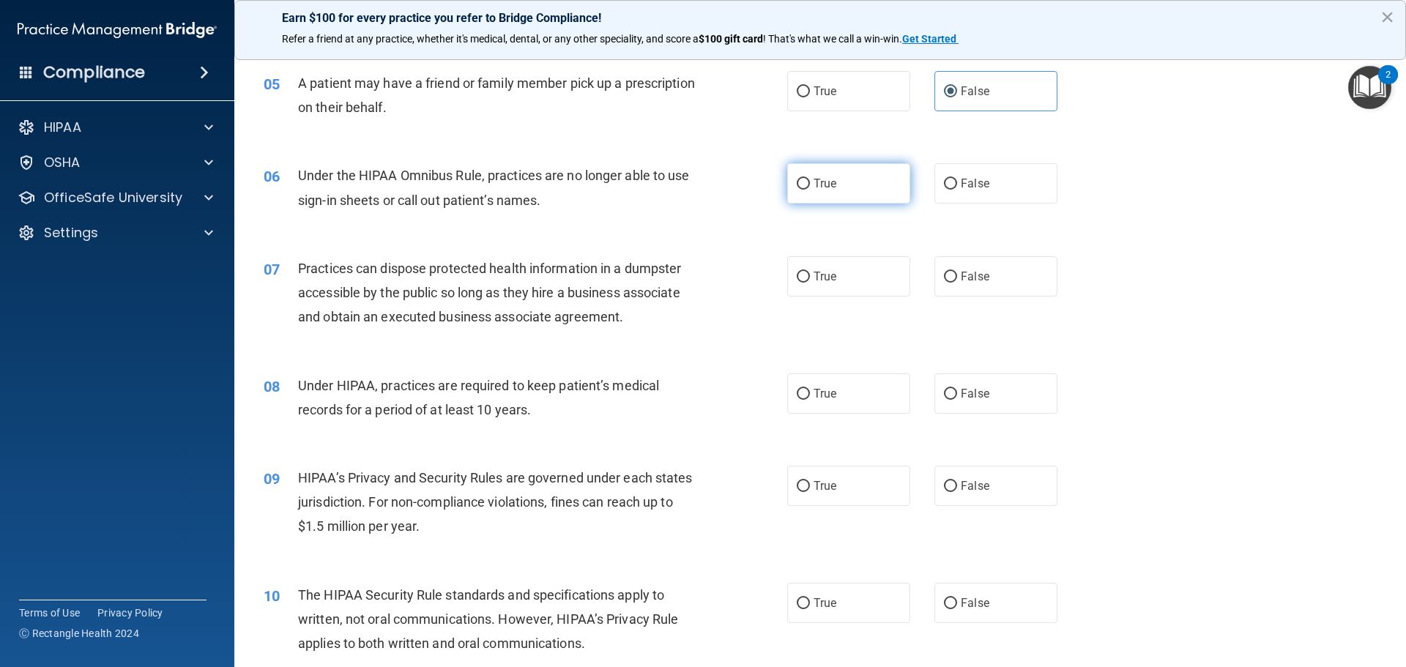
click at [798, 188] on input "True" at bounding box center [803, 184] width 13 height 11
radio input "true"
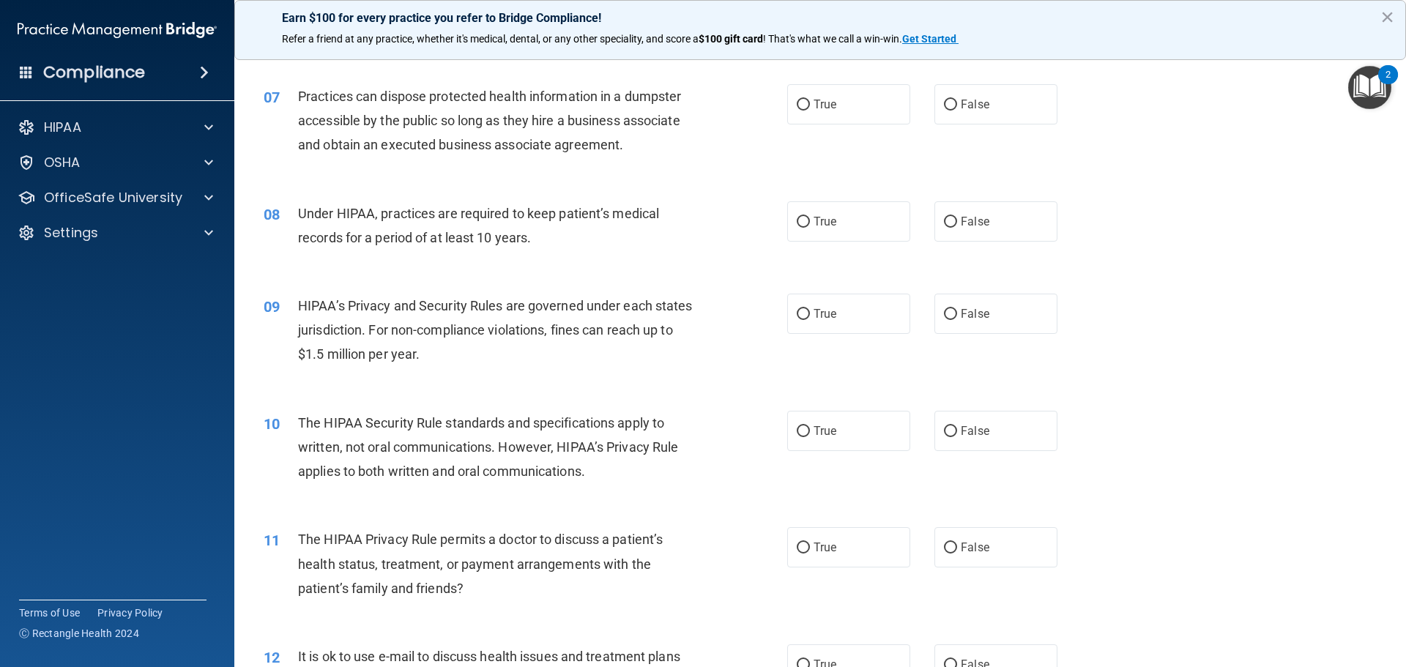
scroll to position [659, 0]
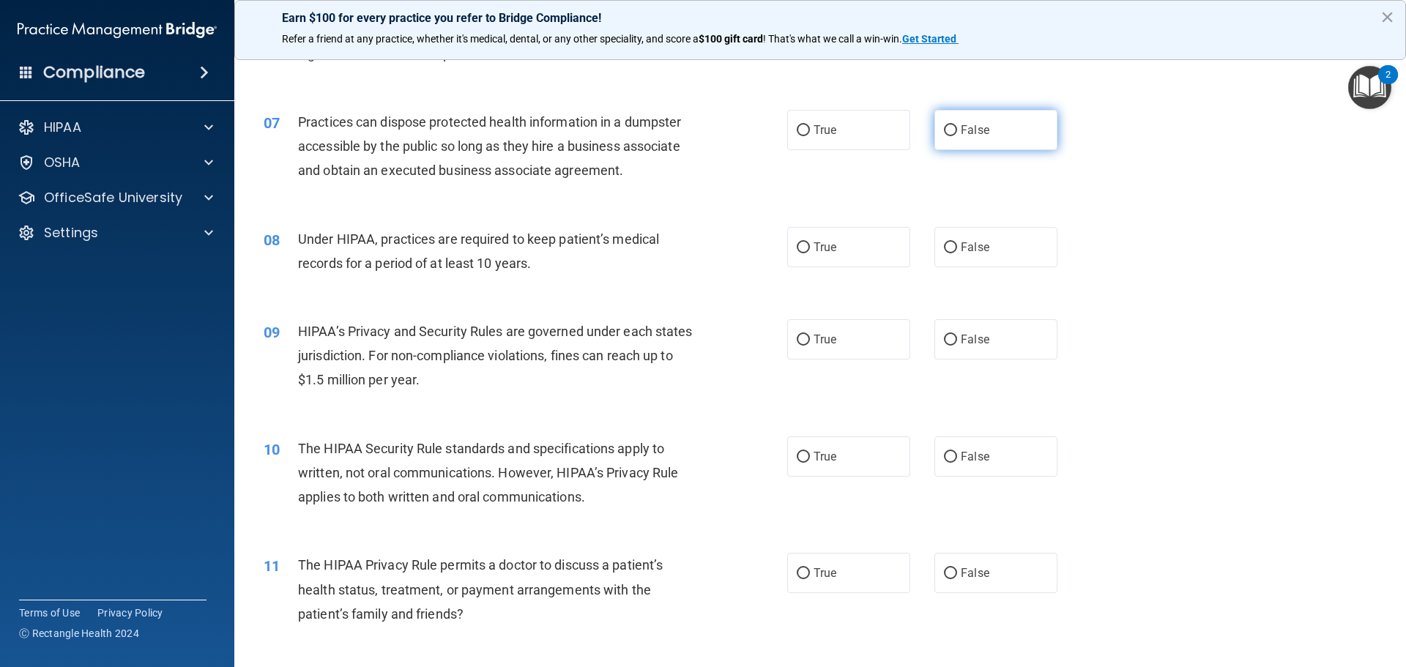
click at [963, 133] on span "False" at bounding box center [975, 130] width 29 height 14
click at [957, 133] on input "False" at bounding box center [950, 130] width 13 height 11
radio input "true"
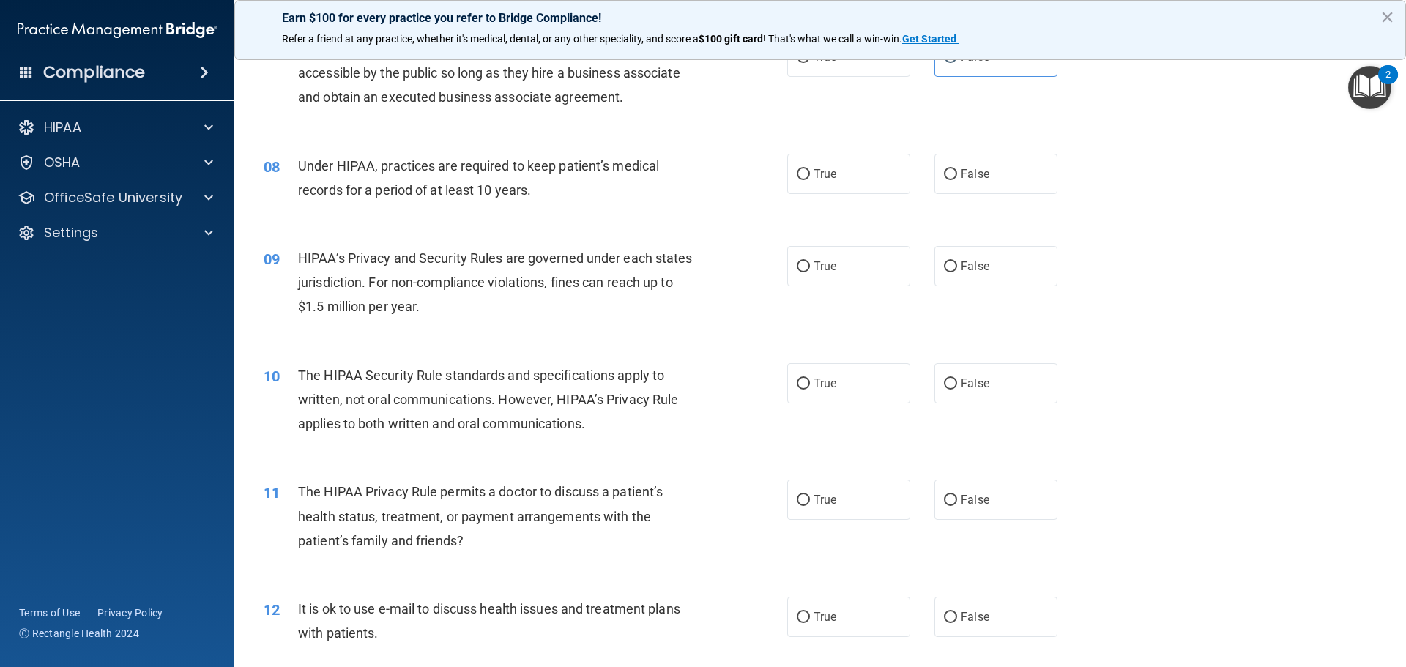
scroll to position [806, 0]
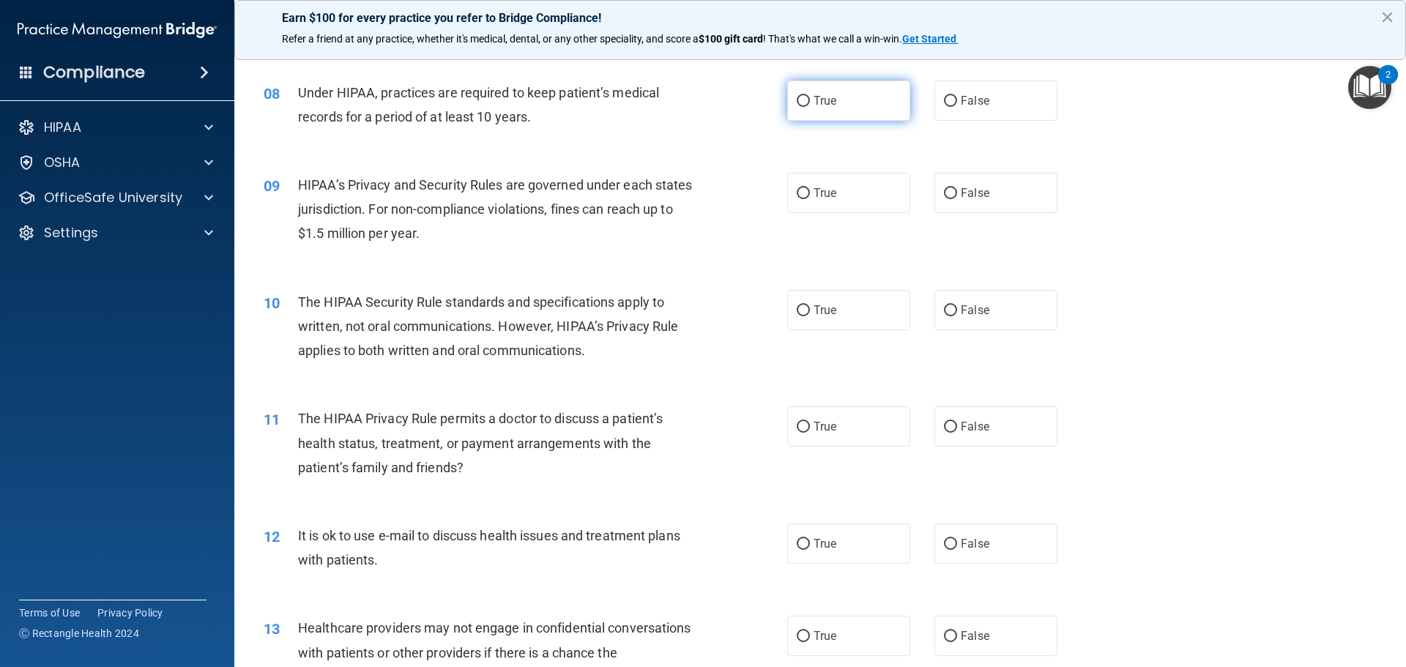
click at [832, 103] on label "True" at bounding box center [848, 101] width 123 height 40
click at [810, 103] on input "True" at bounding box center [803, 101] width 13 height 11
radio input "true"
click at [823, 196] on span "True" at bounding box center [825, 193] width 23 height 14
click at [810, 196] on input "True" at bounding box center [803, 193] width 13 height 11
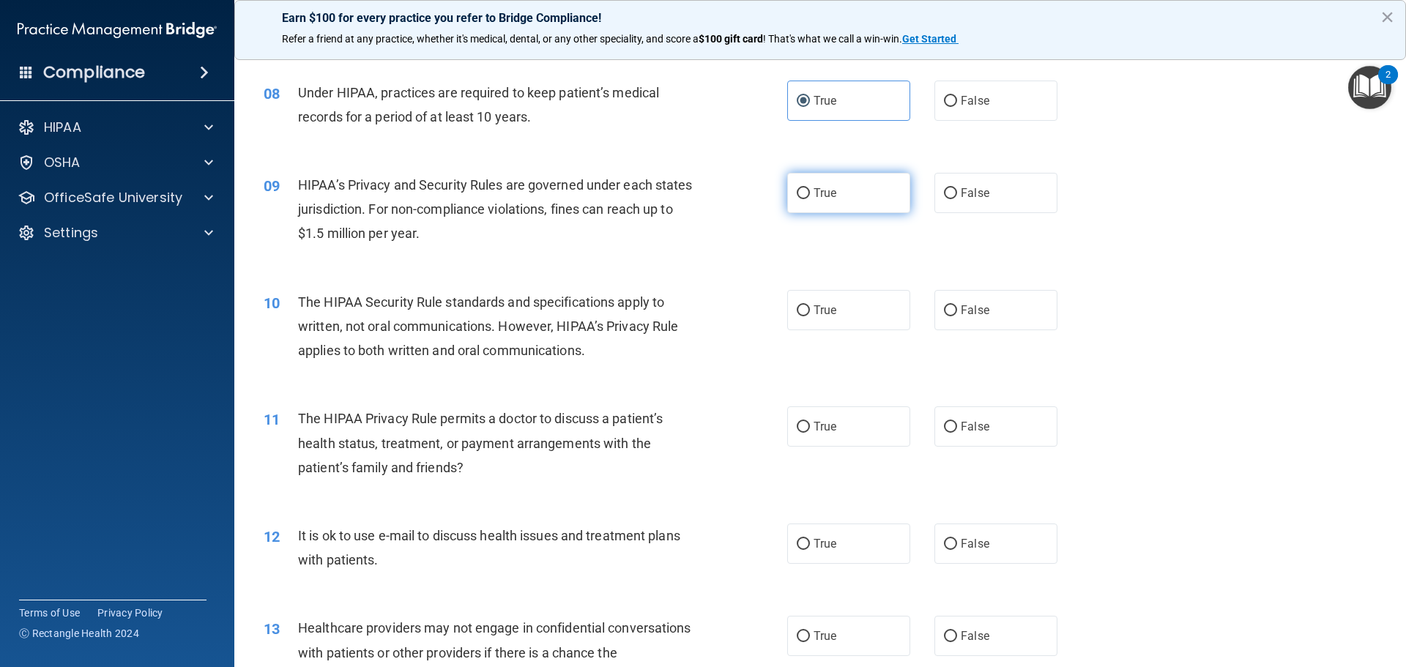
radio input "true"
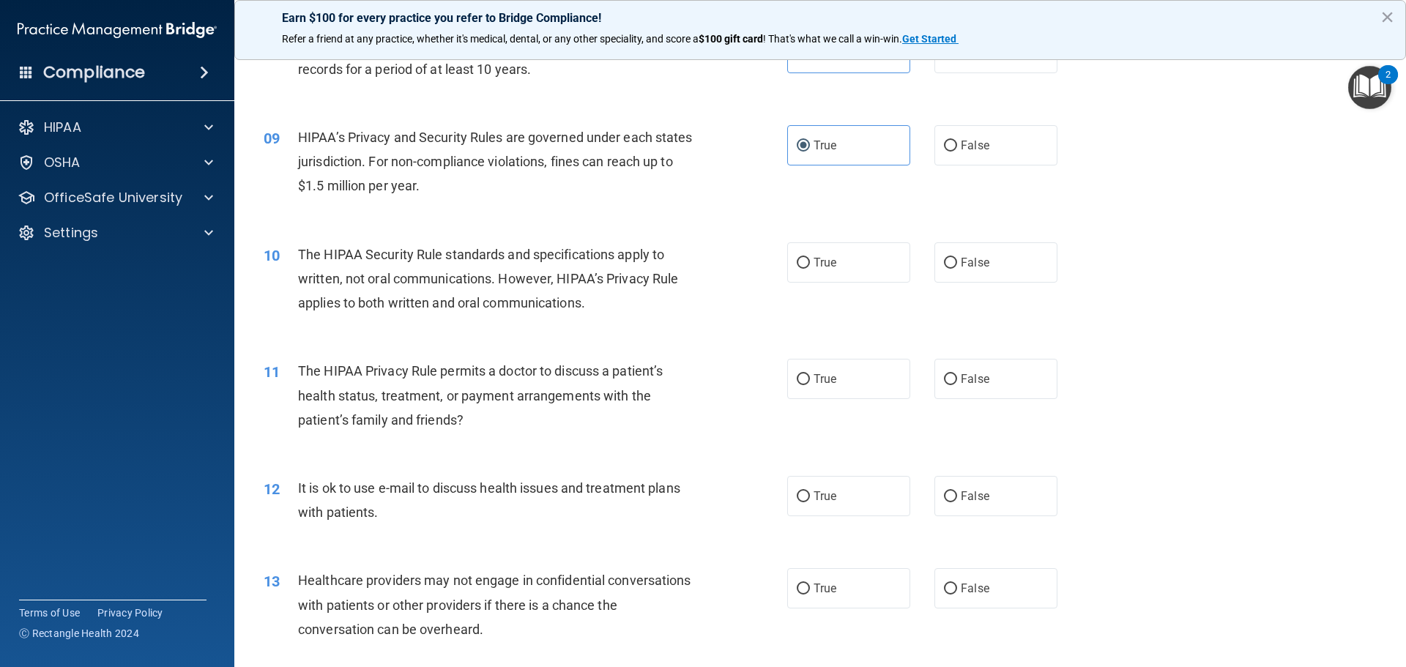
scroll to position [879, 0]
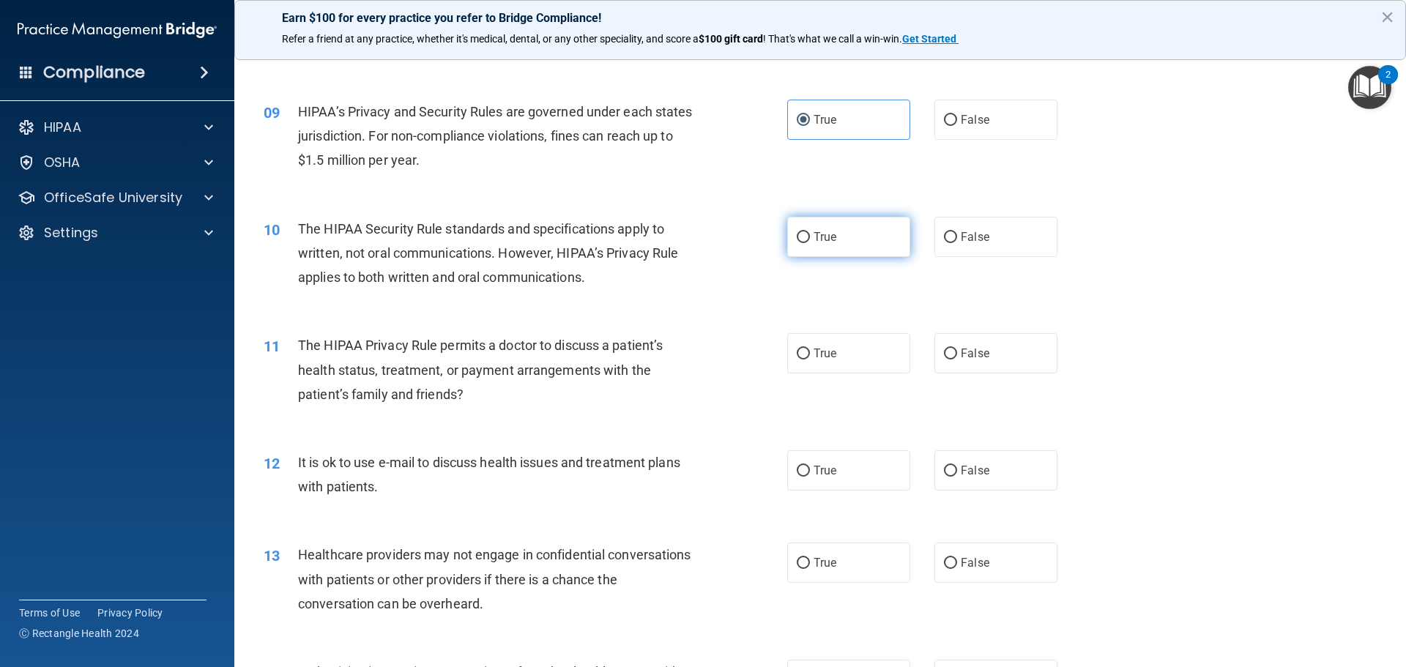
click at [873, 240] on label "True" at bounding box center [848, 237] width 123 height 40
click at [810, 240] on input "True" at bounding box center [803, 237] width 13 height 11
radio input "true"
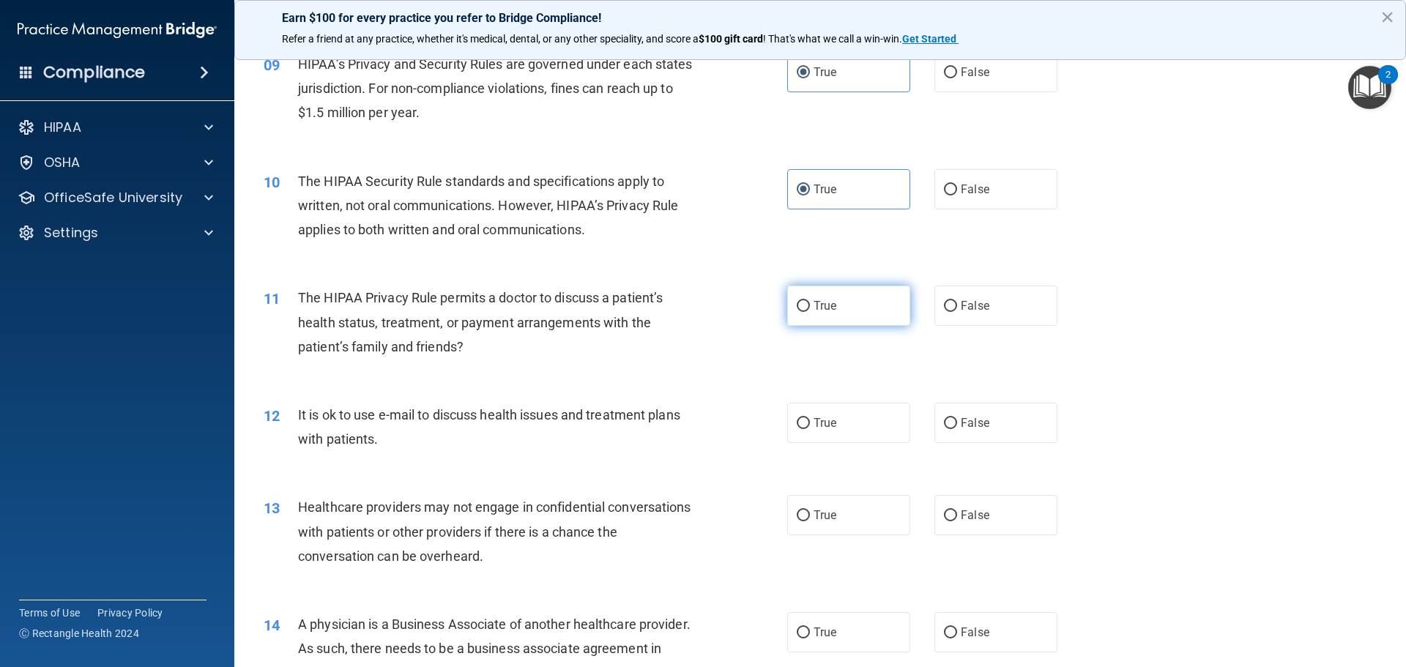
scroll to position [952, 0]
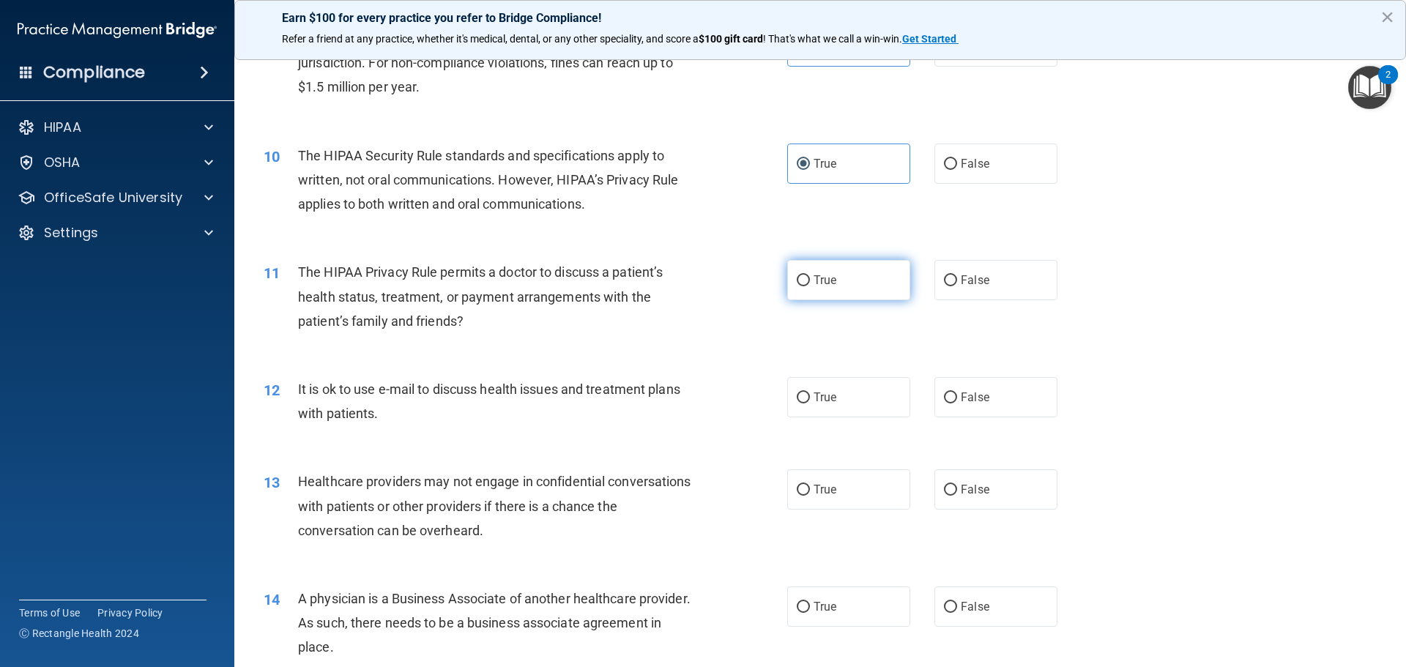
click at [835, 283] on label "True" at bounding box center [848, 280] width 123 height 40
click at [810, 283] on input "True" at bounding box center [803, 280] width 13 height 11
radio input "true"
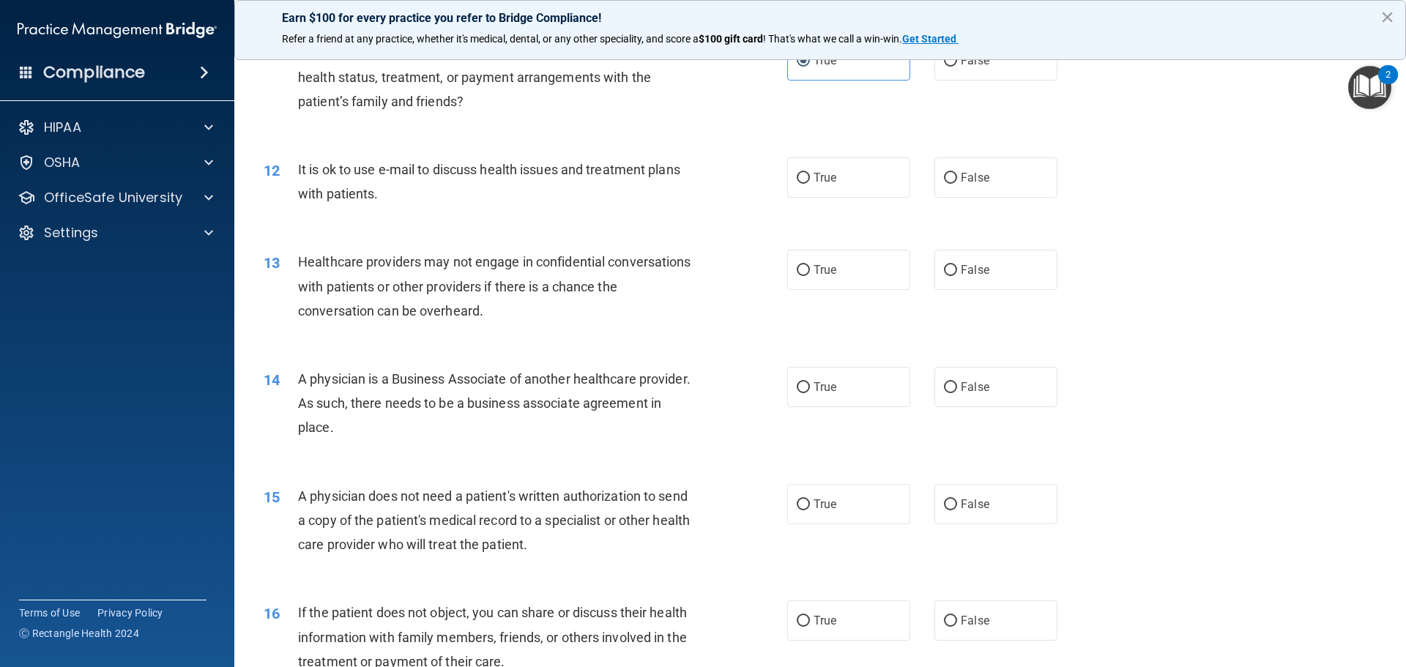
scroll to position [1099, 0]
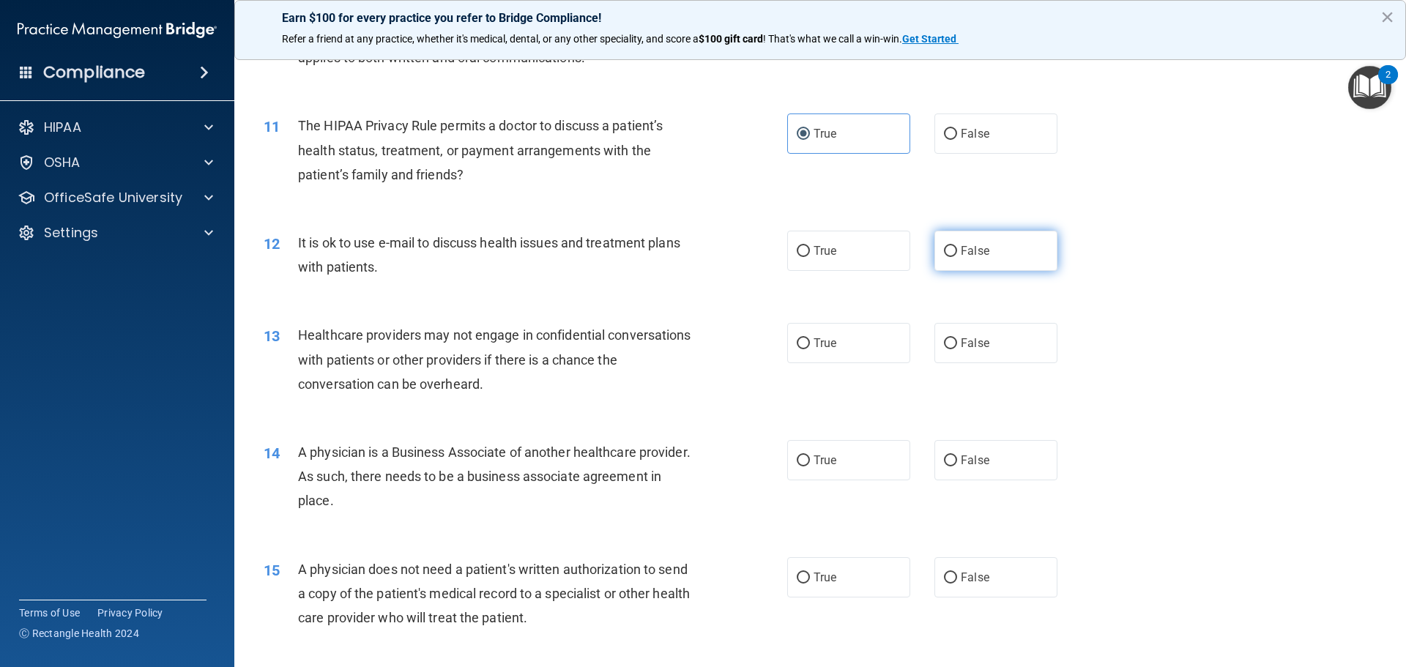
click at [963, 257] on span "False" at bounding box center [975, 251] width 29 height 14
click at [957, 257] on input "False" at bounding box center [950, 251] width 13 height 11
radio input "true"
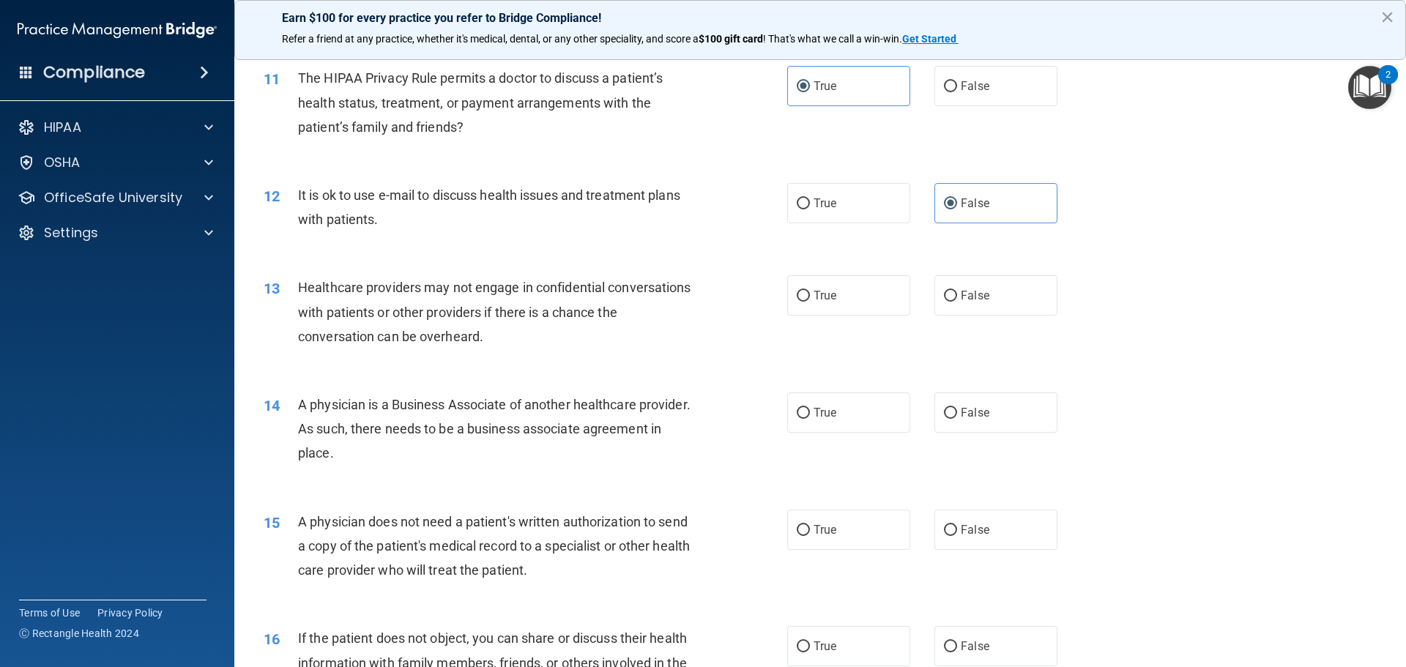
scroll to position [1172, 0]
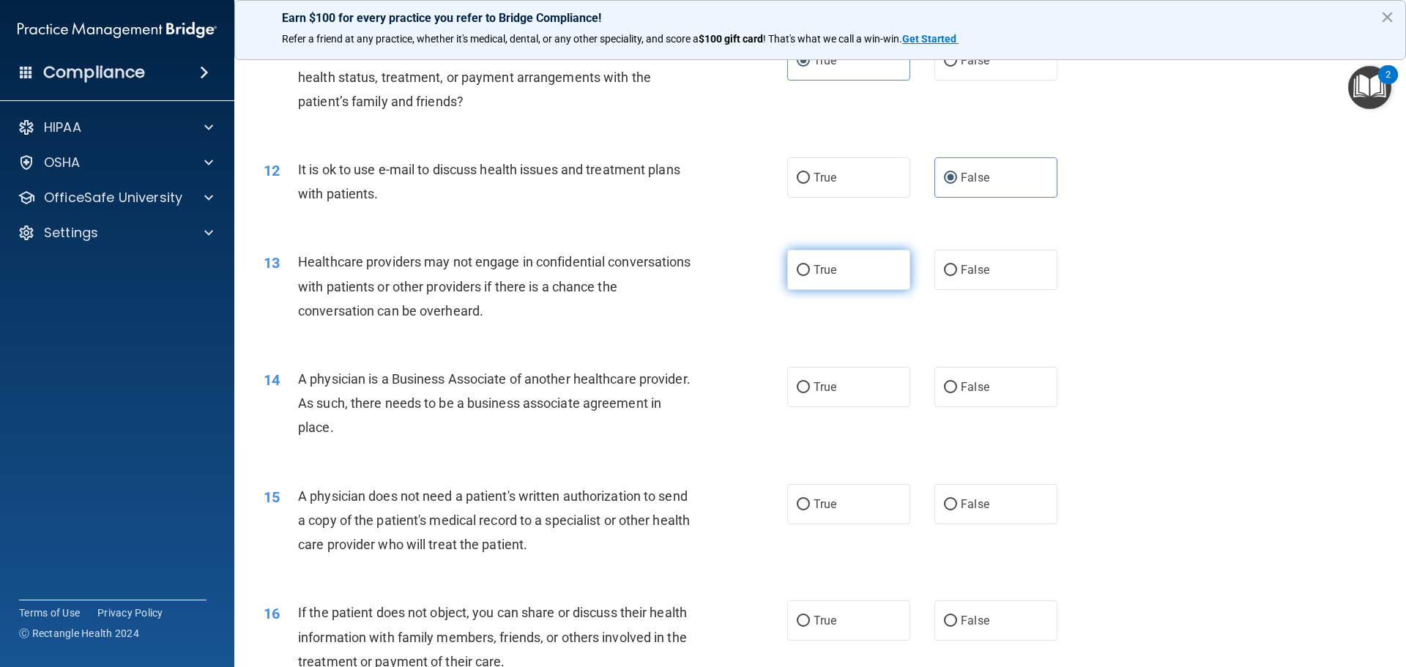
click at [809, 283] on label "True" at bounding box center [848, 270] width 123 height 40
click at [809, 276] on input "True" at bounding box center [803, 270] width 13 height 11
radio input "true"
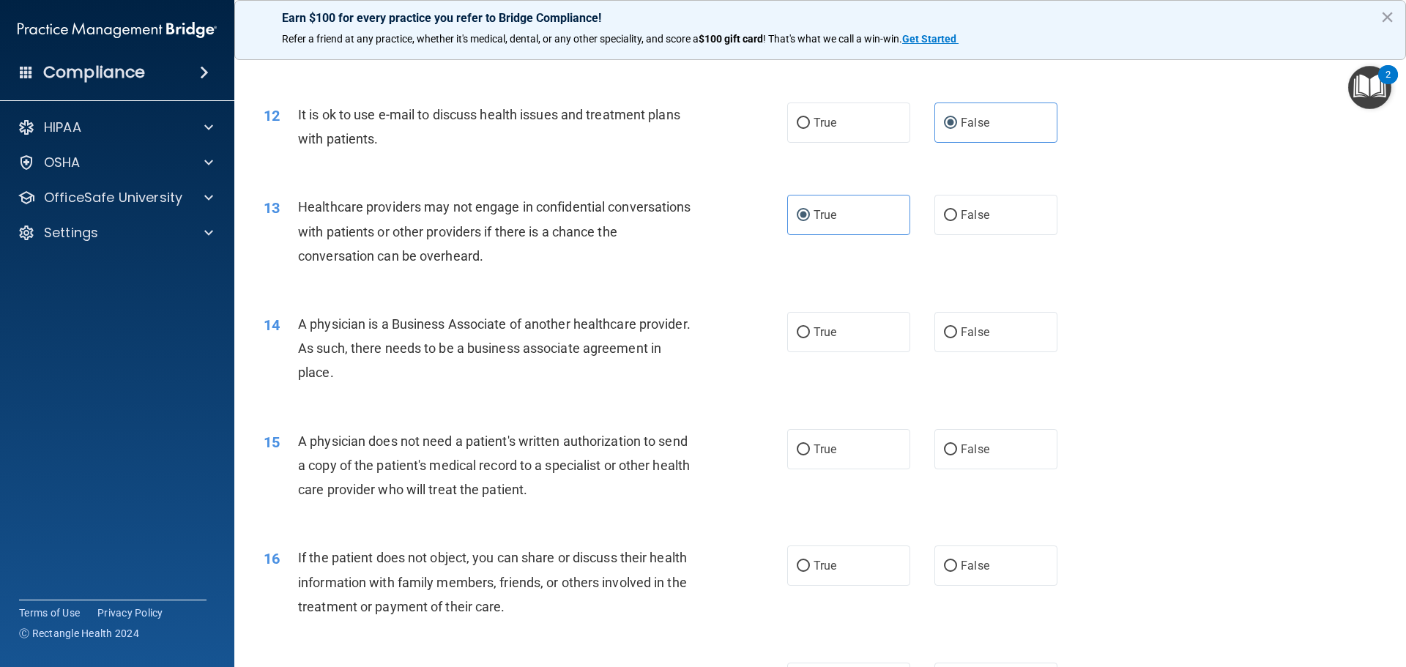
scroll to position [1319, 0]
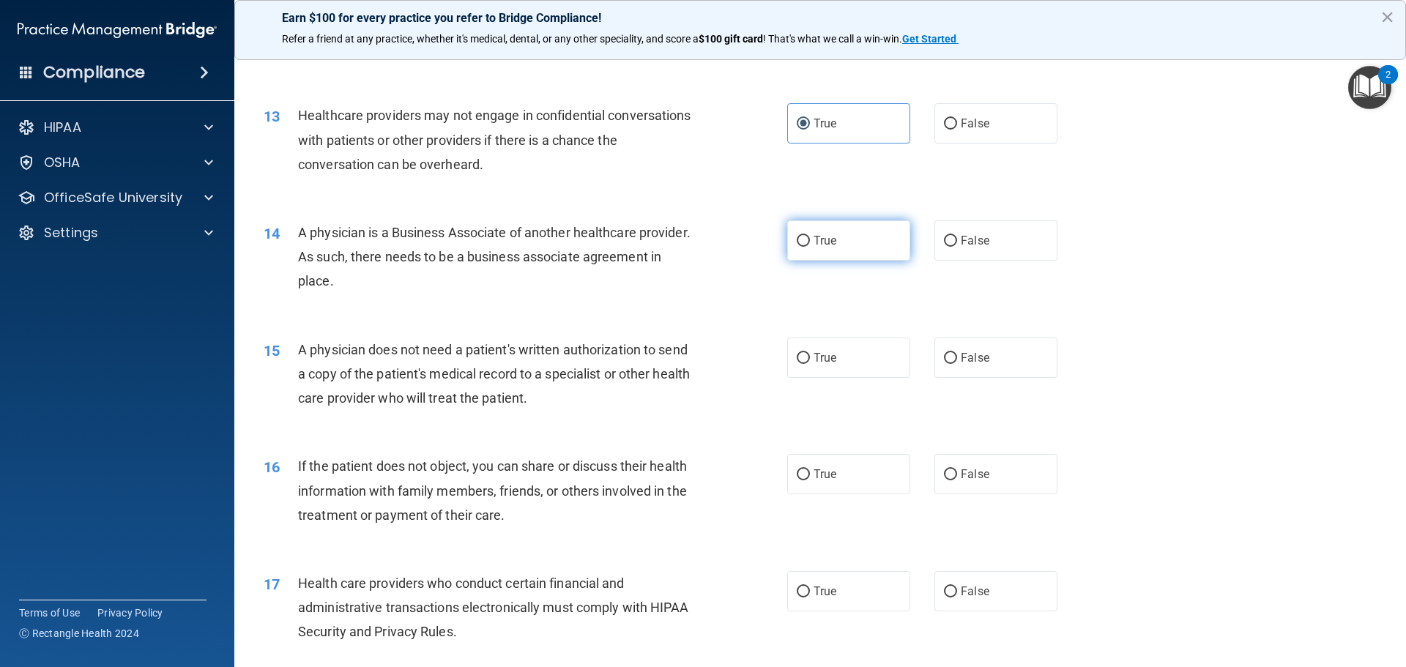
click at [797, 242] on input "True" at bounding box center [803, 241] width 13 height 11
radio input "true"
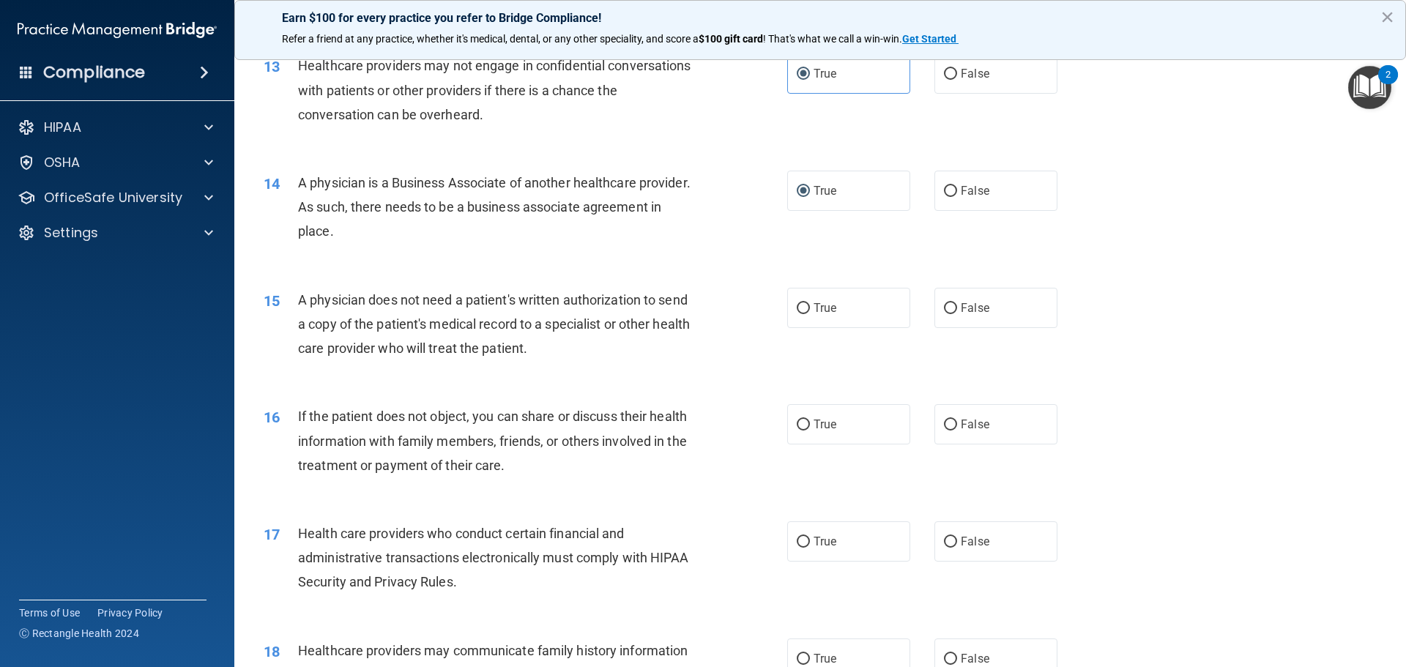
scroll to position [1465, 0]
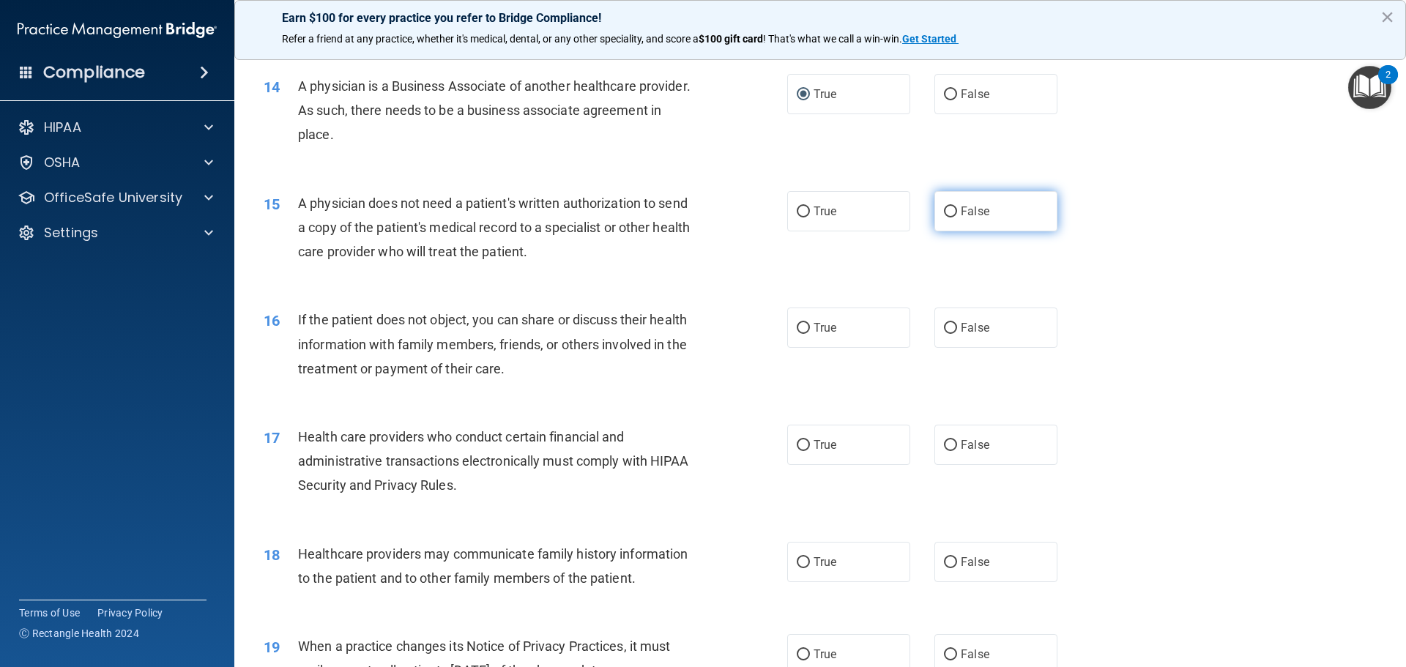
click at [954, 215] on label "False" at bounding box center [996, 211] width 123 height 40
click at [954, 215] on input "False" at bounding box center [950, 212] width 13 height 11
radio input "true"
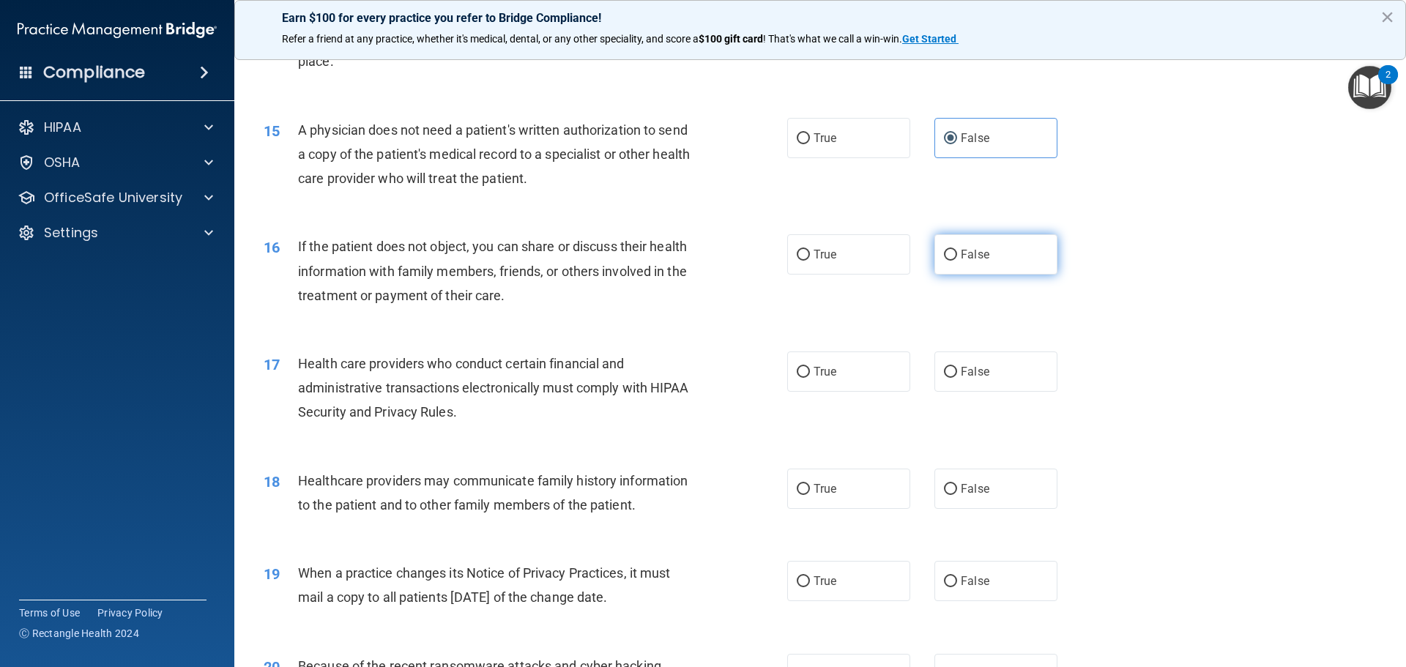
click at [961, 251] on span "False" at bounding box center [975, 255] width 29 height 14
click at [957, 251] on input "False" at bounding box center [950, 255] width 13 height 11
radio input "true"
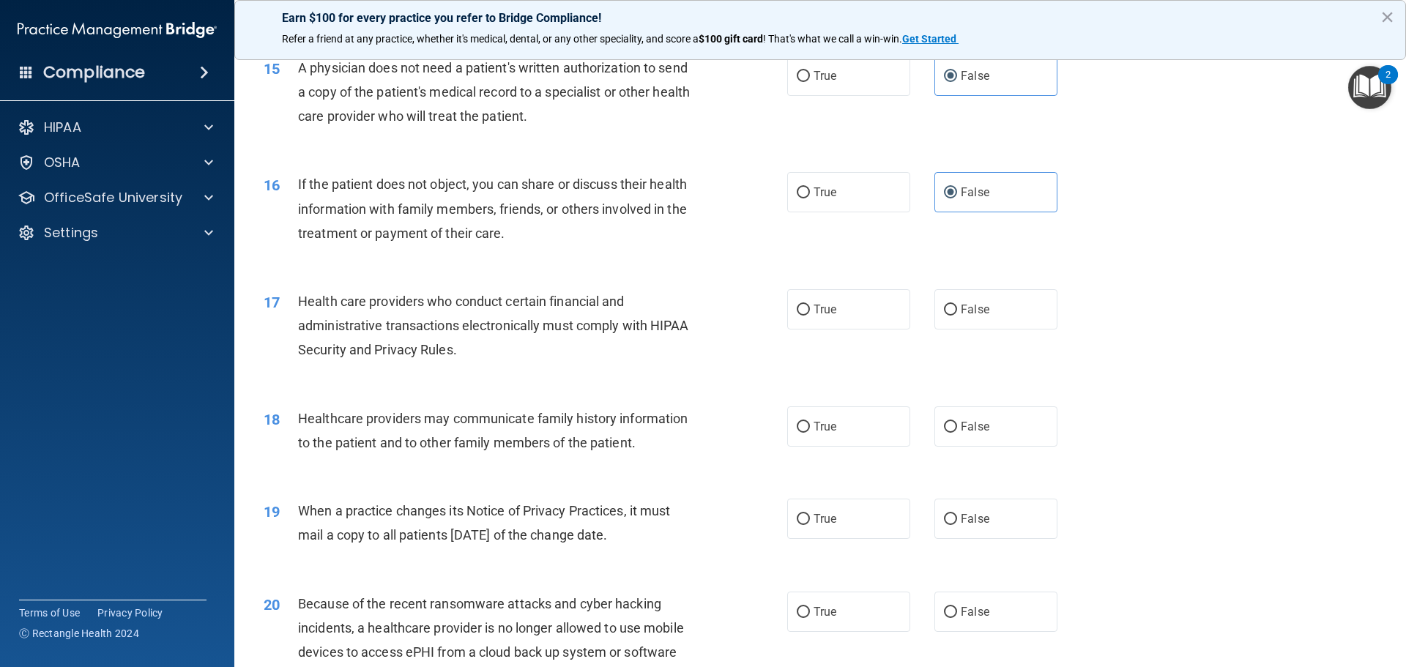
scroll to position [1758, 0]
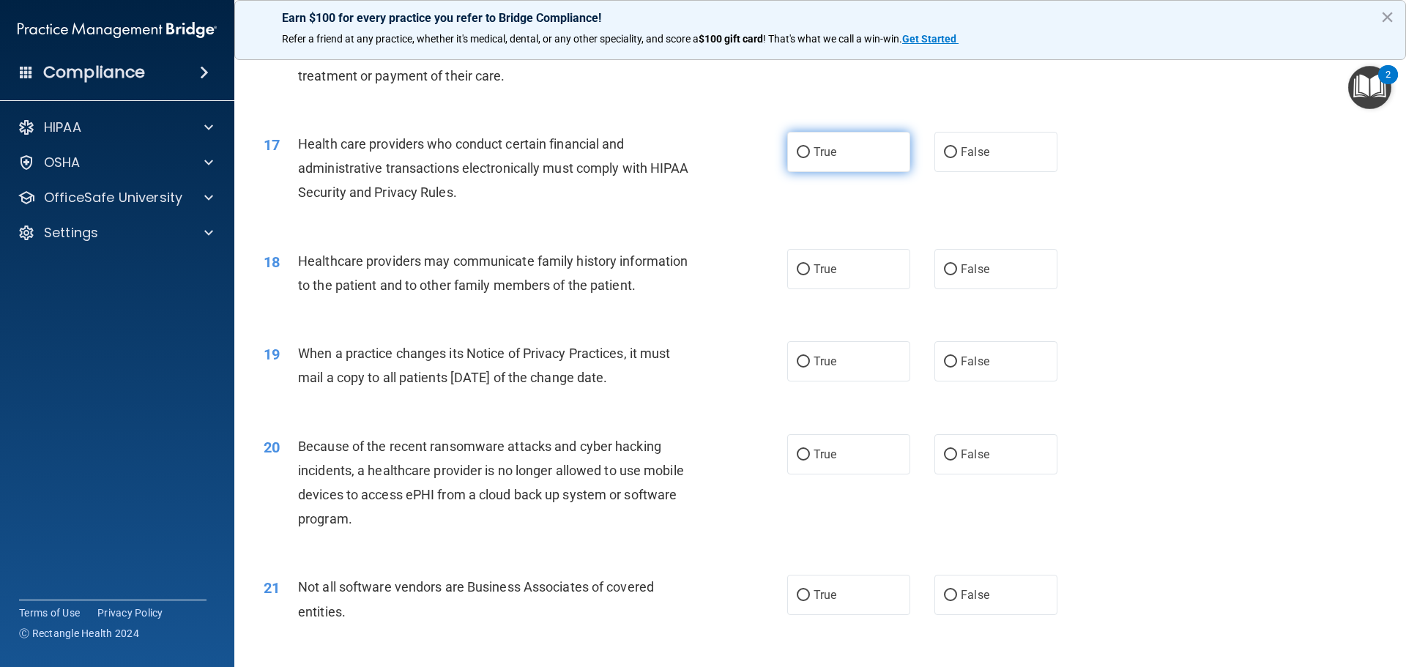
click at [864, 133] on label "True" at bounding box center [848, 152] width 123 height 40
click at [810, 147] on input "True" at bounding box center [803, 152] width 13 height 11
radio input "true"
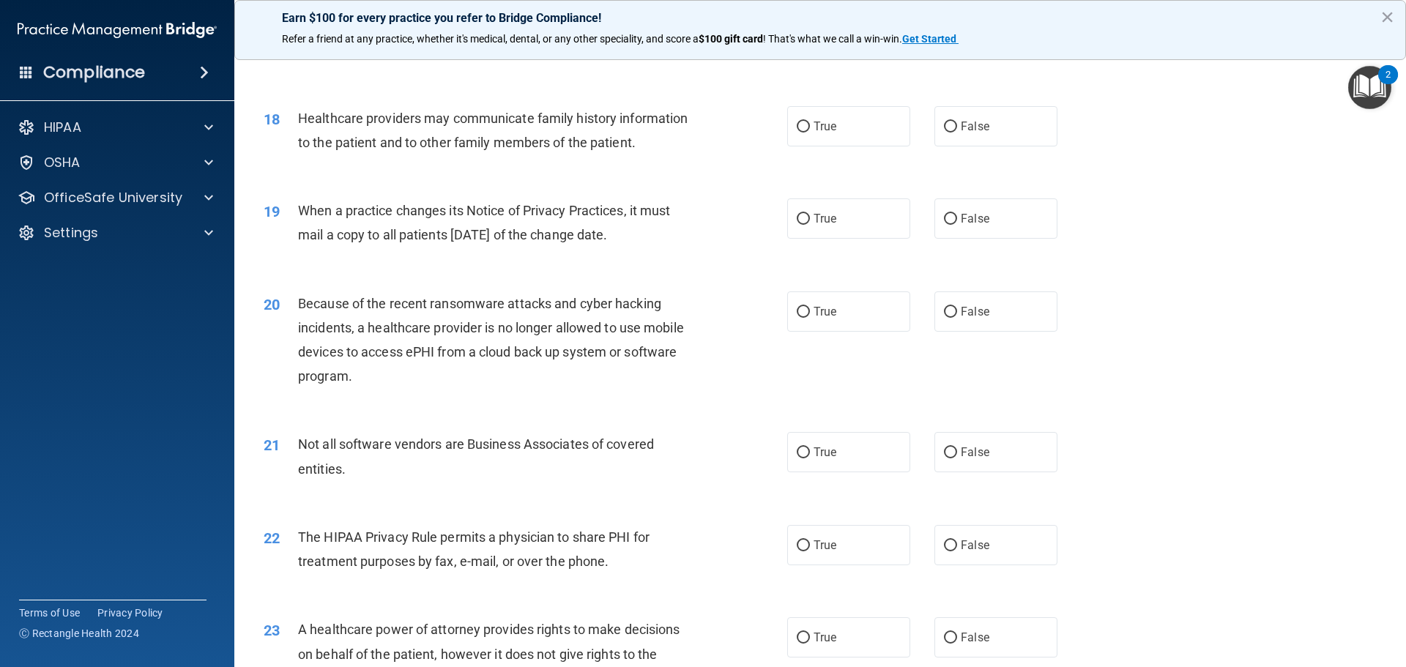
scroll to position [1905, 0]
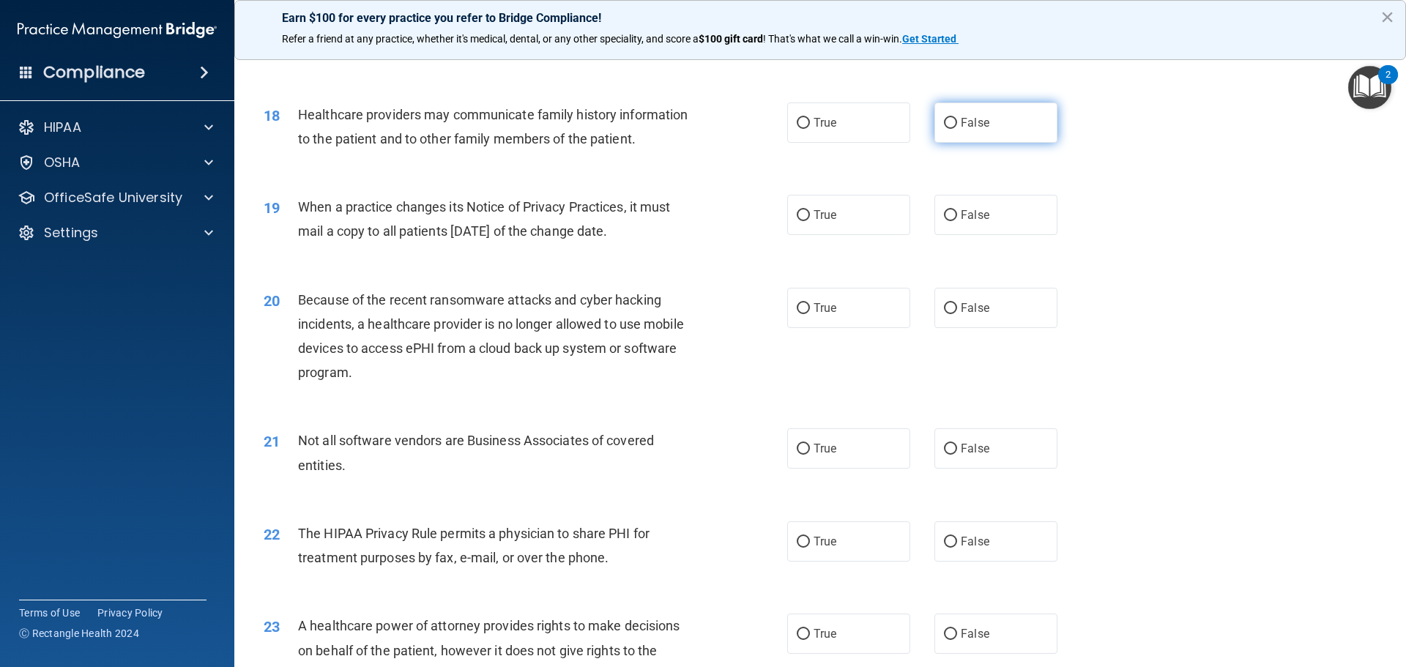
click at [945, 119] on input "False" at bounding box center [950, 123] width 13 height 11
radio input "true"
click at [820, 231] on label "True" at bounding box center [848, 215] width 123 height 40
click at [810, 221] on input "True" at bounding box center [803, 215] width 13 height 11
radio input "true"
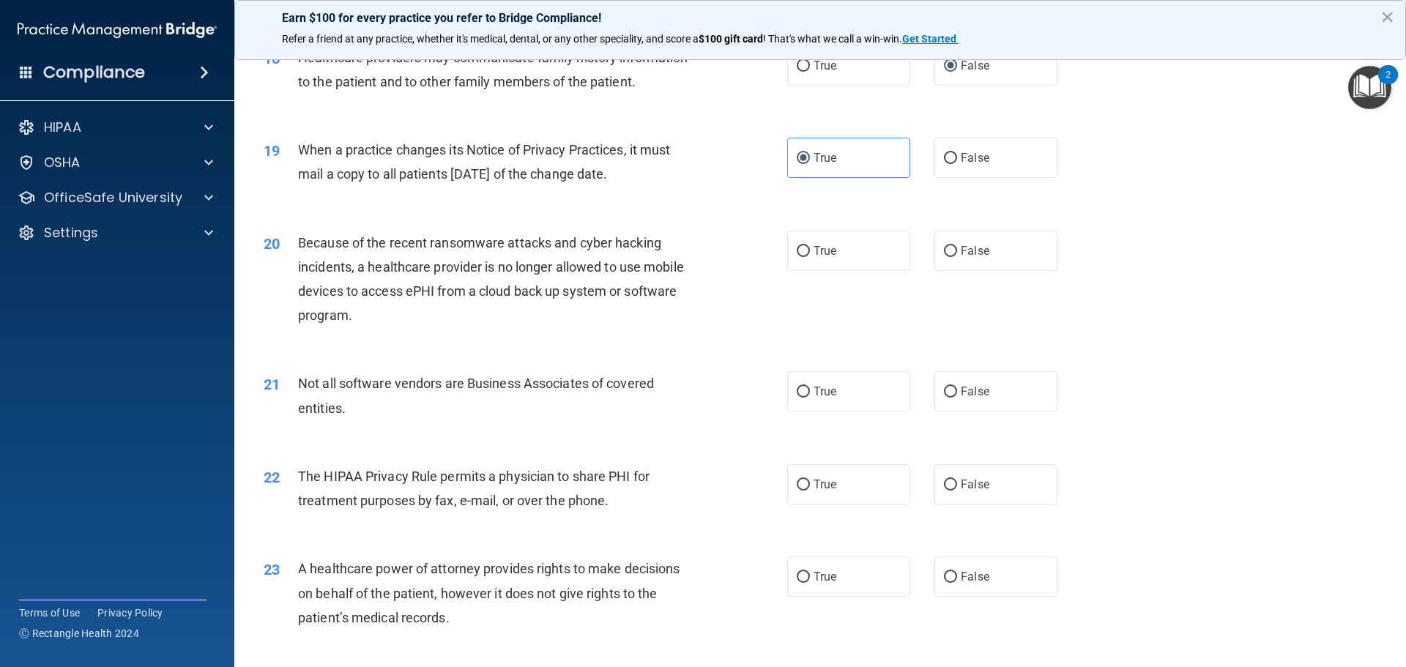
scroll to position [2051, 0]
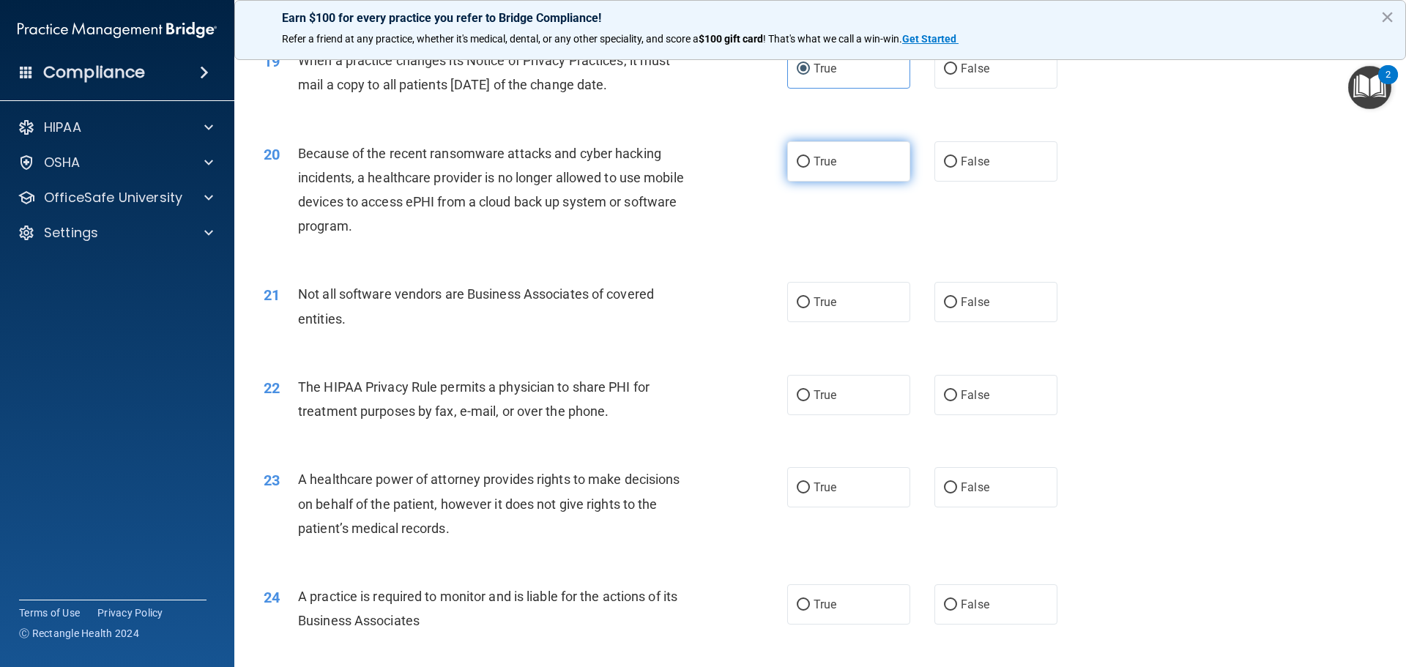
click at [822, 169] on label "True" at bounding box center [848, 161] width 123 height 40
click at [810, 168] on input "True" at bounding box center [803, 162] width 13 height 11
radio input "true"
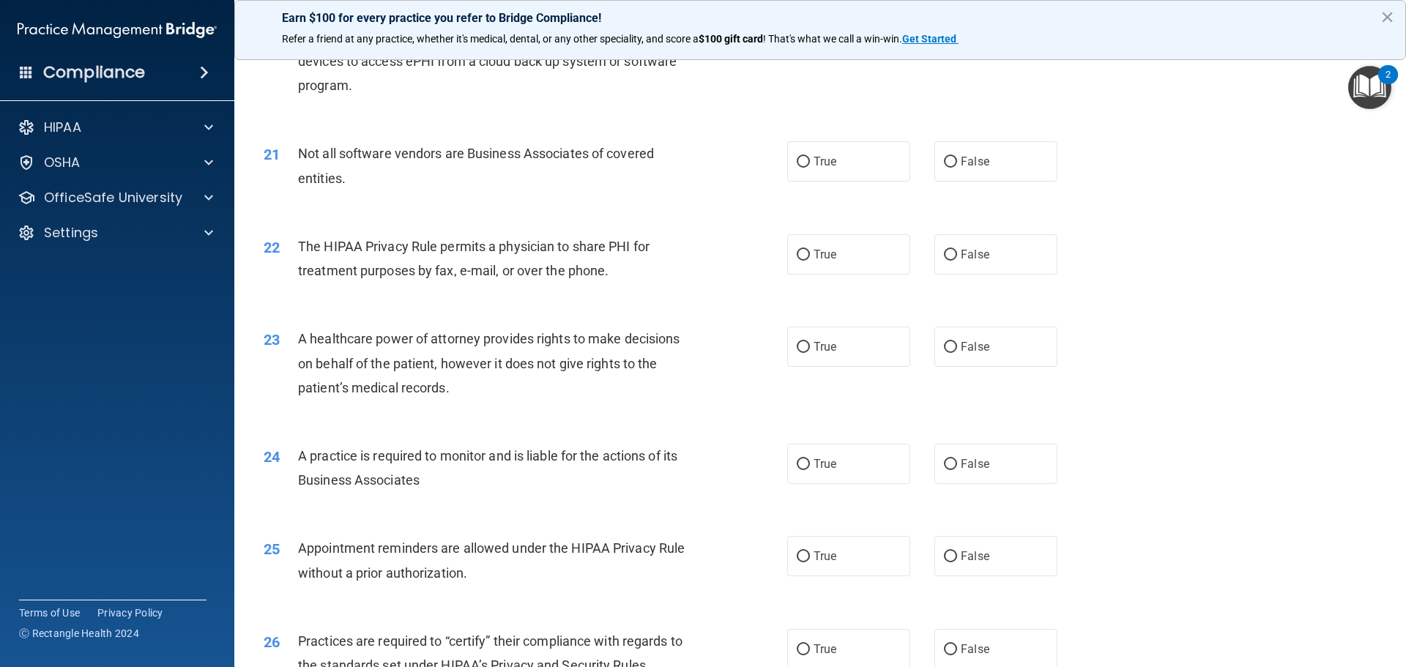
scroll to position [2198, 0]
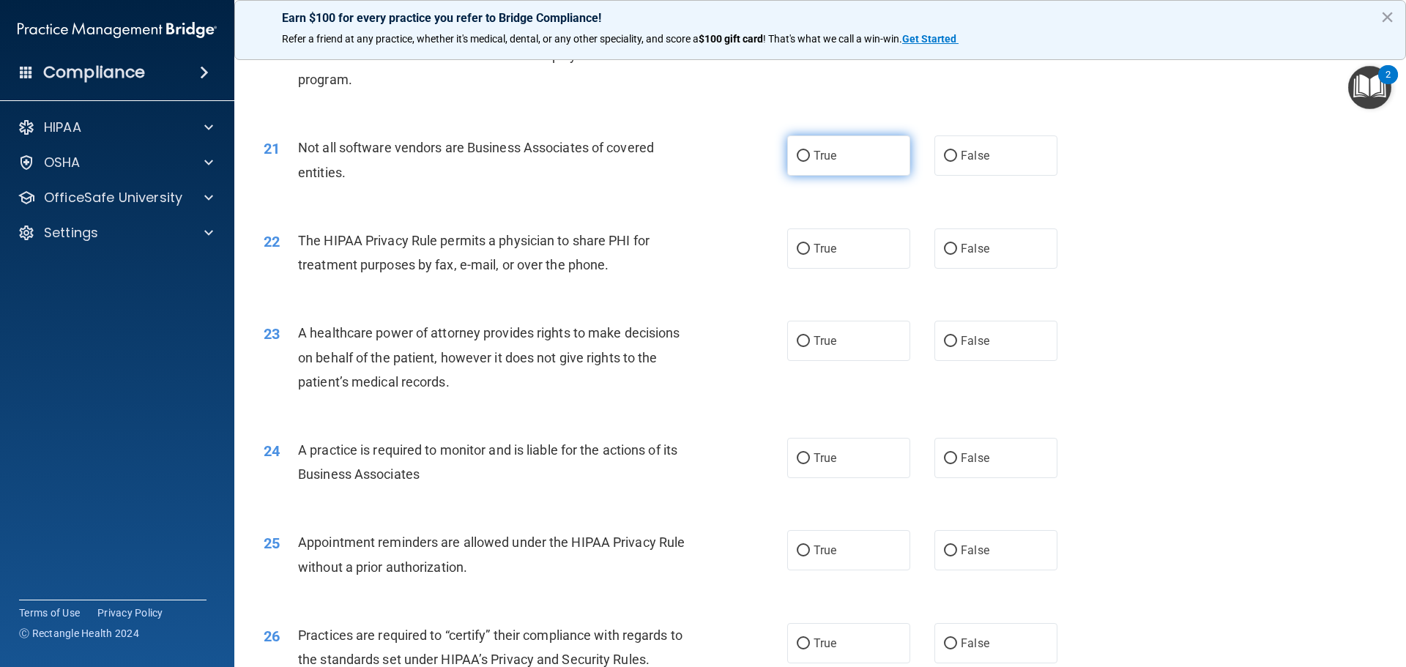
click at [834, 152] on label "True" at bounding box center [848, 156] width 123 height 40
click at [810, 152] on input "True" at bounding box center [803, 156] width 13 height 11
radio input "true"
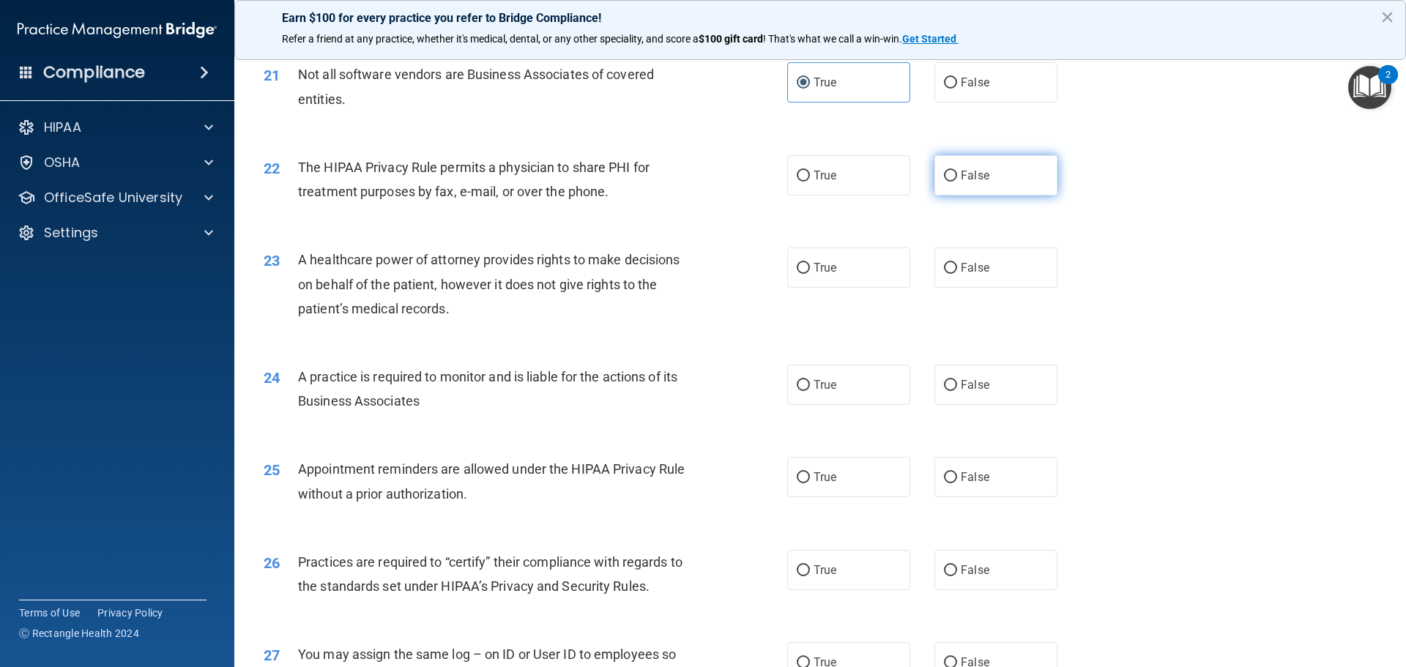
click at [951, 186] on label "False" at bounding box center [996, 175] width 123 height 40
click at [951, 182] on input "False" at bounding box center [950, 176] width 13 height 11
radio input "true"
click at [815, 177] on span "True" at bounding box center [825, 175] width 23 height 14
click at [810, 177] on input "True" at bounding box center [803, 176] width 13 height 11
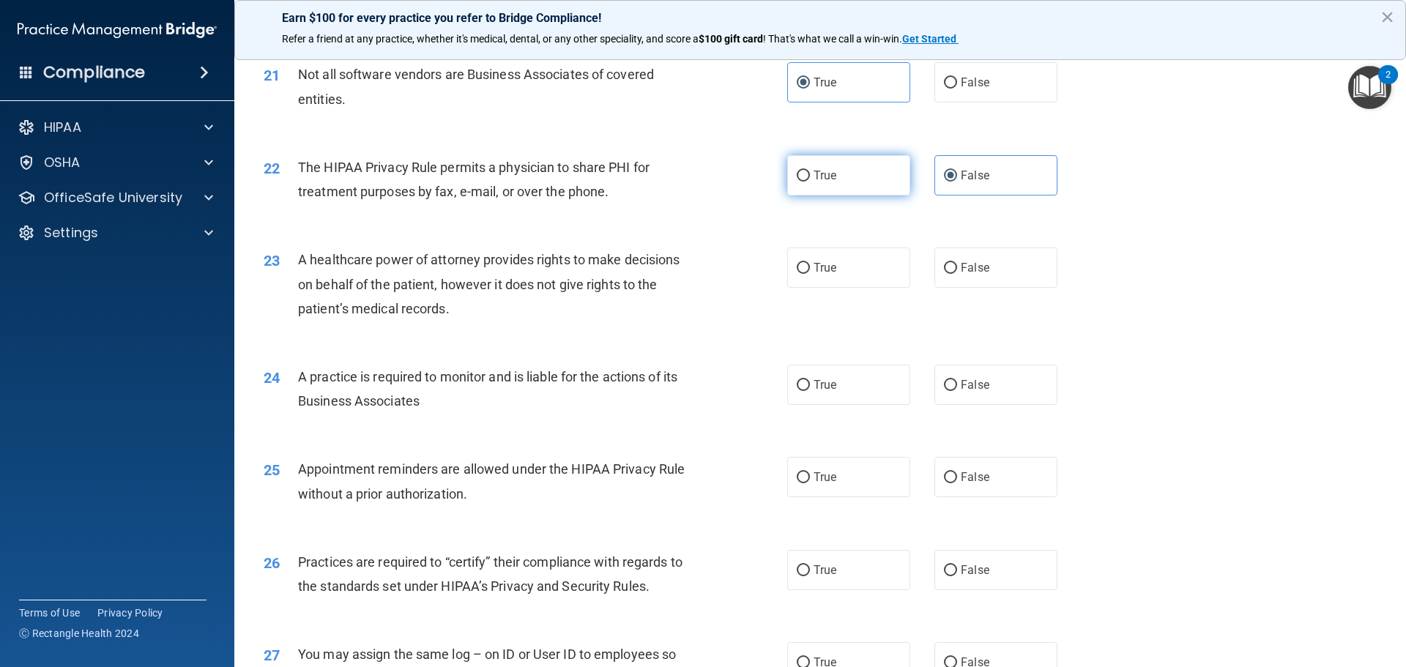
radio input "true"
radio input "false"
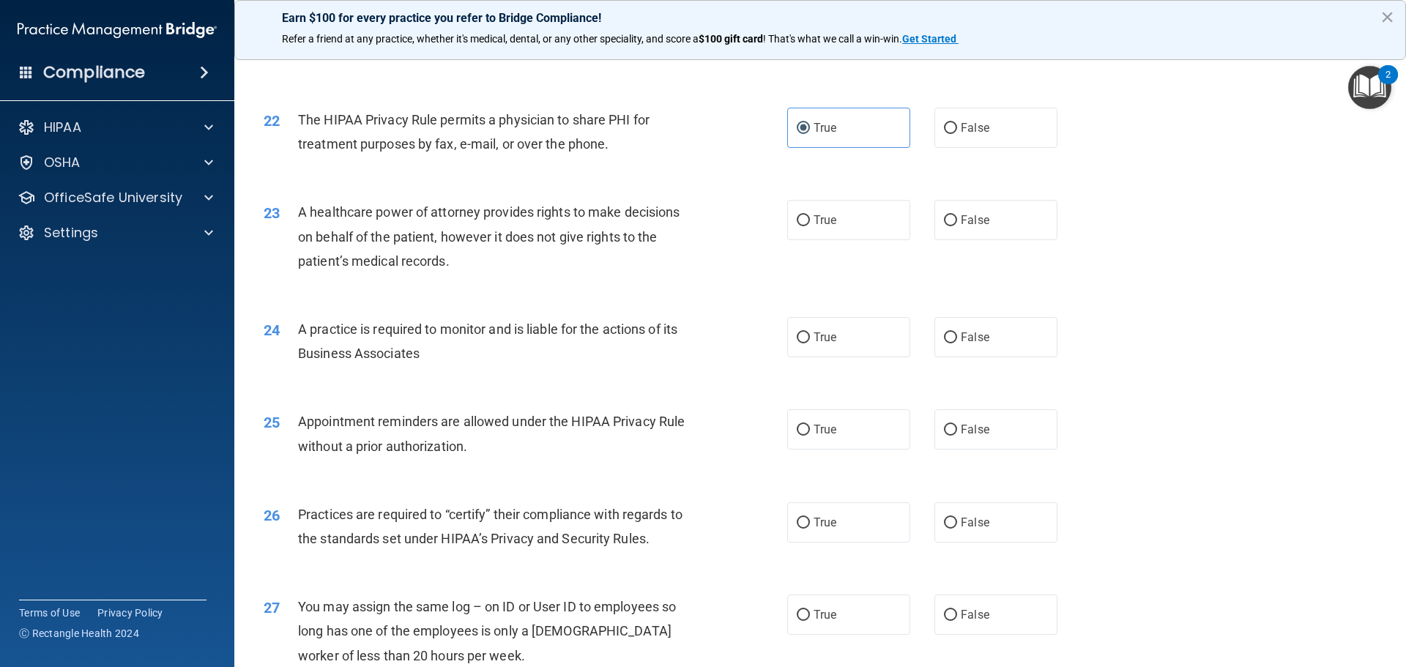
scroll to position [2344, 0]
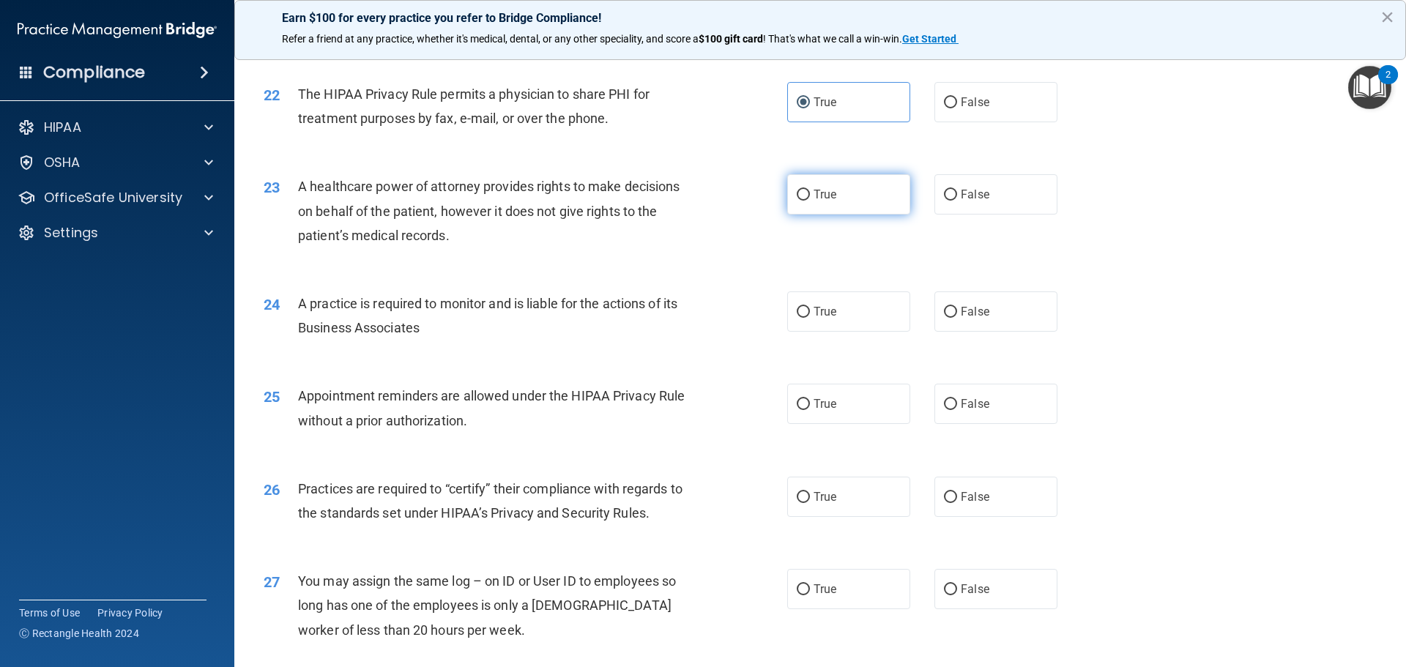
click at [822, 197] on span "True" at bounding box center [825, 195] width 23 height 14
click at [810, 197] on input "True" at bounding box center [803, 195] width 13 height 11
radio input "true"
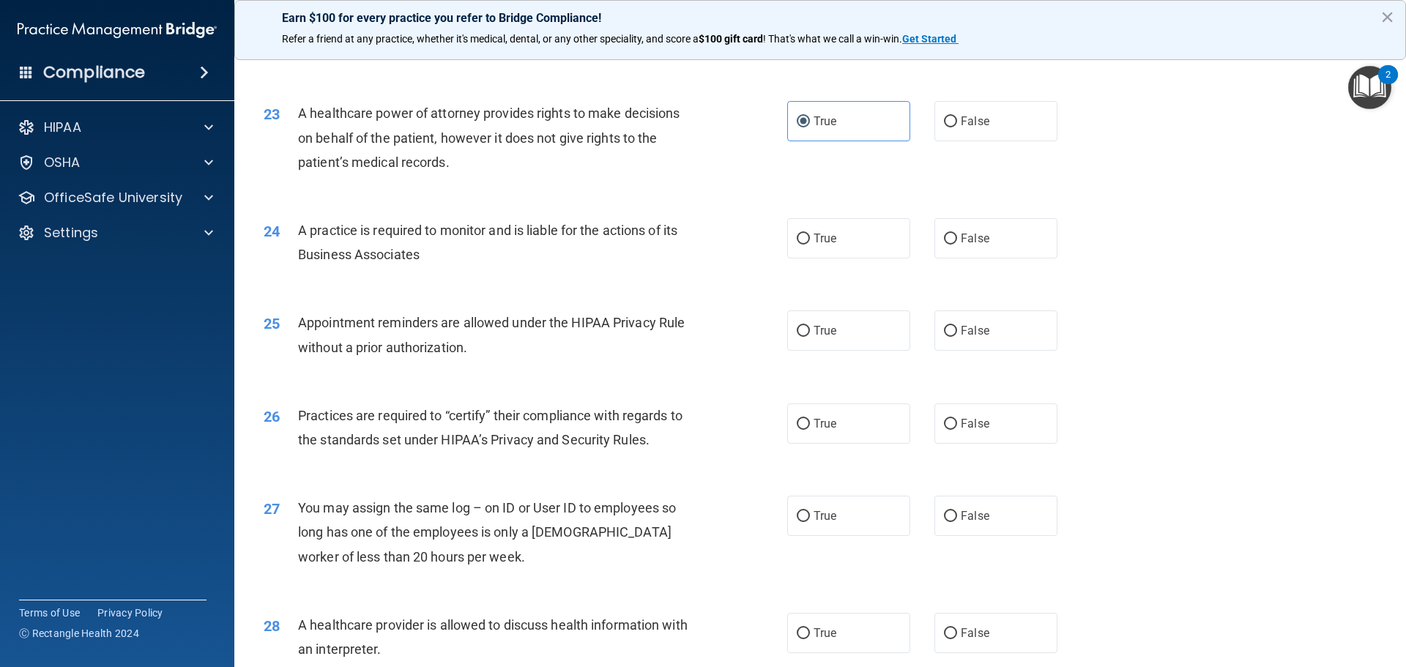
scroll to position [2491, 0]
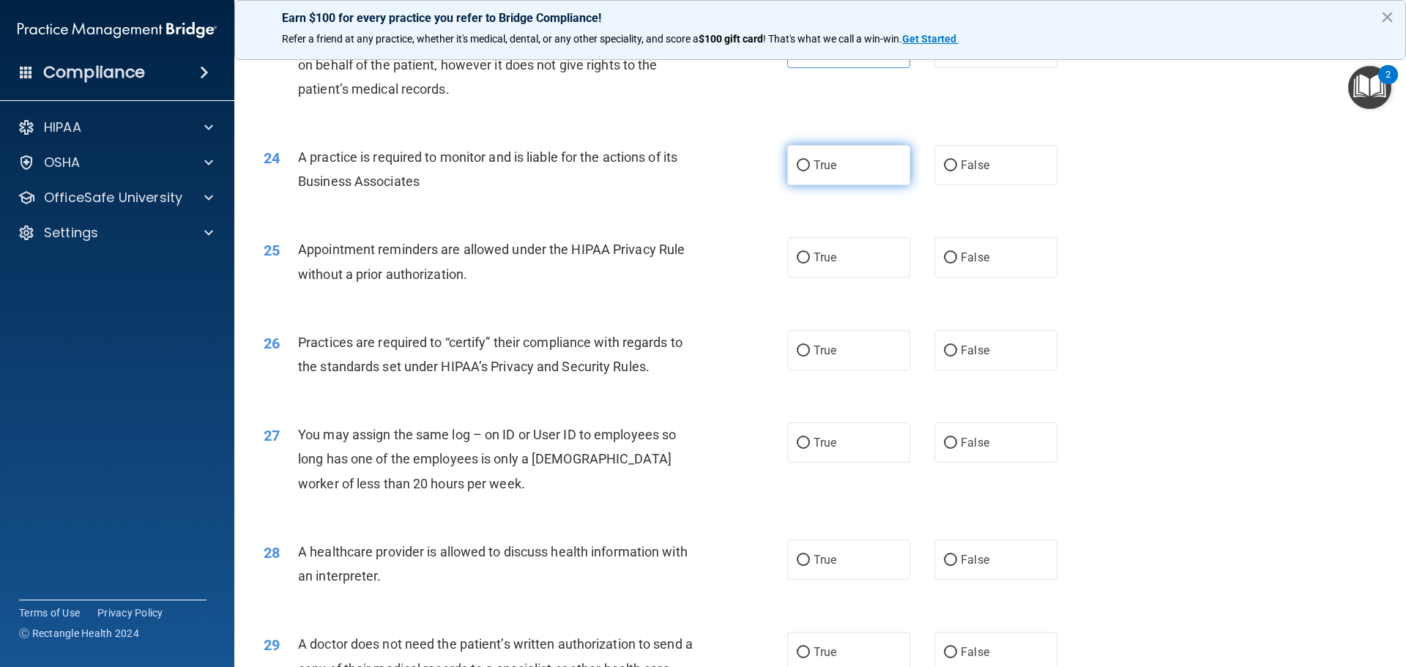
click at [815, 171] on span "True" at bounding box center [825, 165] width 23 height 14
click at [810, 171] on input "True" at bounding box center [803, 165] width 13 height 11
radio input "true"
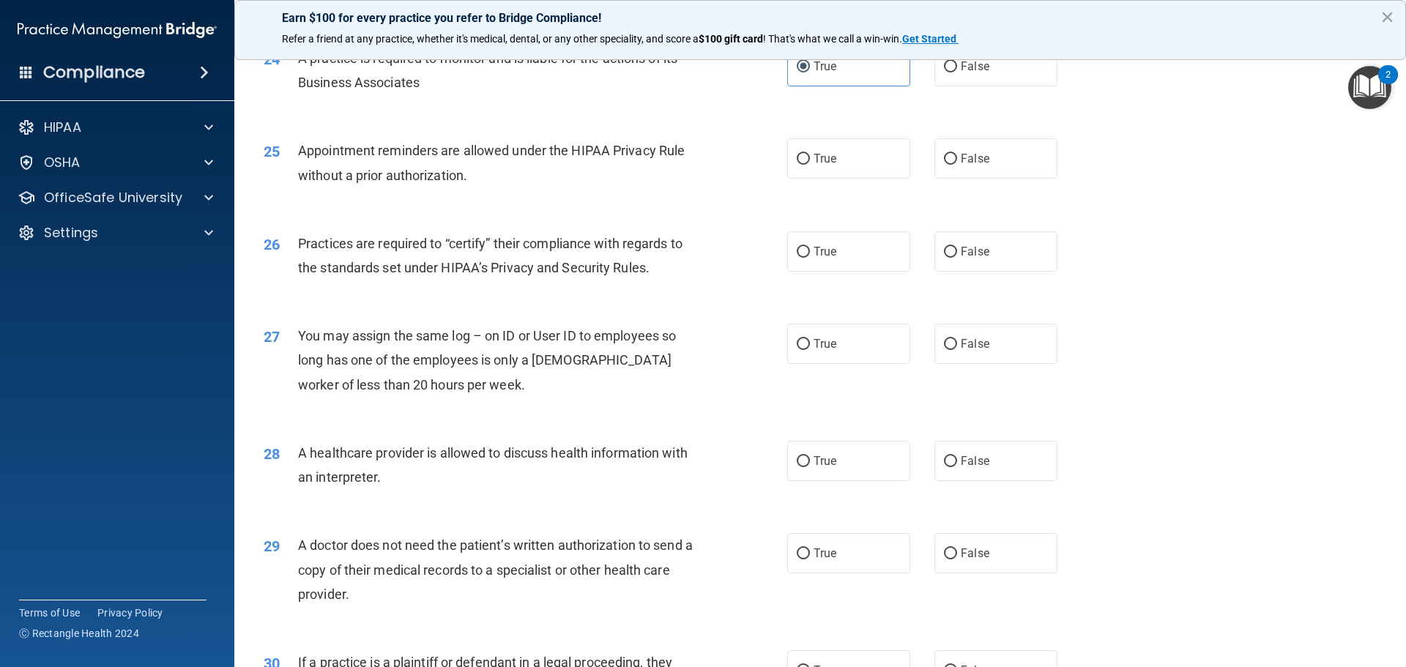
scroll to position [2564, 0]
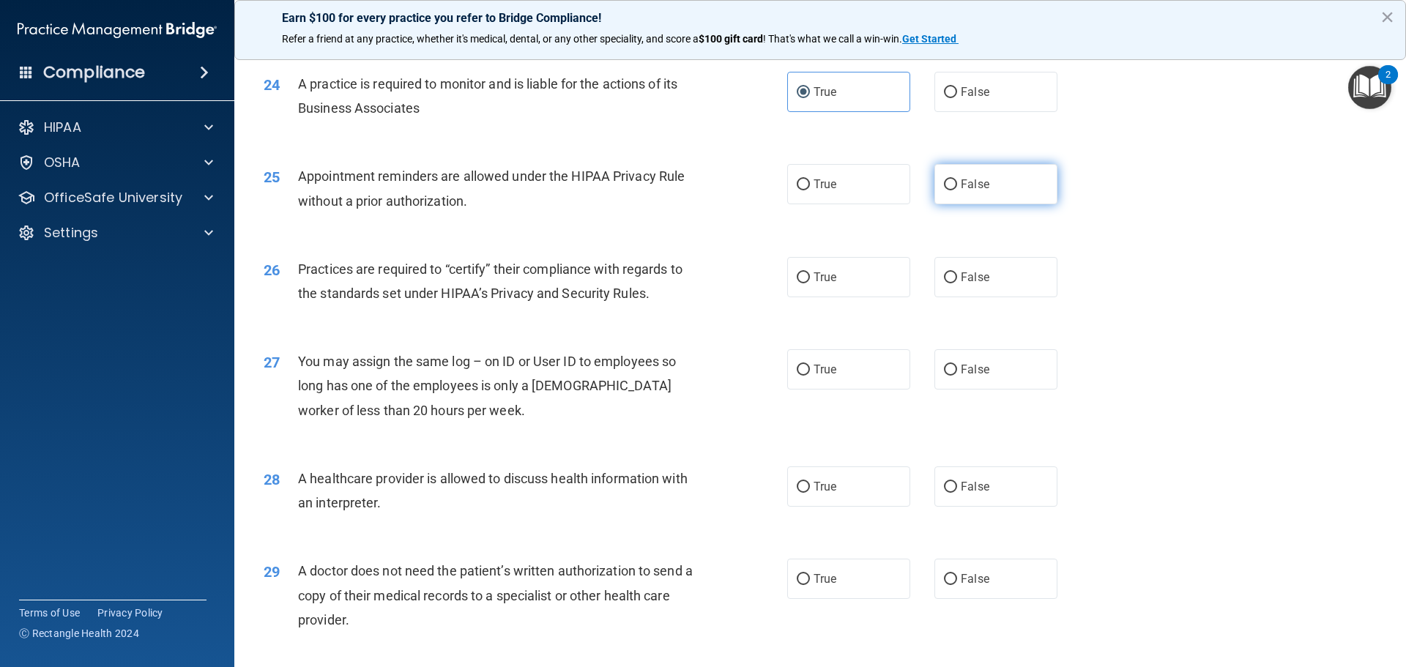
click at [953, 182] on label "False" at bounding box center [996, 184] width 123 height 40
click at [953, 182] on input "False" at bounding box center [950, 184] width 13 height 11
radio input "true"
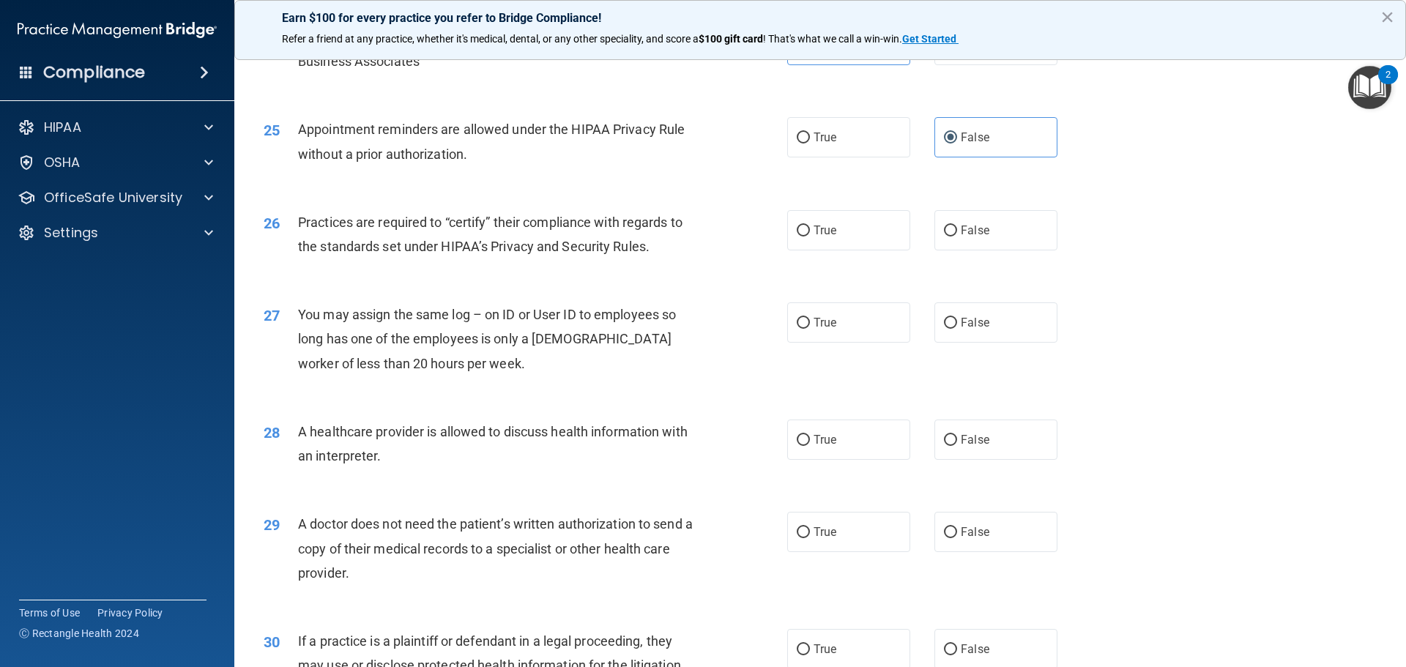
scroll to position [2637, 0]
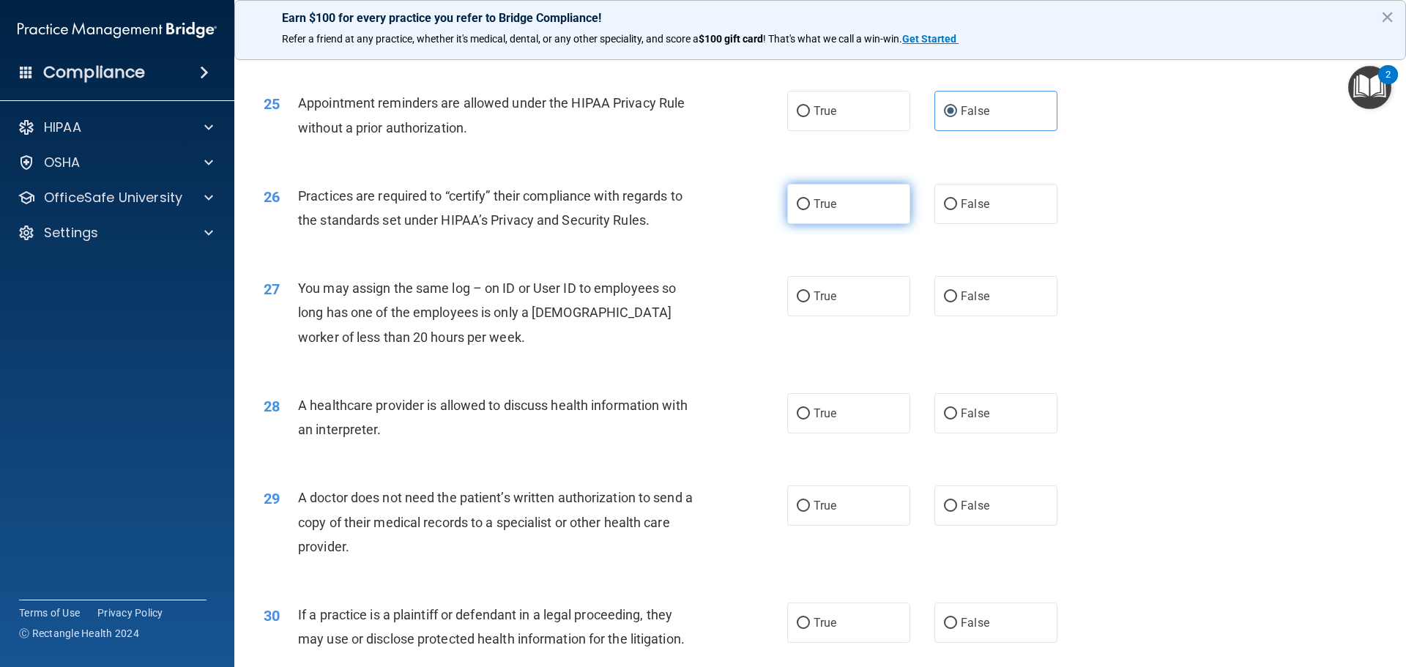
click at [820, 202] on span "True" at bounding box center [825, 204] width 23 height 14
click at [810, 202] on input "True" at bounding box center [803, 204] width 13 height 11
radio input "true"
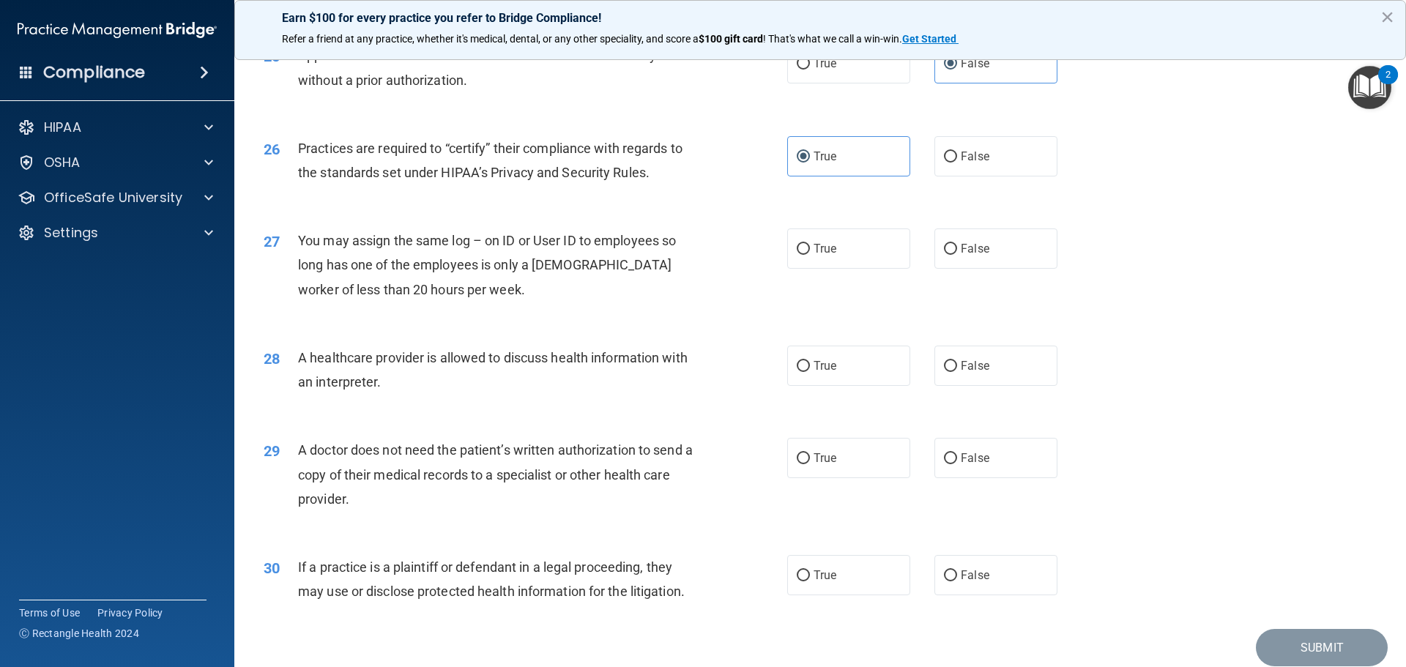
scroll to position [2710, 0]
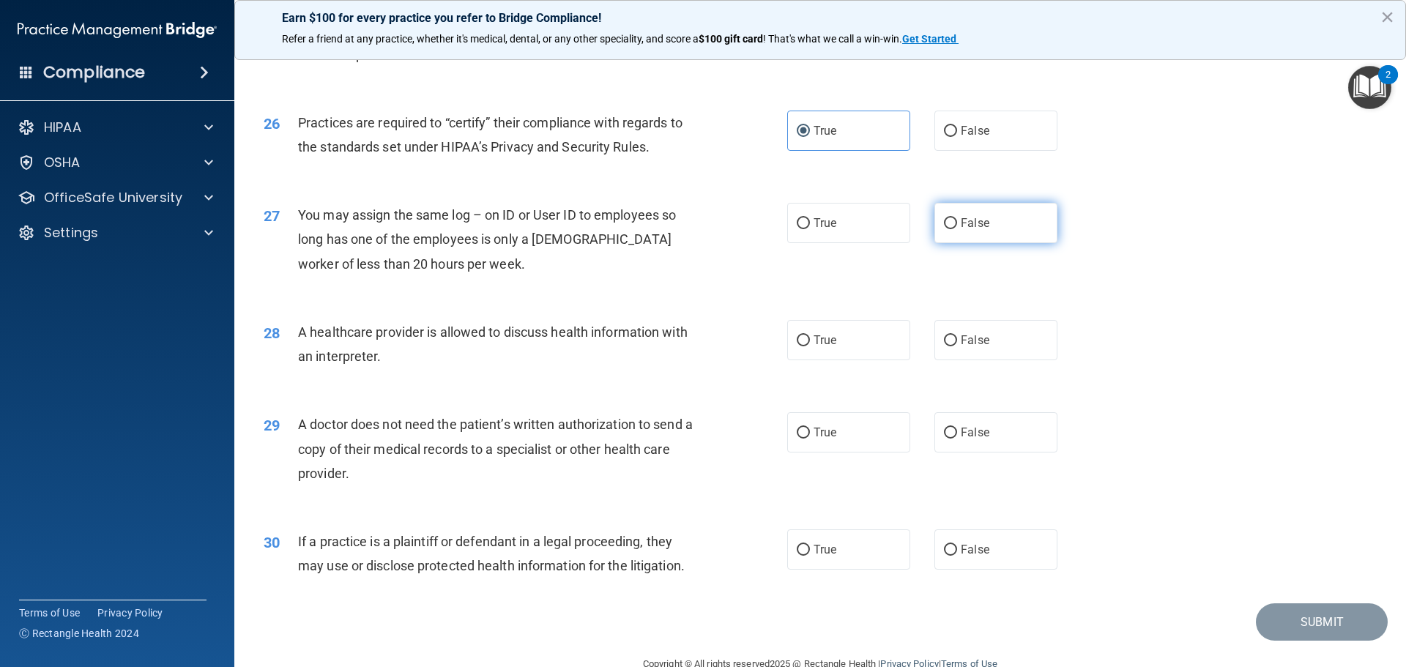
click at [944, 223] on input "False" at bounding box center [950, 223] width 13 height 11
radio input "true"
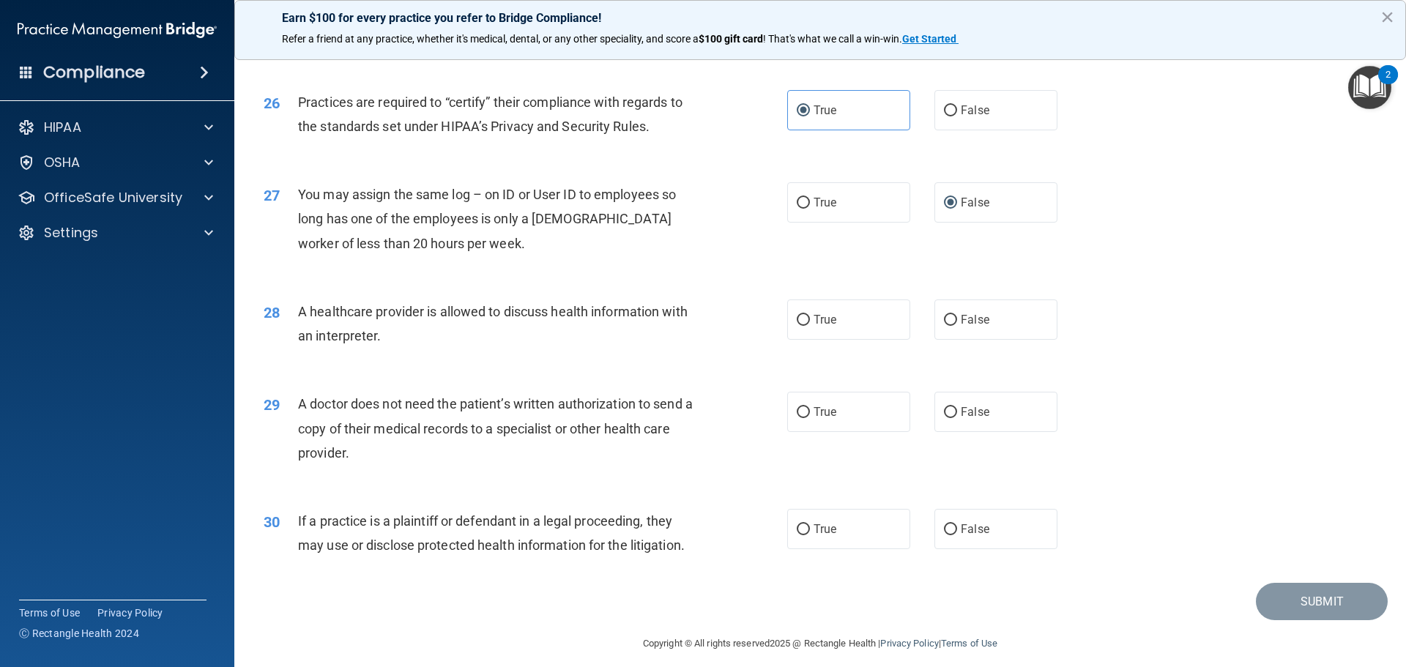
scroll to position [2743, 0]
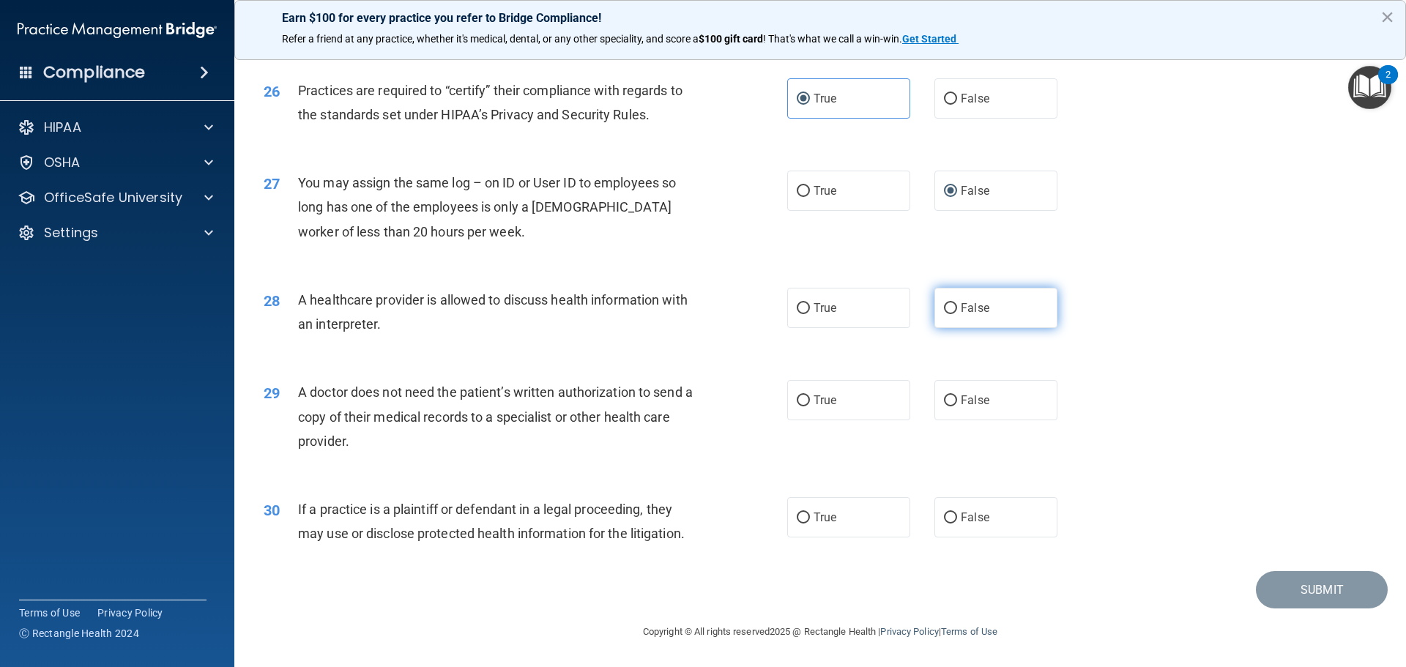
click at [953, 313] on label "False" at bounding box center [996, 308] width 123 height 40
click at [953, 313] on input "False" at bounding box center [950, 308] width 13 height 11
radio input "true"
click at [943, 412] on label "False" at bounding box center [996, 400] width 123 height 40
click at [944, 407] on input "False" at bounding box center [950, 401] width 13 height 11
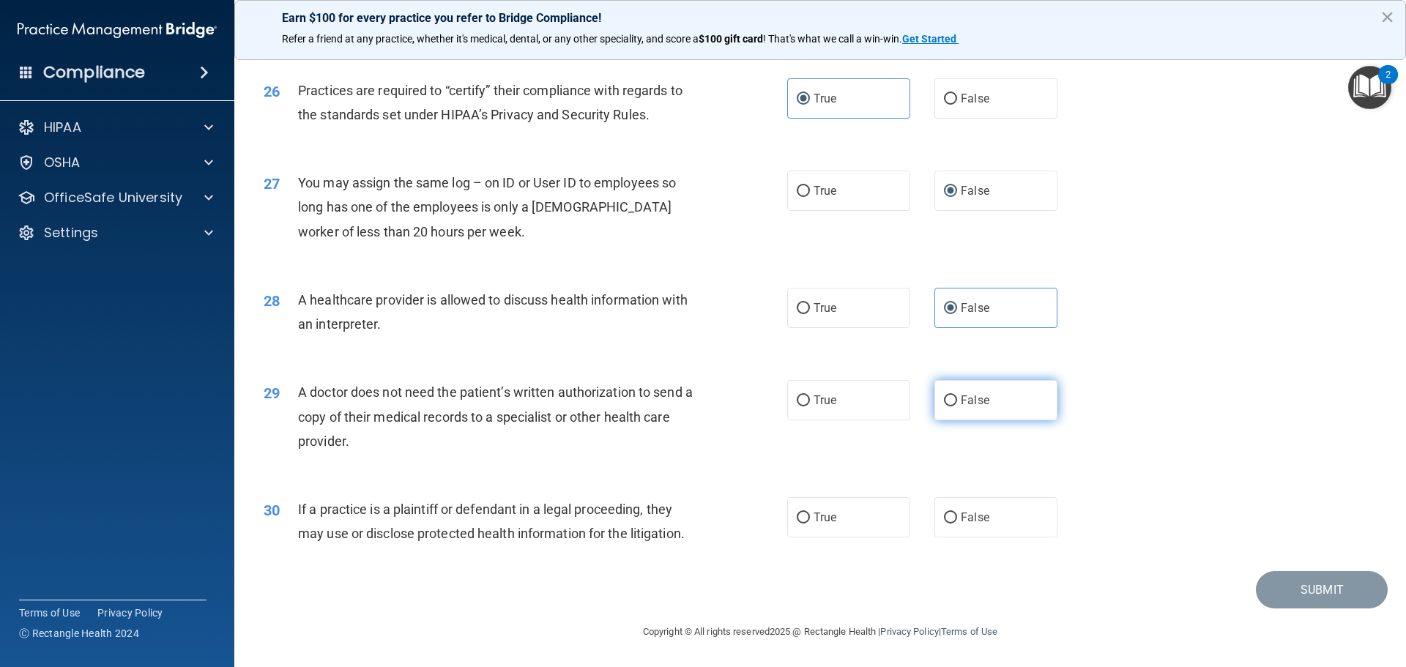
radio input "true"
click at [982, 519] on label "False" at bounding box center [996, 517] width 123 height 40
click at [957, 519] on input "False" at bounding box center [950, 518] width 13 height 11
radio input "true"
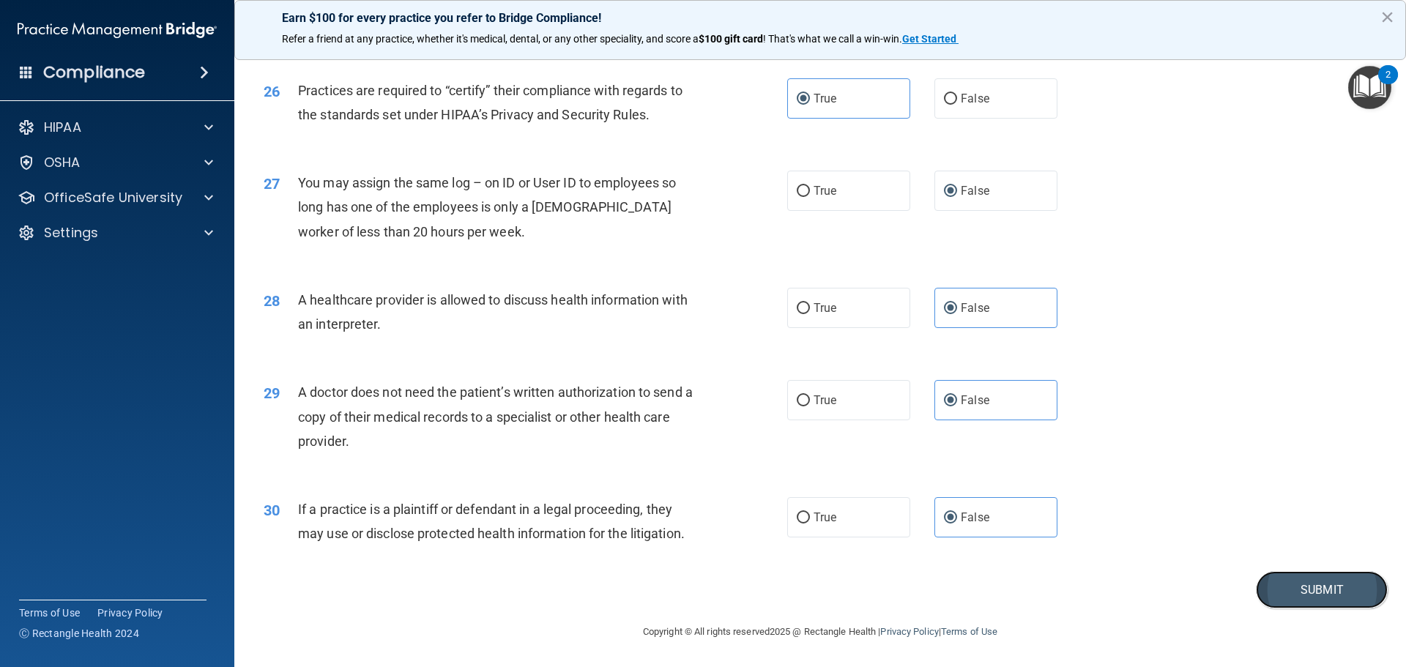
click at [1321, 600] on button "Submit" at bounding box center [1322, 589] width 132 height 37
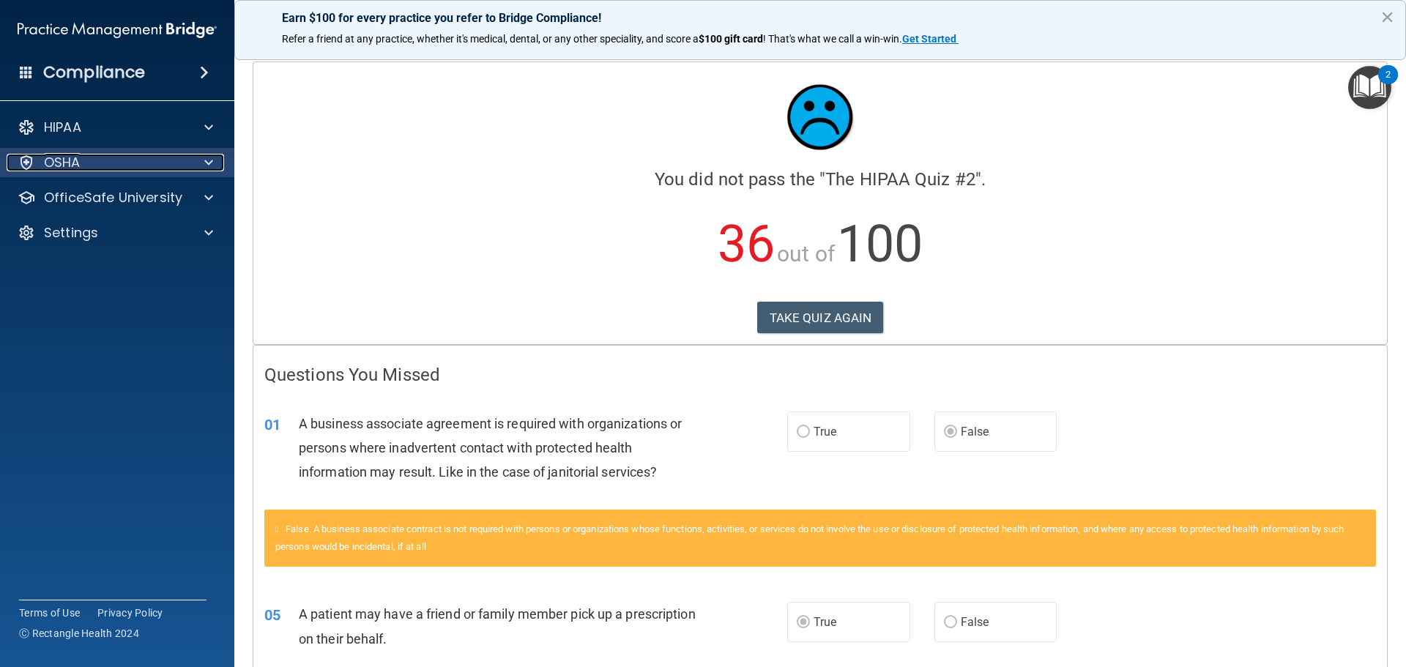
click at [193, 163] on div at bounding box center [206, 163] width 37 height 18
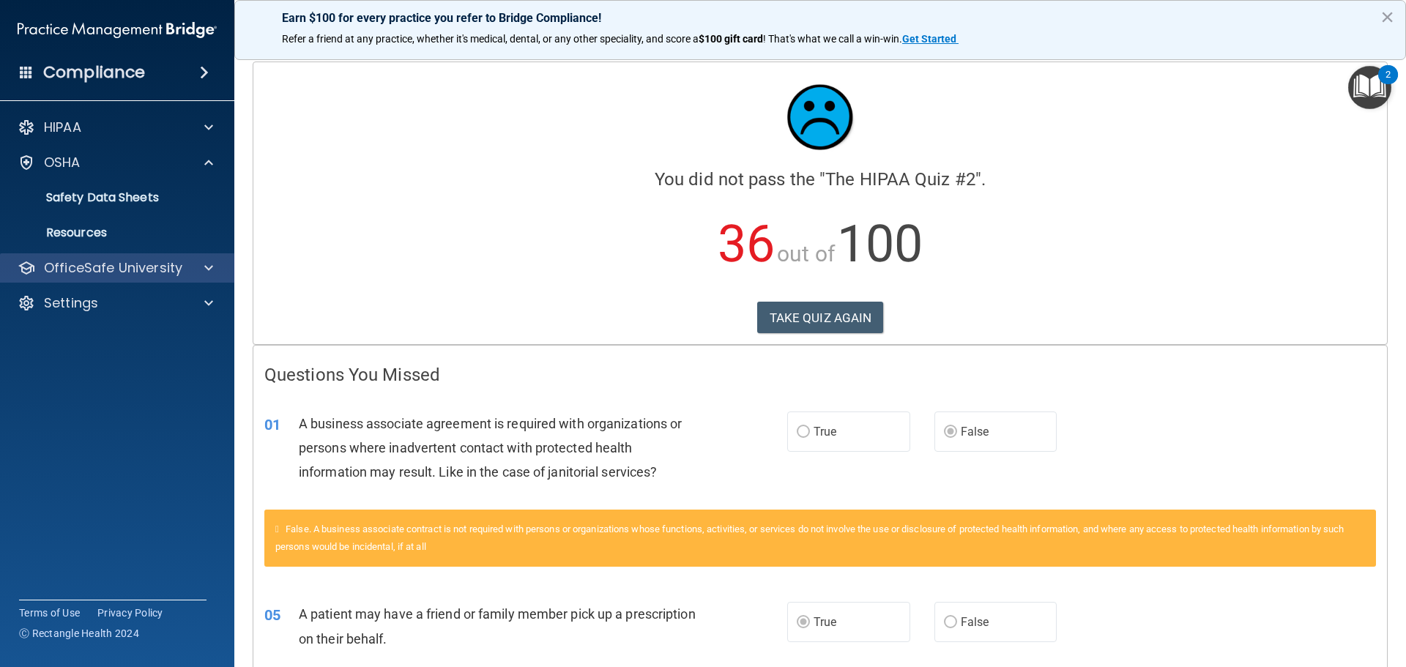
click at [204, 258] on div "OfficeSafe University" at bounding box center [117, 267] width 235 height 29
click at [204, 260] on span at bounding box center [208, 268] width 9 height 18
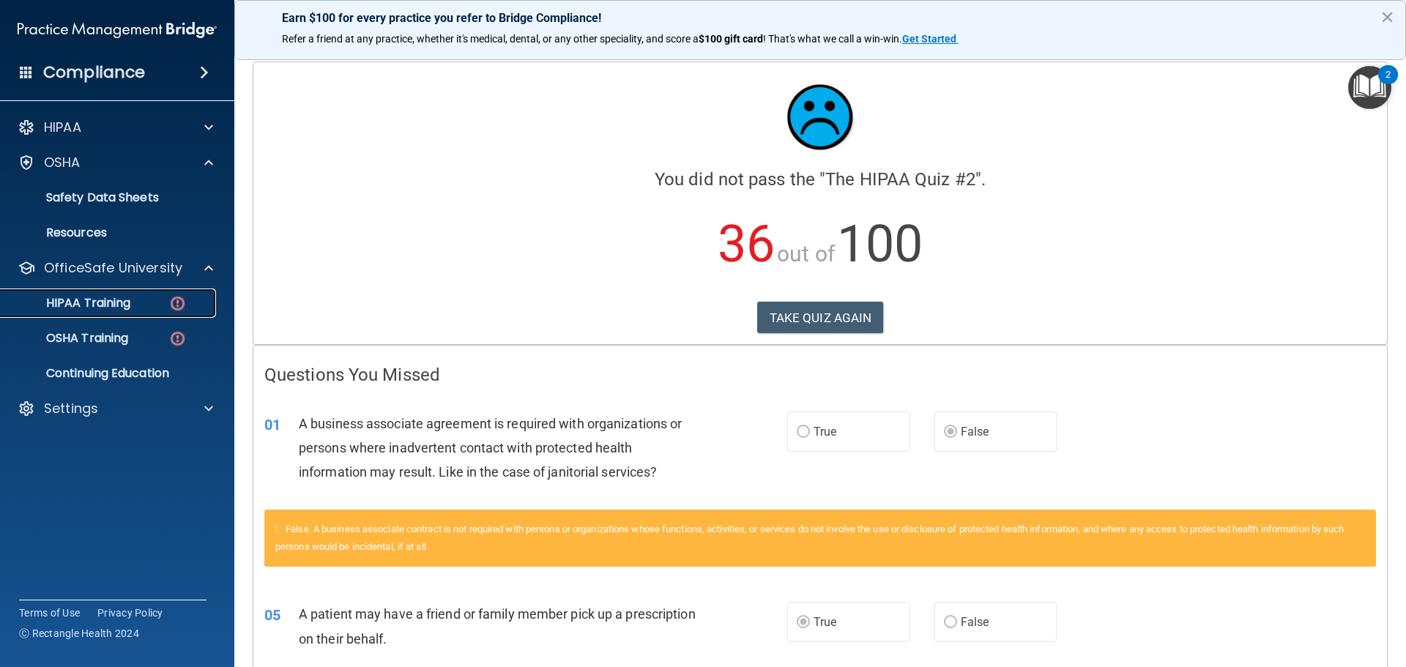
click at [188, 298] on div "HIPAA Training" at bounding box center [110, 303] width 200 height 15
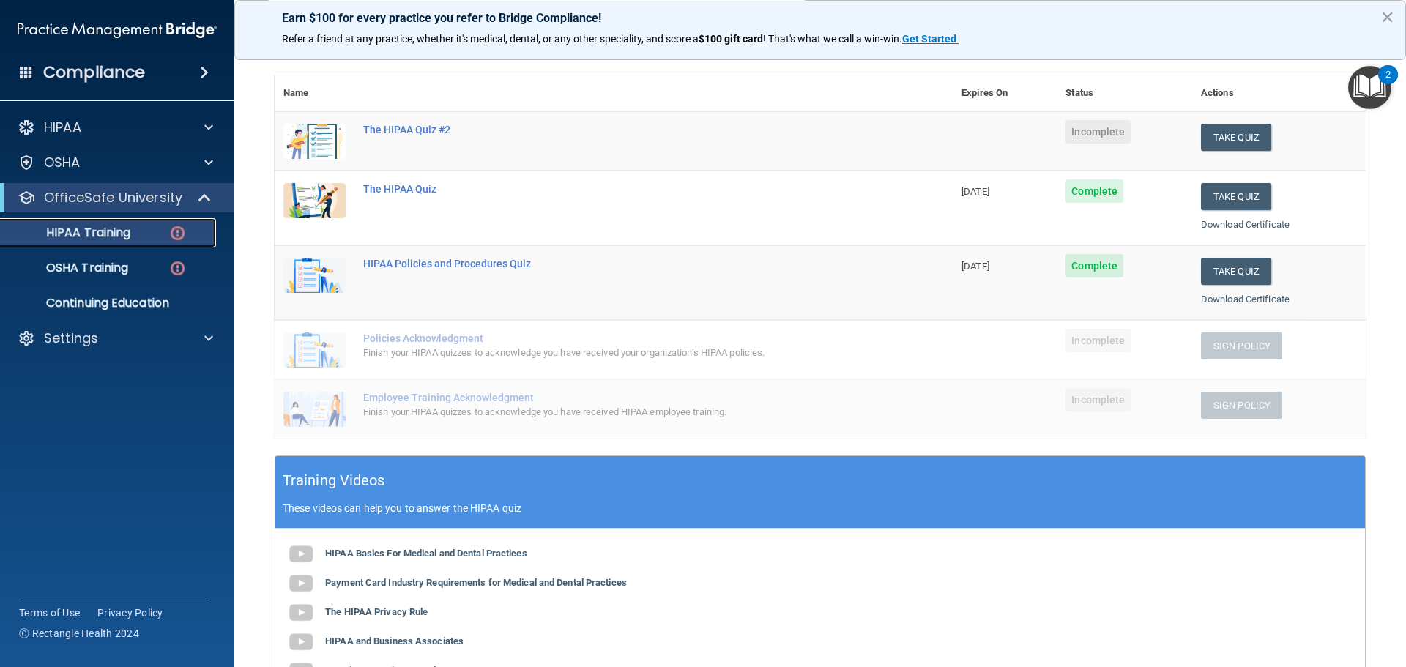
scroll to position [220, 0]
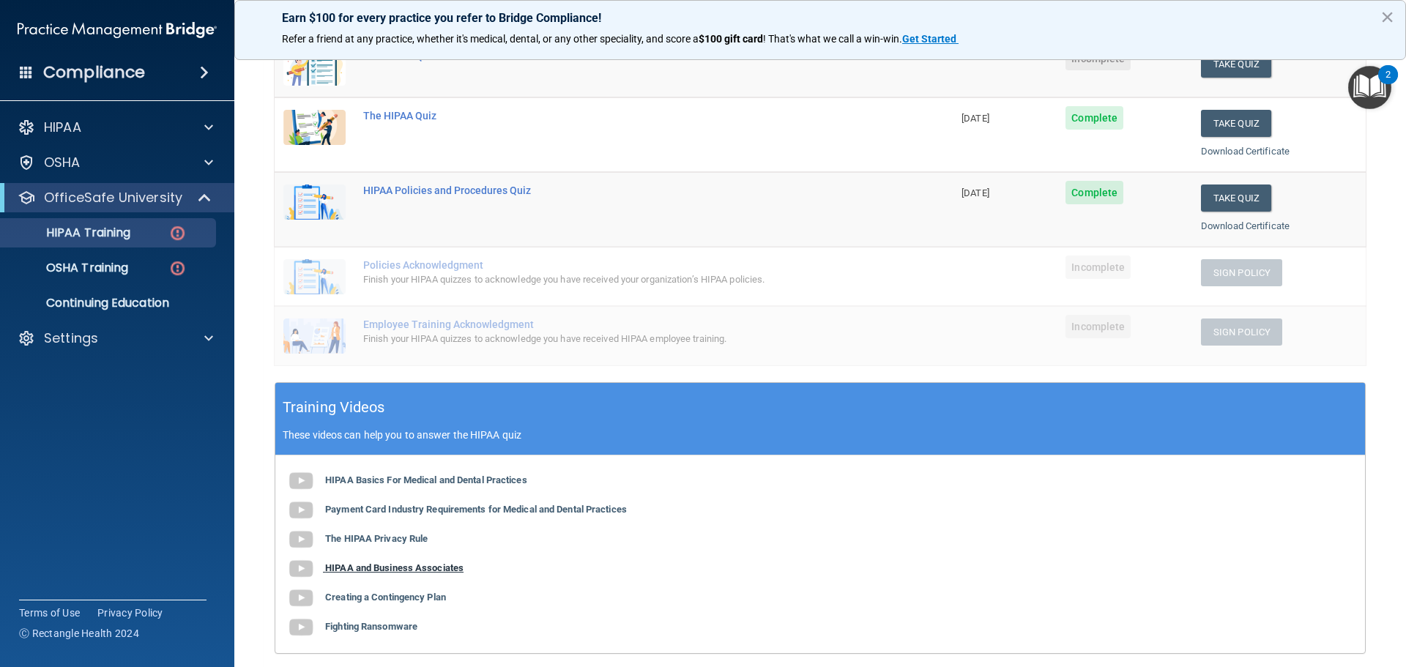
click at [352, 567] on b "HIPAA and Business Associates" at bounding box center [394, 568] width 138 height 11
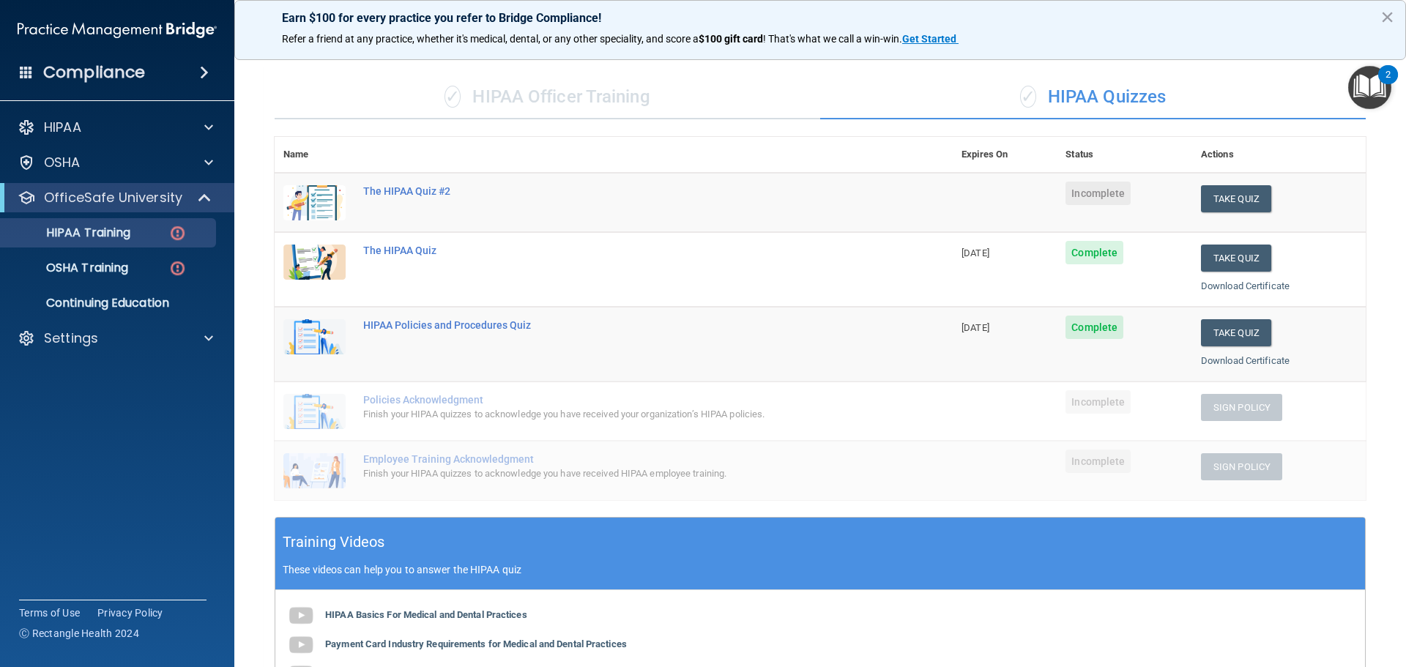
scroll to position [73, 0]
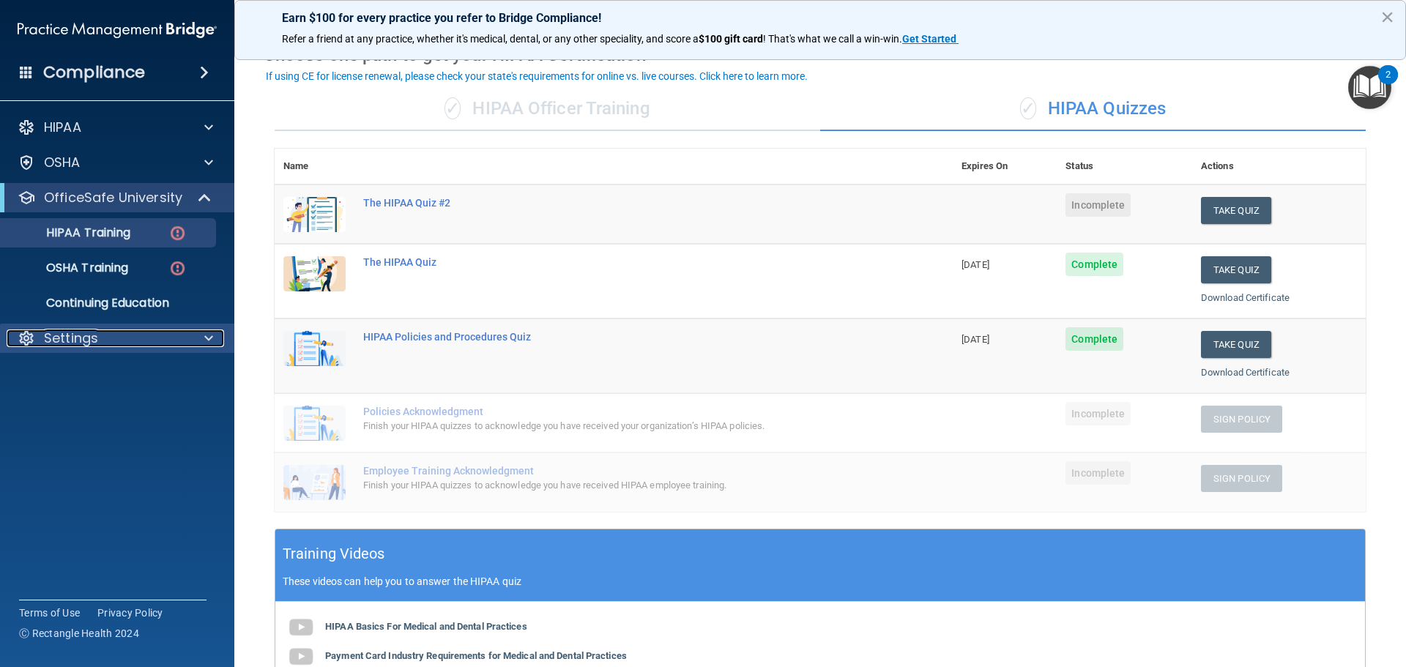
click at [103, 346] on div "Settings" at bounding box center [98, 339] width 182 height 18
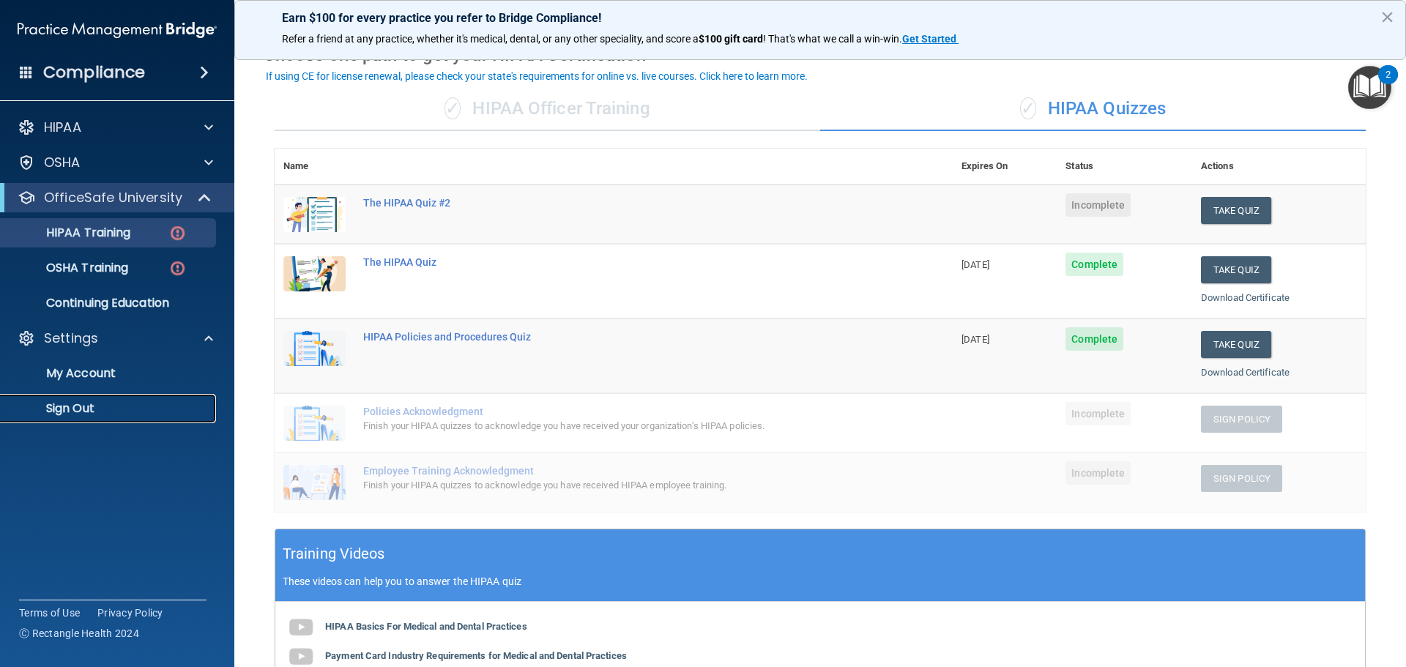
click at [89, 406] on p "Sign Out" at bounding box center [110, 408] width 200 height 15
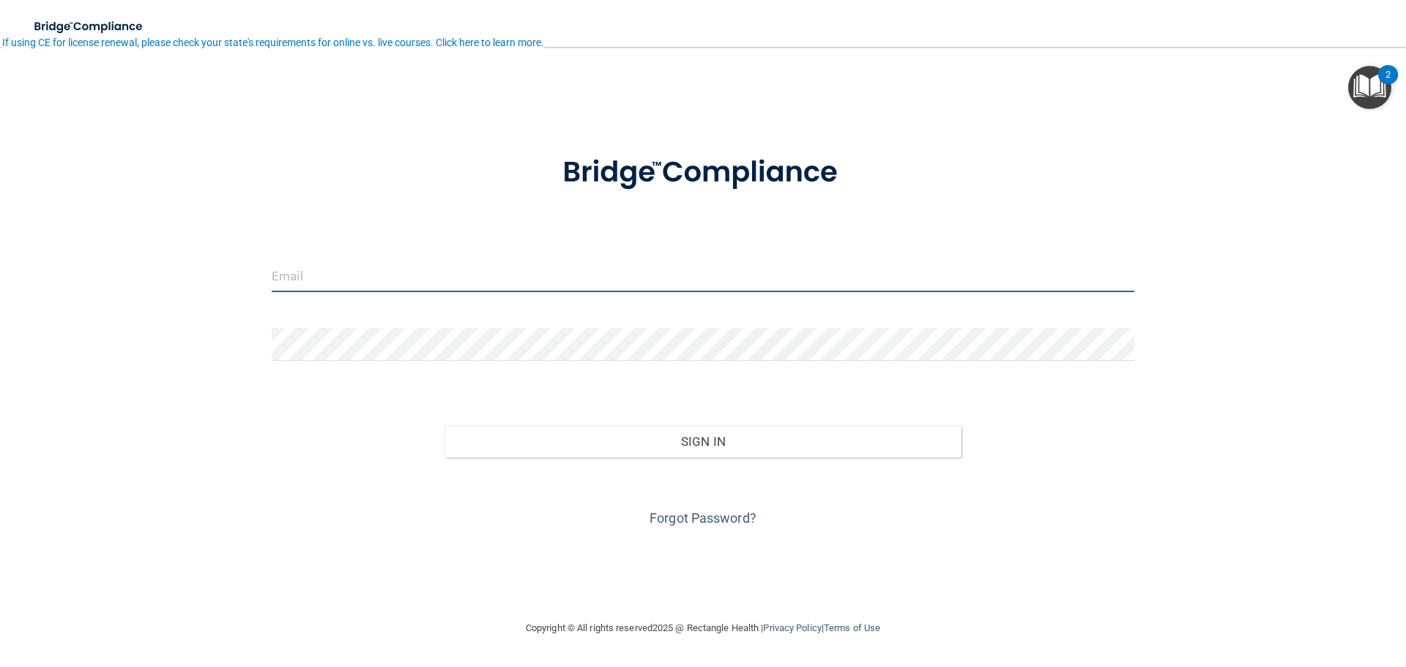
type input "[EMAIL_ADDRESS][DOMAIN_NAME]"
